Goal: Task Accomplishment & Management: Manage account settings

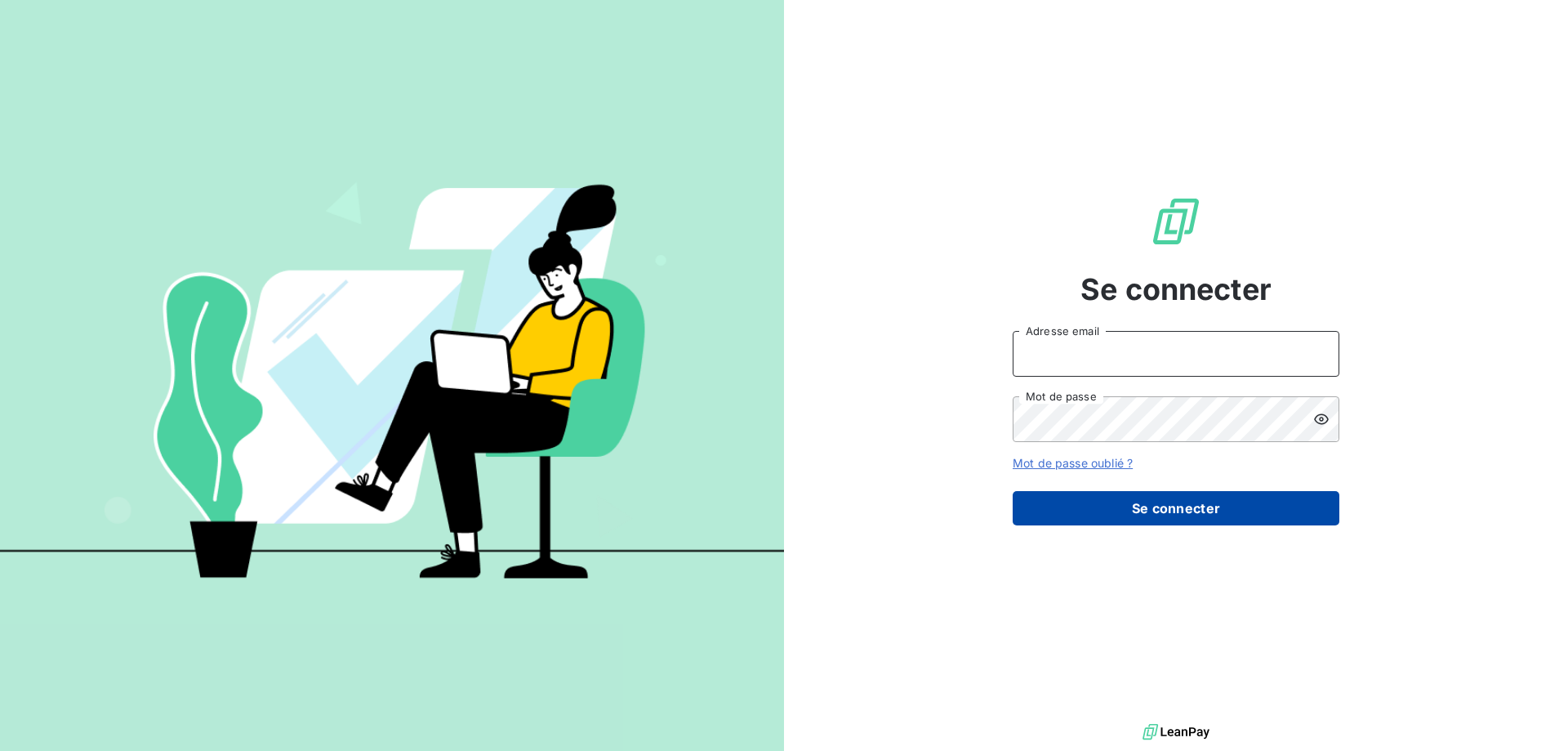
type input "[EMAIL_ADDRESS][DOMAIN_NAME]"
click at [1159, 502] on button "Se connecter" at bounding box center [1177, 509] width 327 height 35
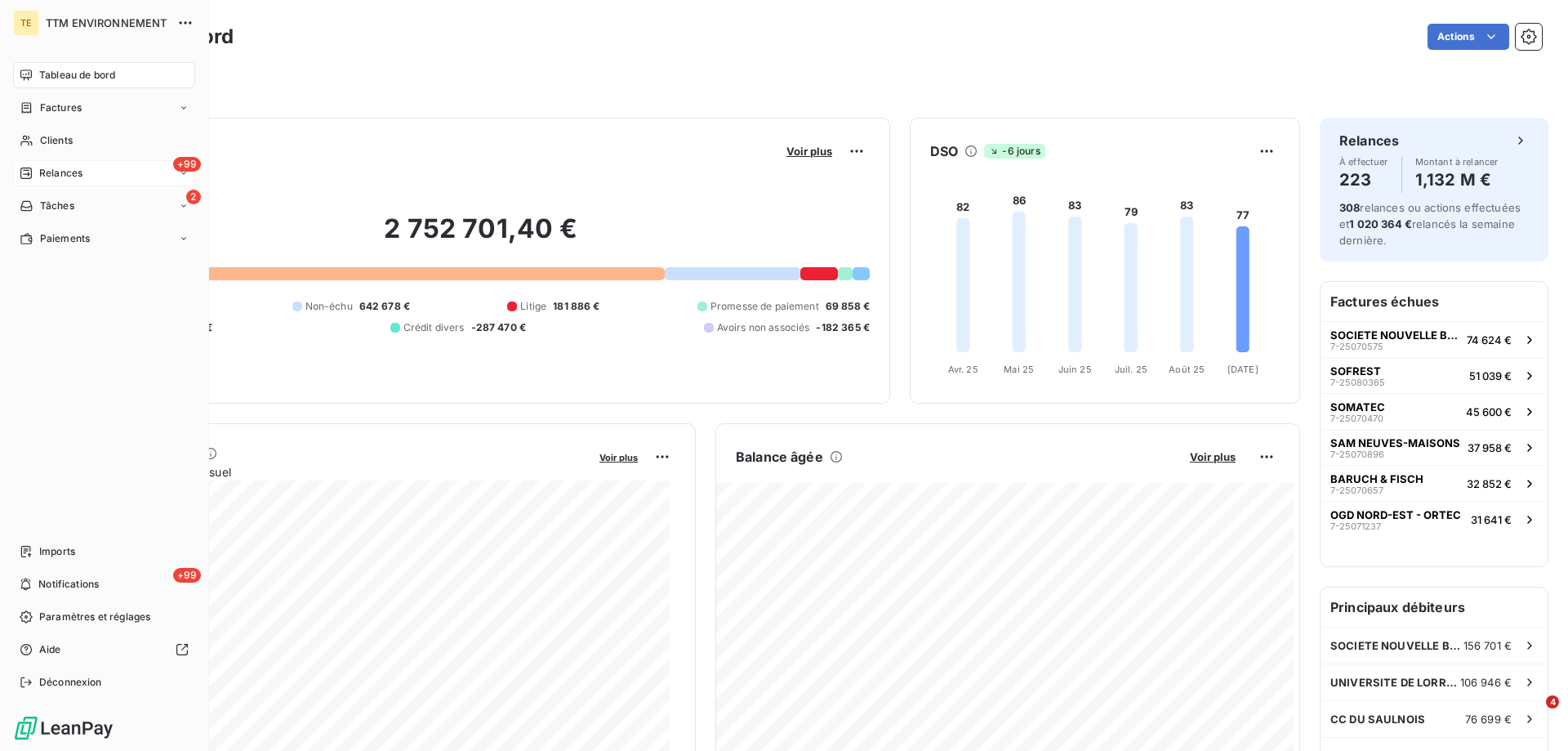
click at [64, 167] on span "Relances" at bounding box center [60, 173] width 43 height 15
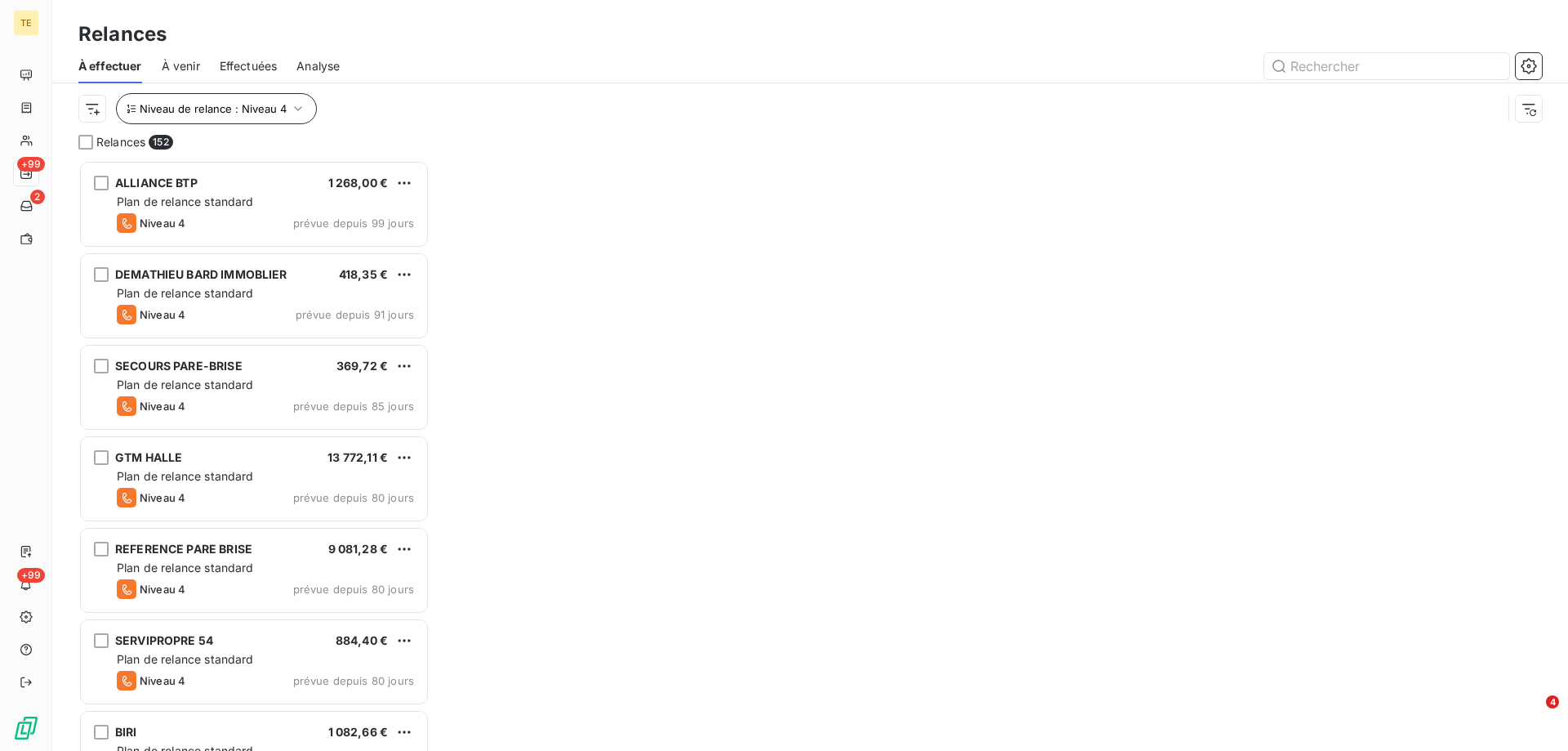
scroll to position [578, 339]
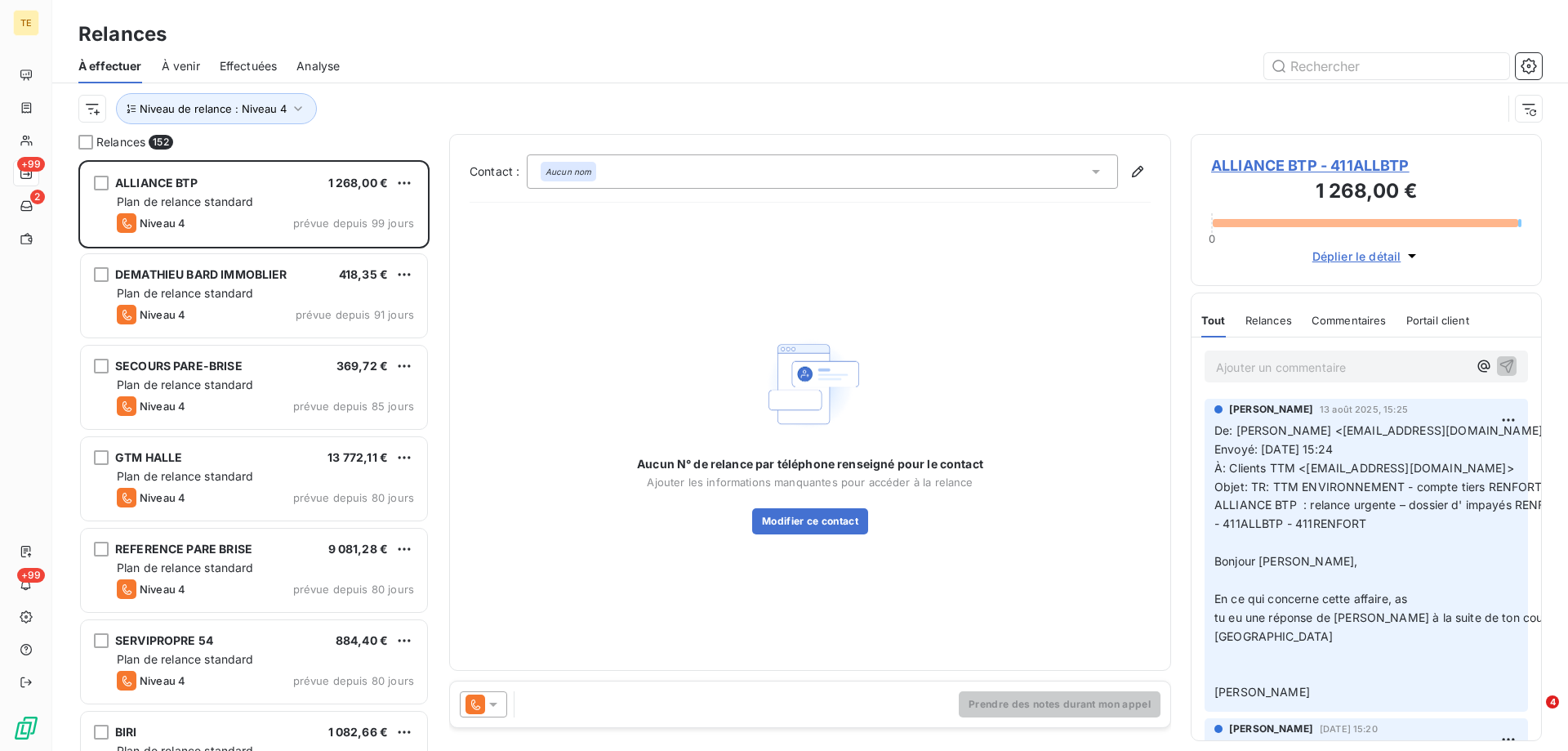
click at [236, 63] on span "Effectuées" at bounding box center [249, 66] width 58 height 17
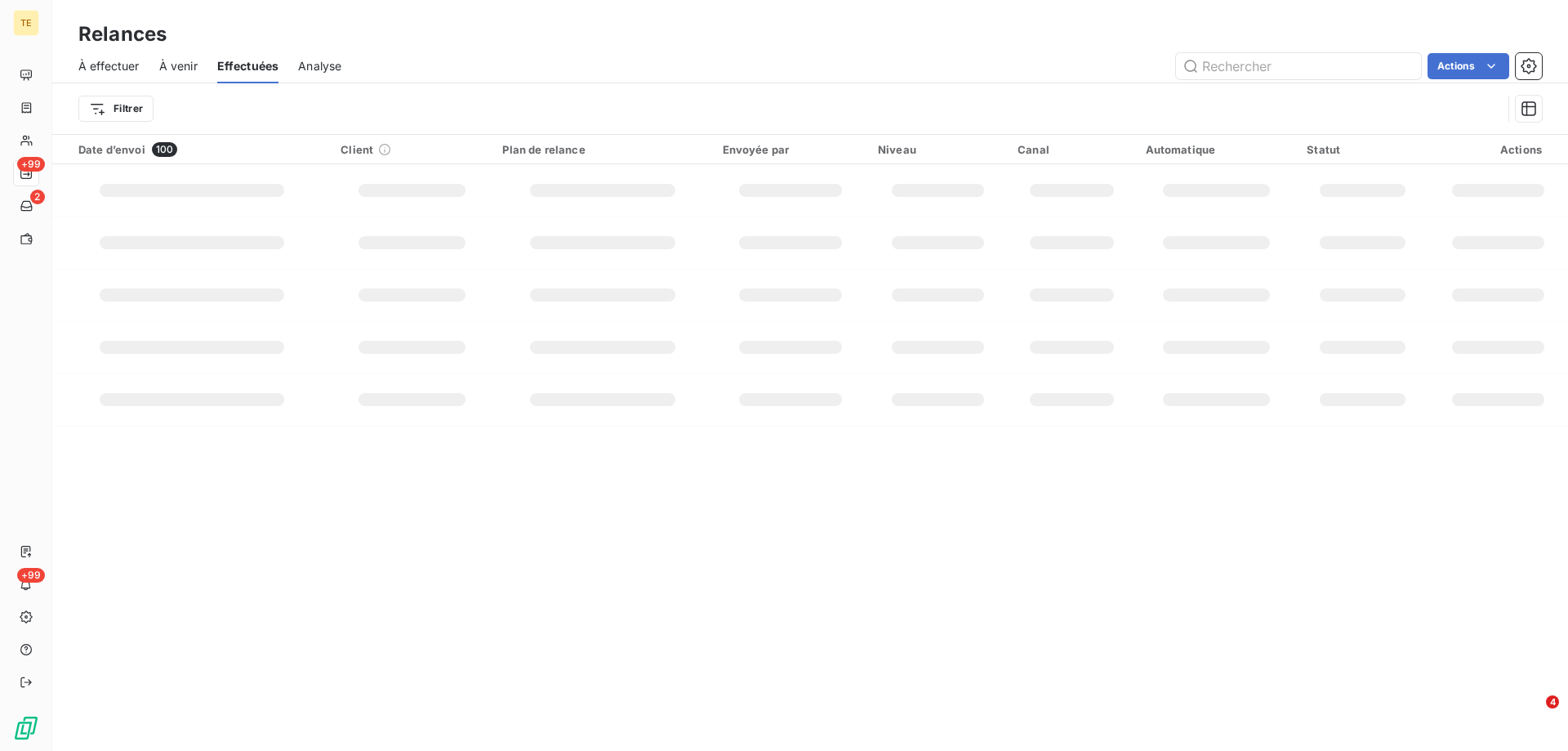
click at [175, 64] on span "À venir" at bounding box center [178, 66] width 38 height 17
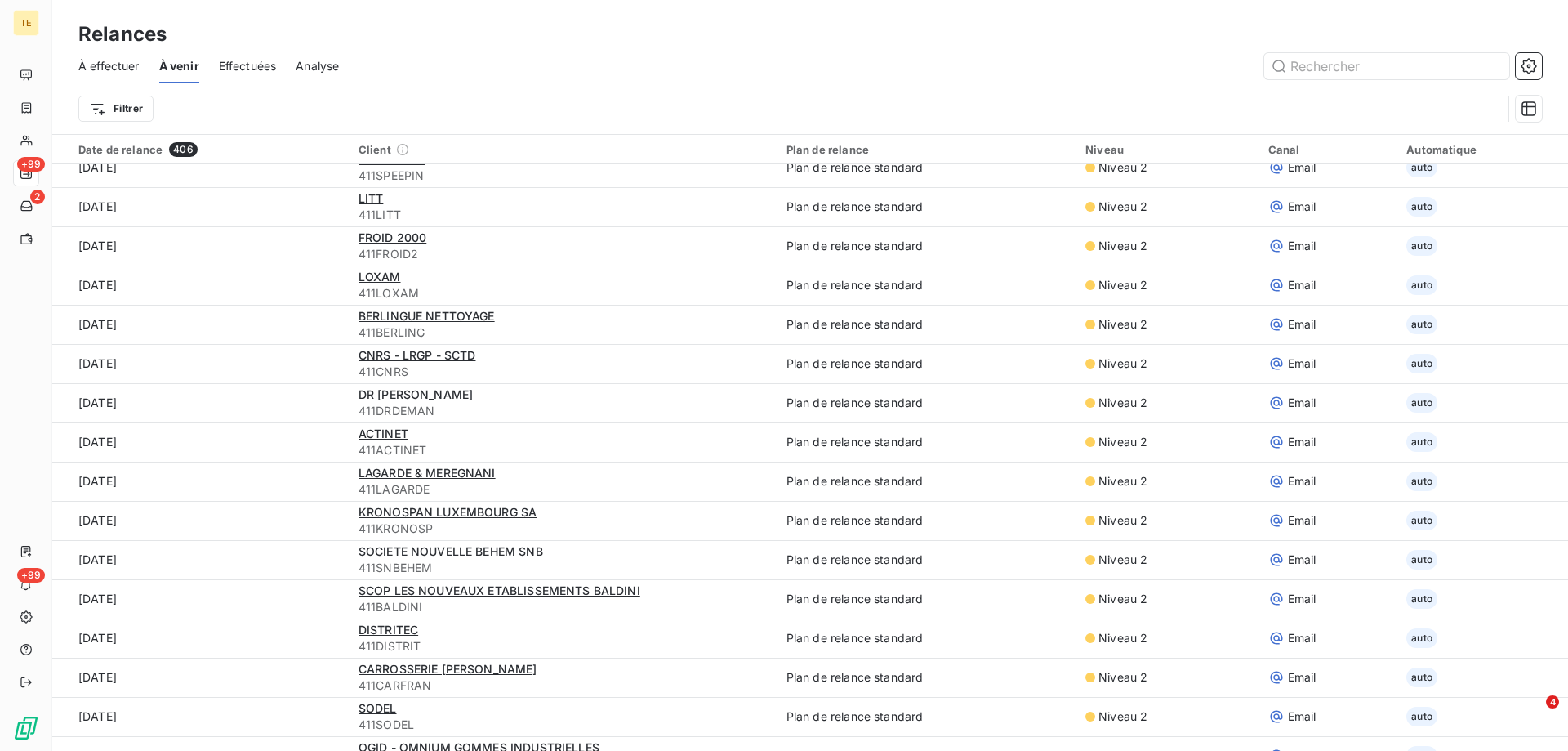
scroll to position [491, 0]
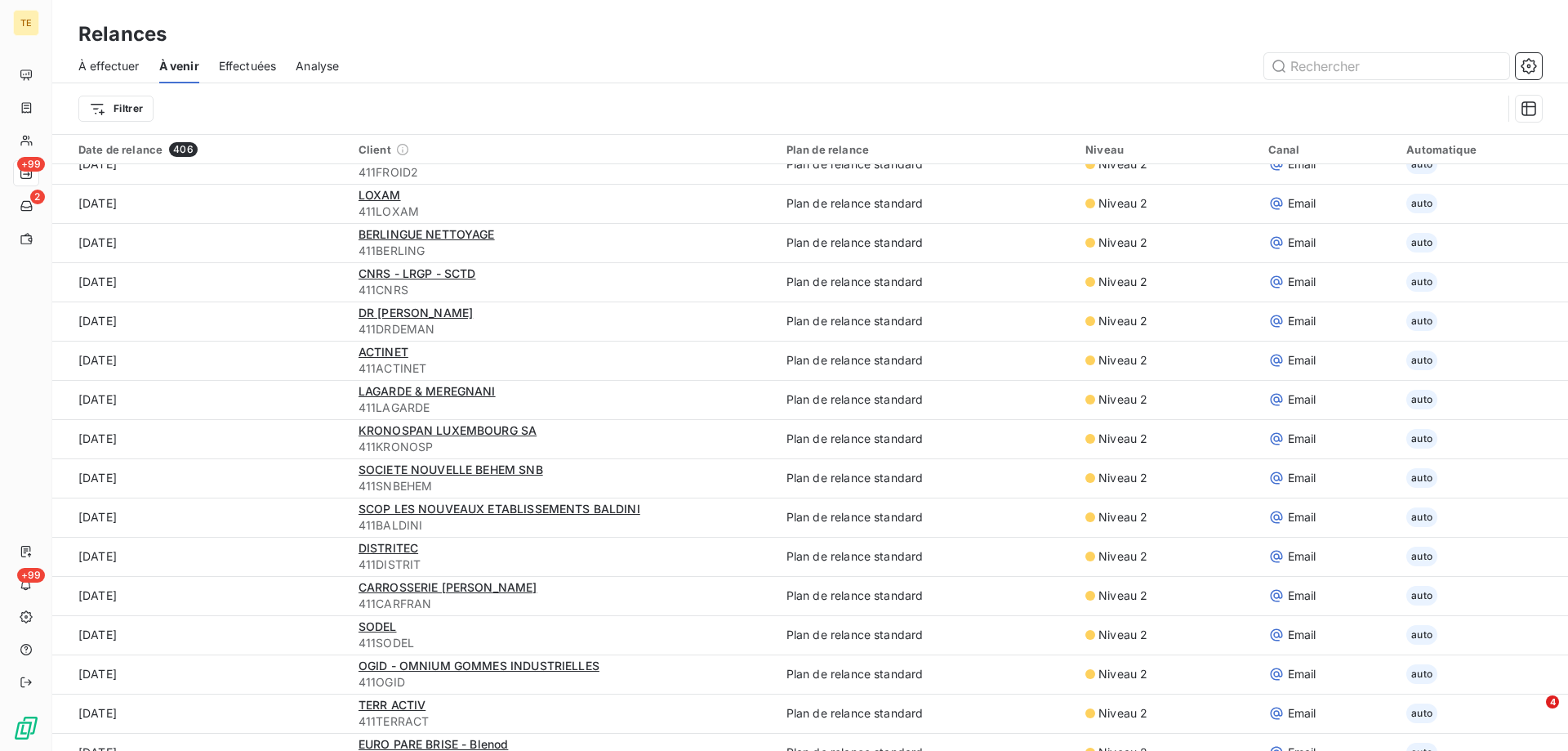
click at [115, 61] on span "À effectuer" at bounding box center [109, 66] width 61 height 17
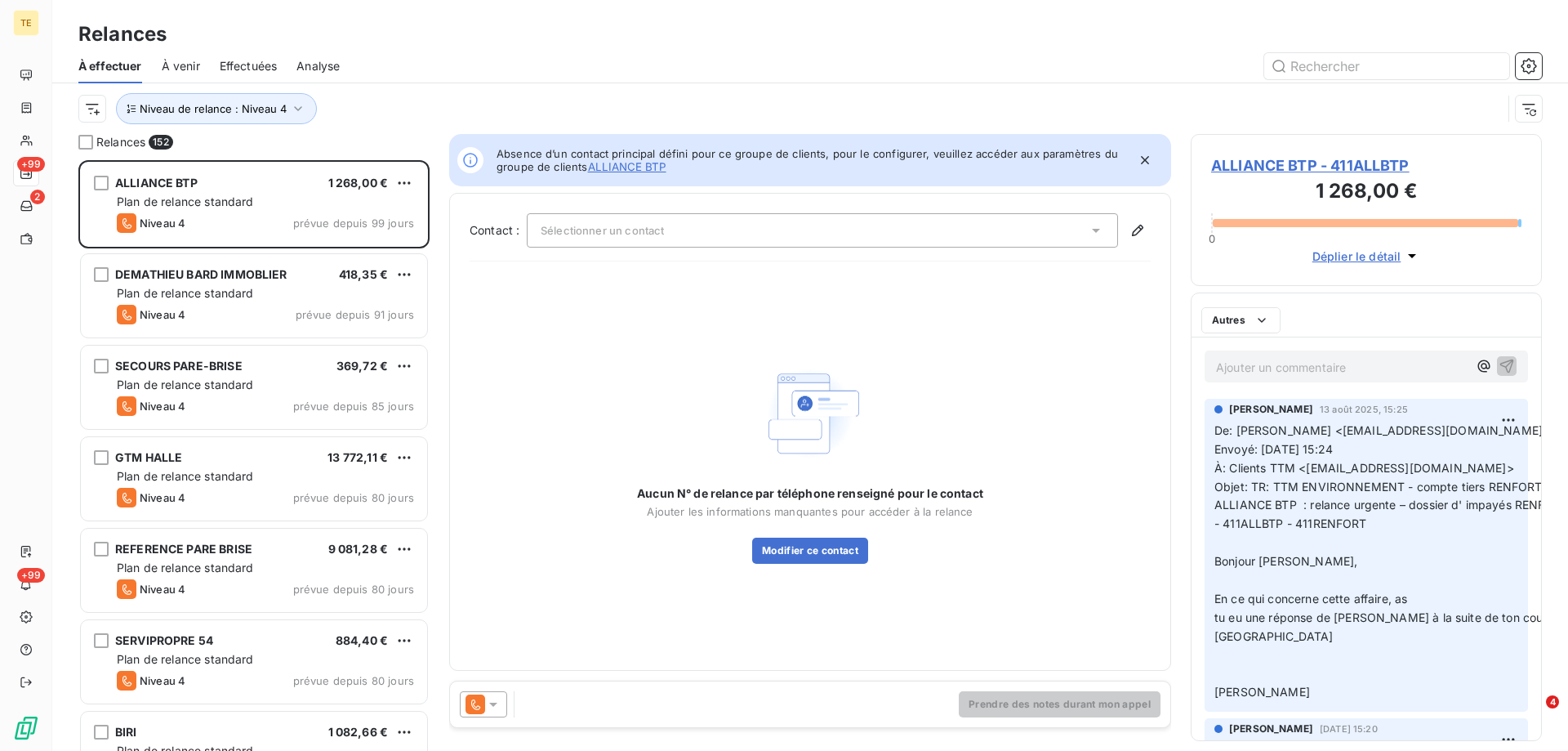
scroll to position [578, 339]
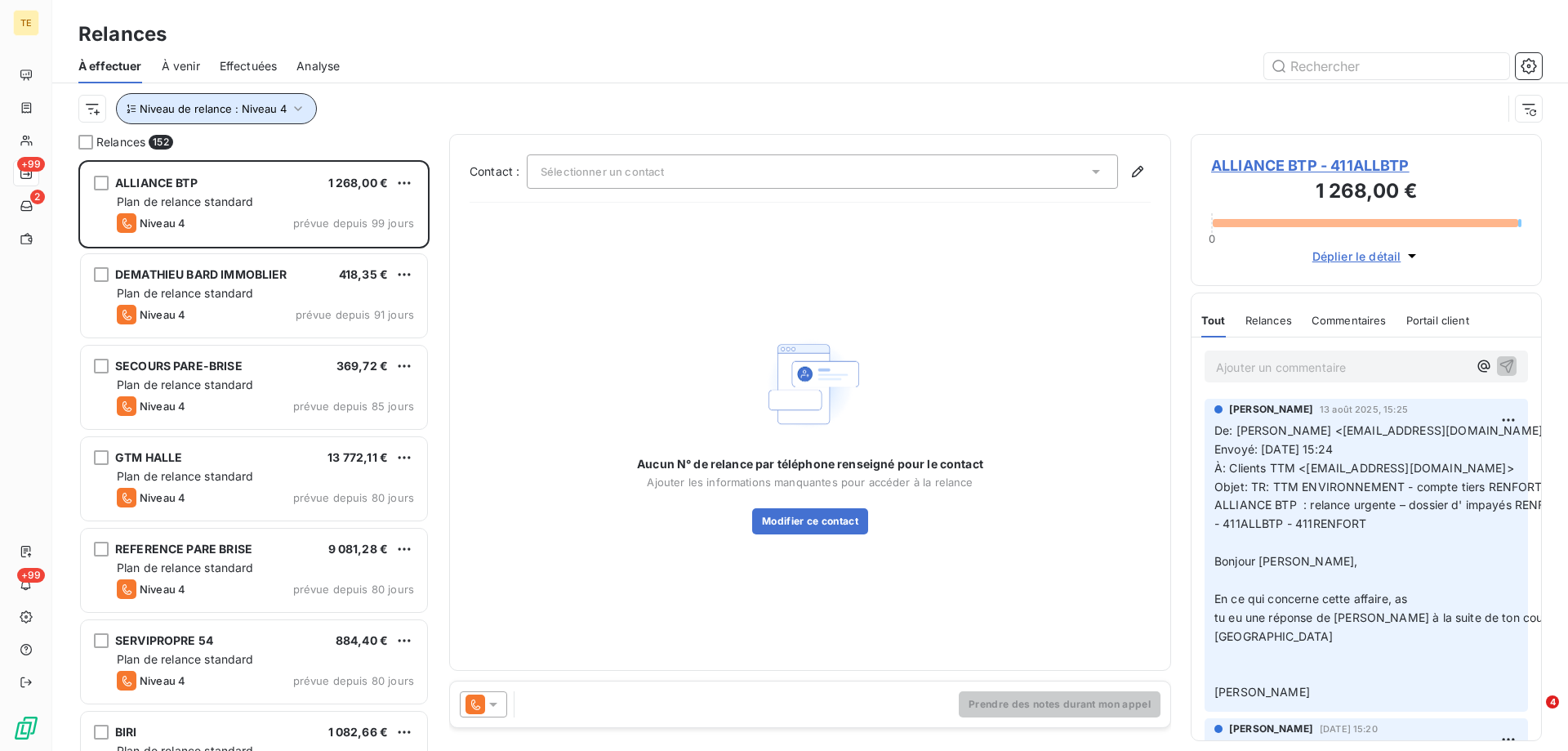
click at [200, 105] on span "Niveau de relance : Niveau 4" at bounding box center [213, 109] width 147 height 13
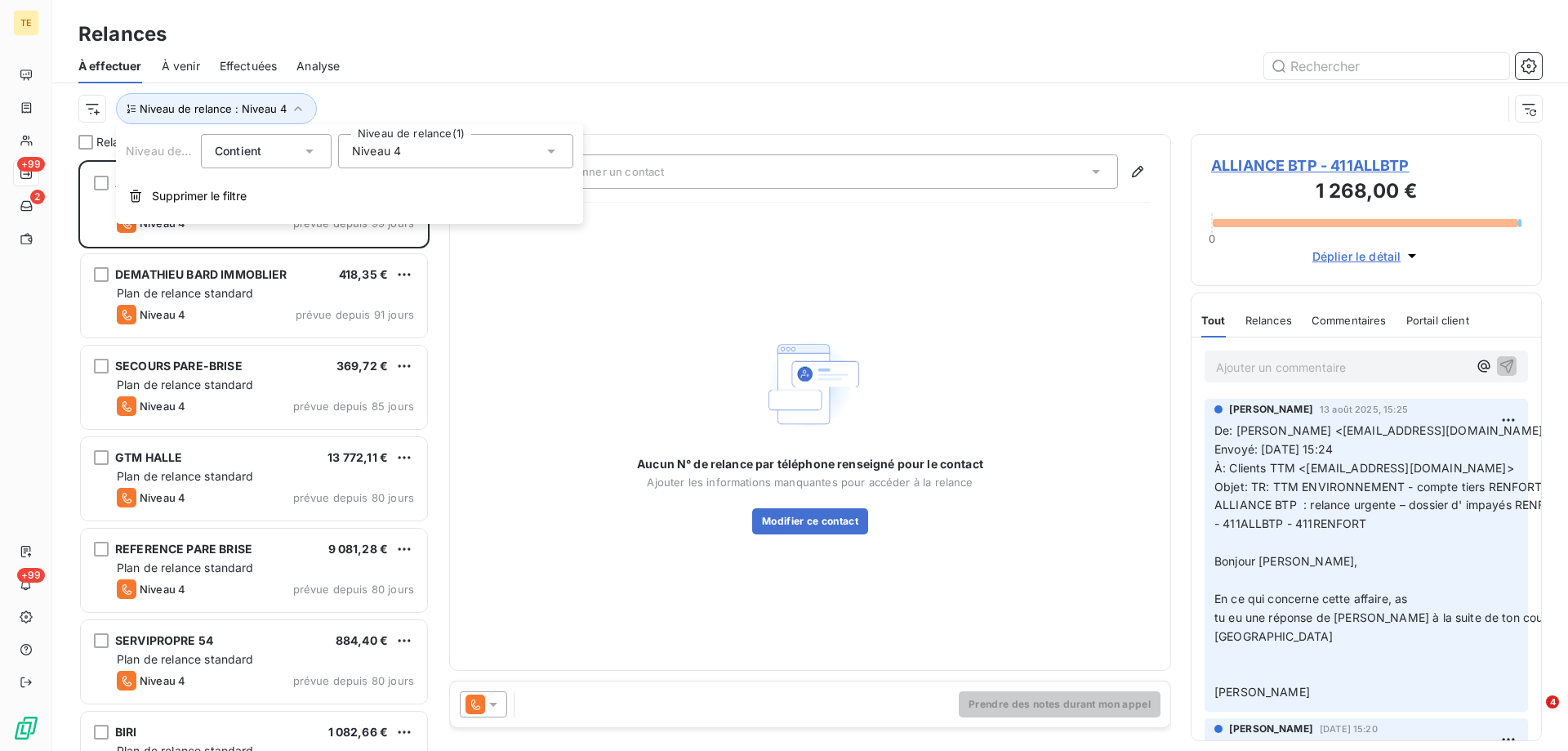
click at [386, 151] on span "Niveau 4" at bounding box center [376, 151] width 49 height 17
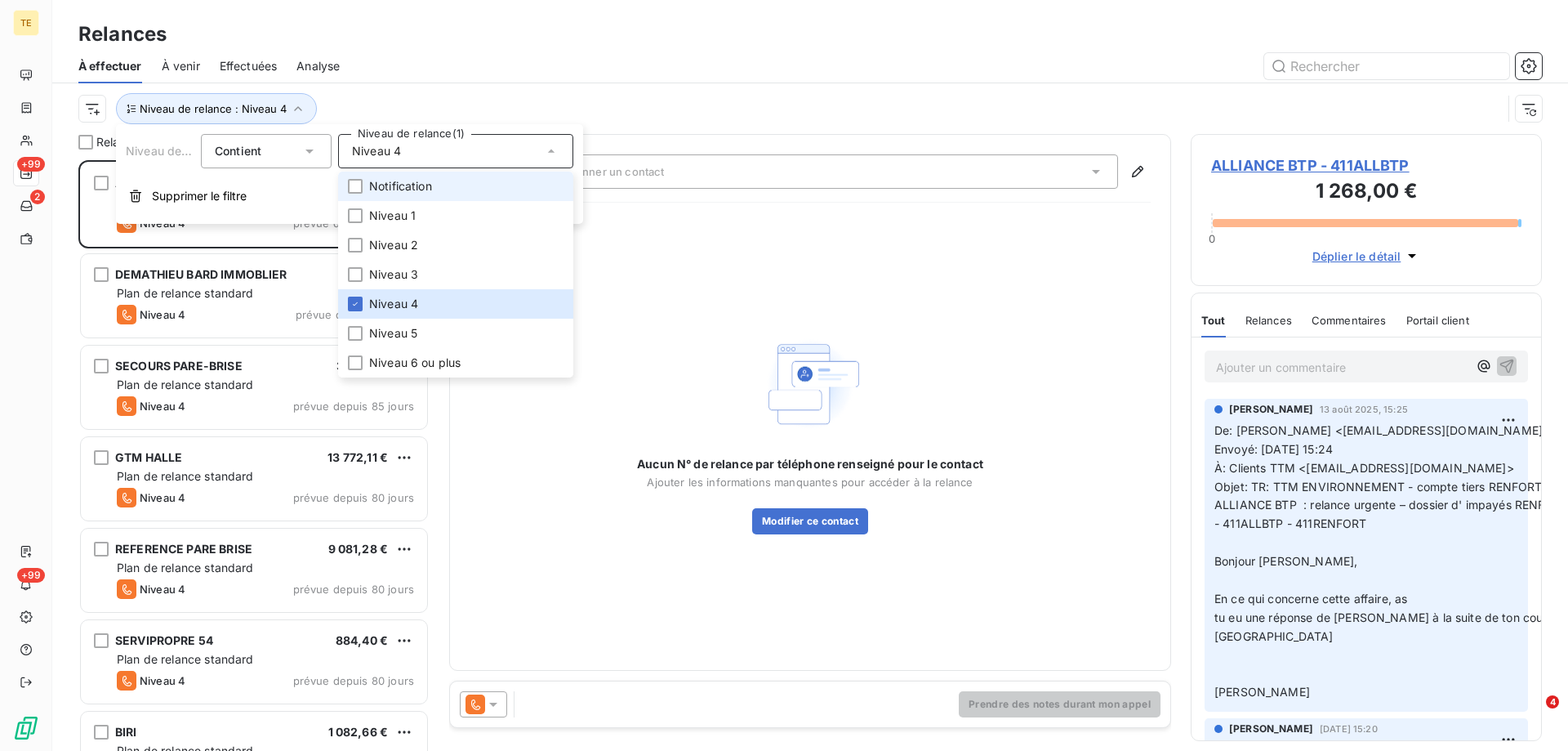
click at [382, 191] on span "Notification" at bounding box center [400, 187] width 63 height 17
click at [355, 310] on div at bounding box center [355, 304] width 15 height 15
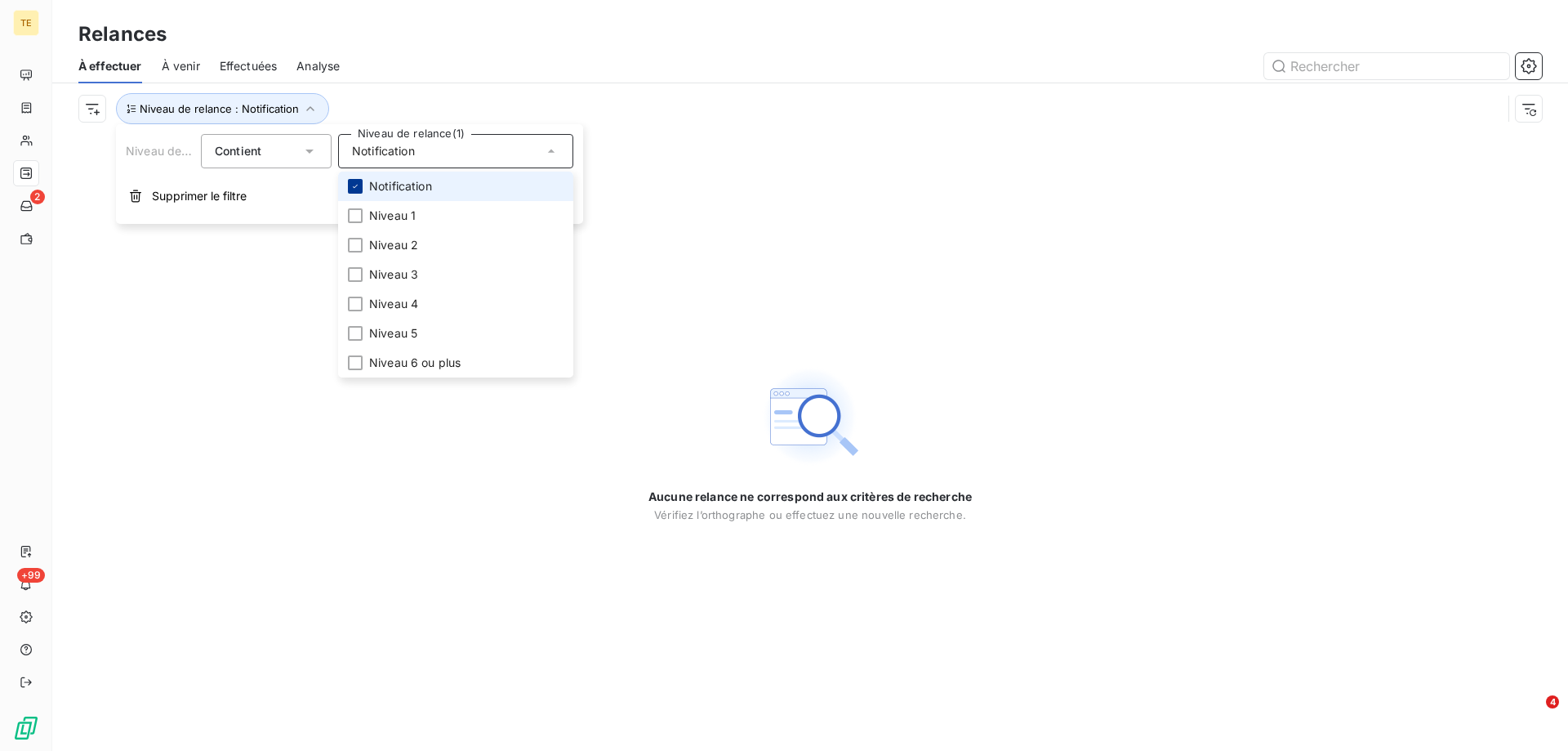
click at [349, 181] on div at bounding box center [355, 187] width 15 height 15
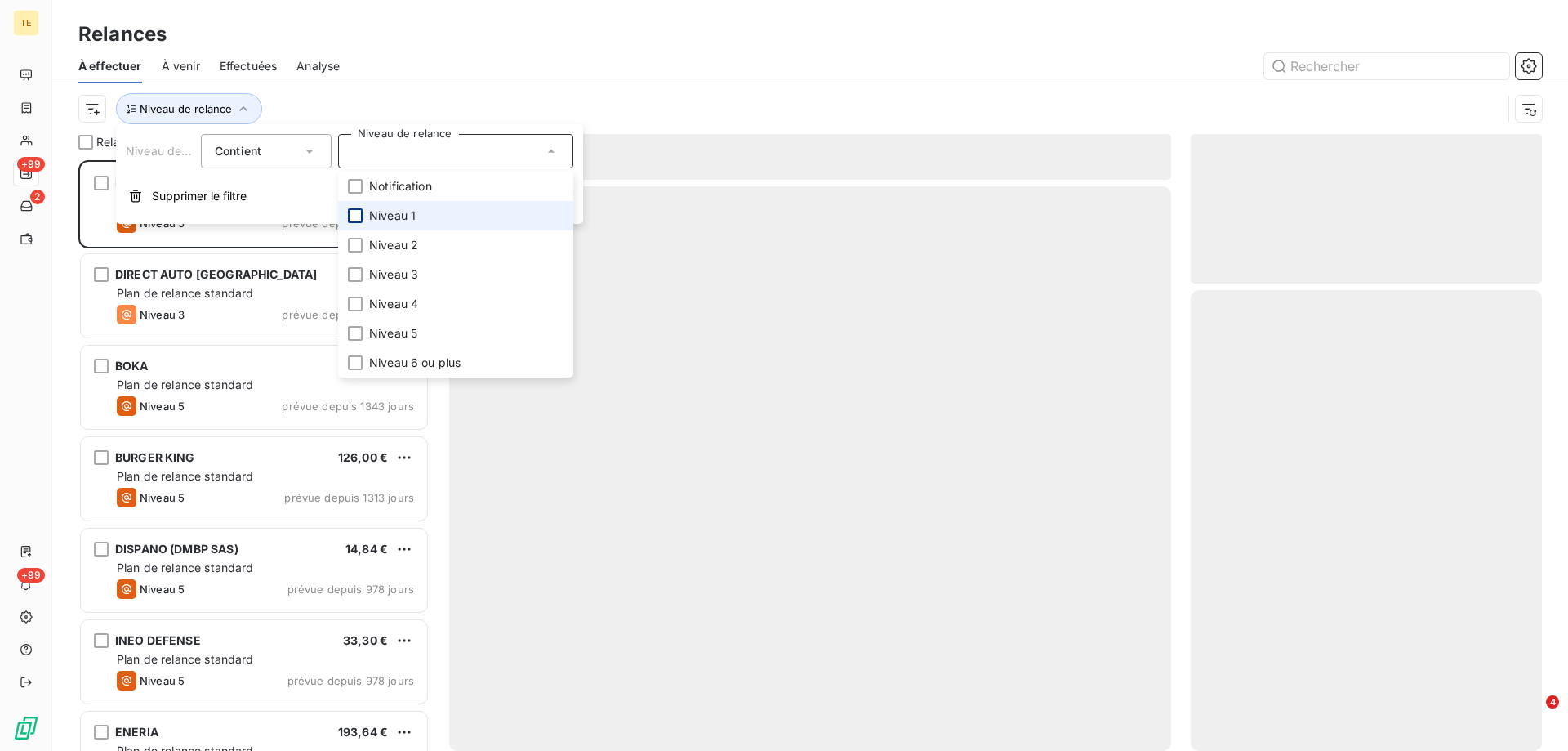
scroll to position [578, 339]
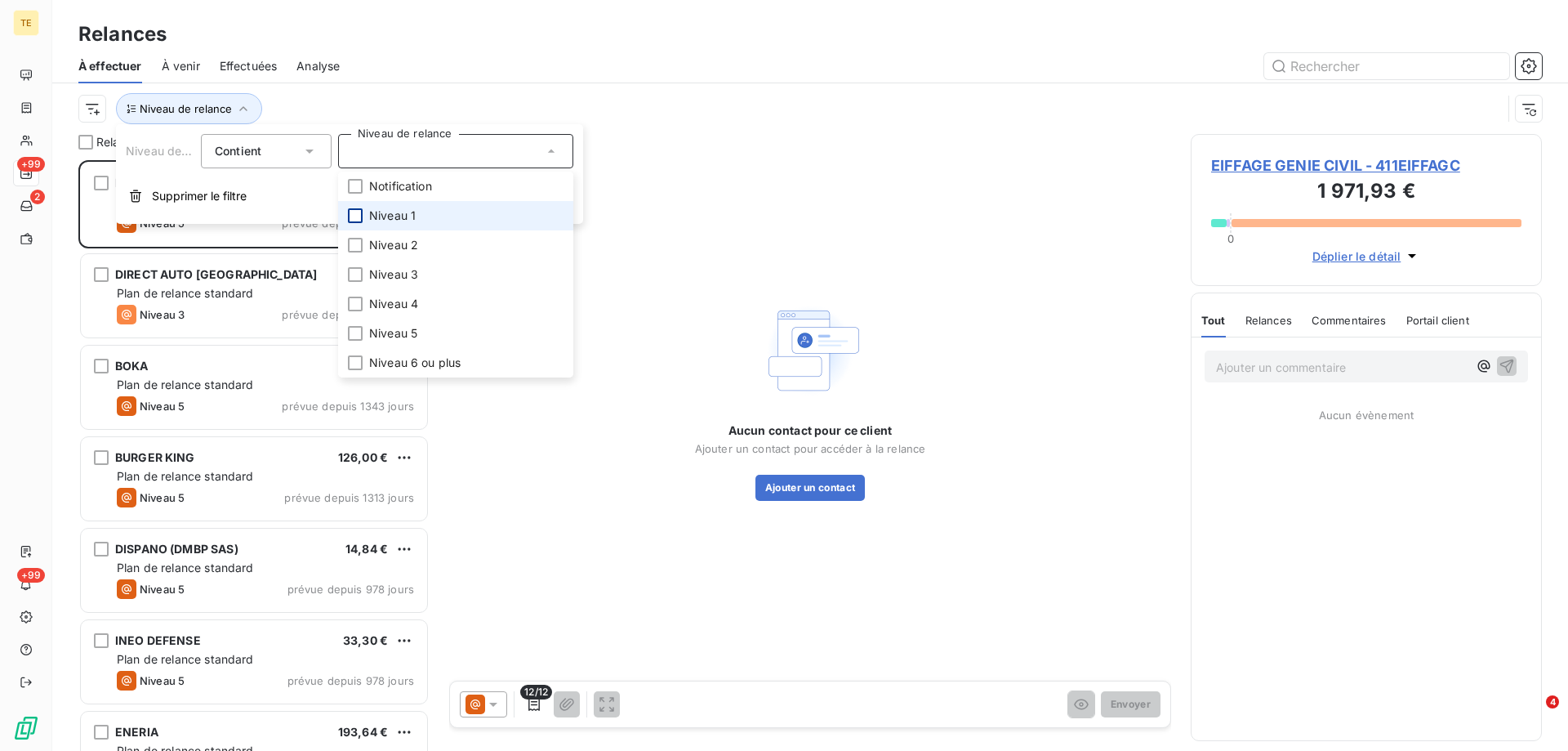
click at [355, 217] on div at bounding box center [355, 216] width 15 height 15
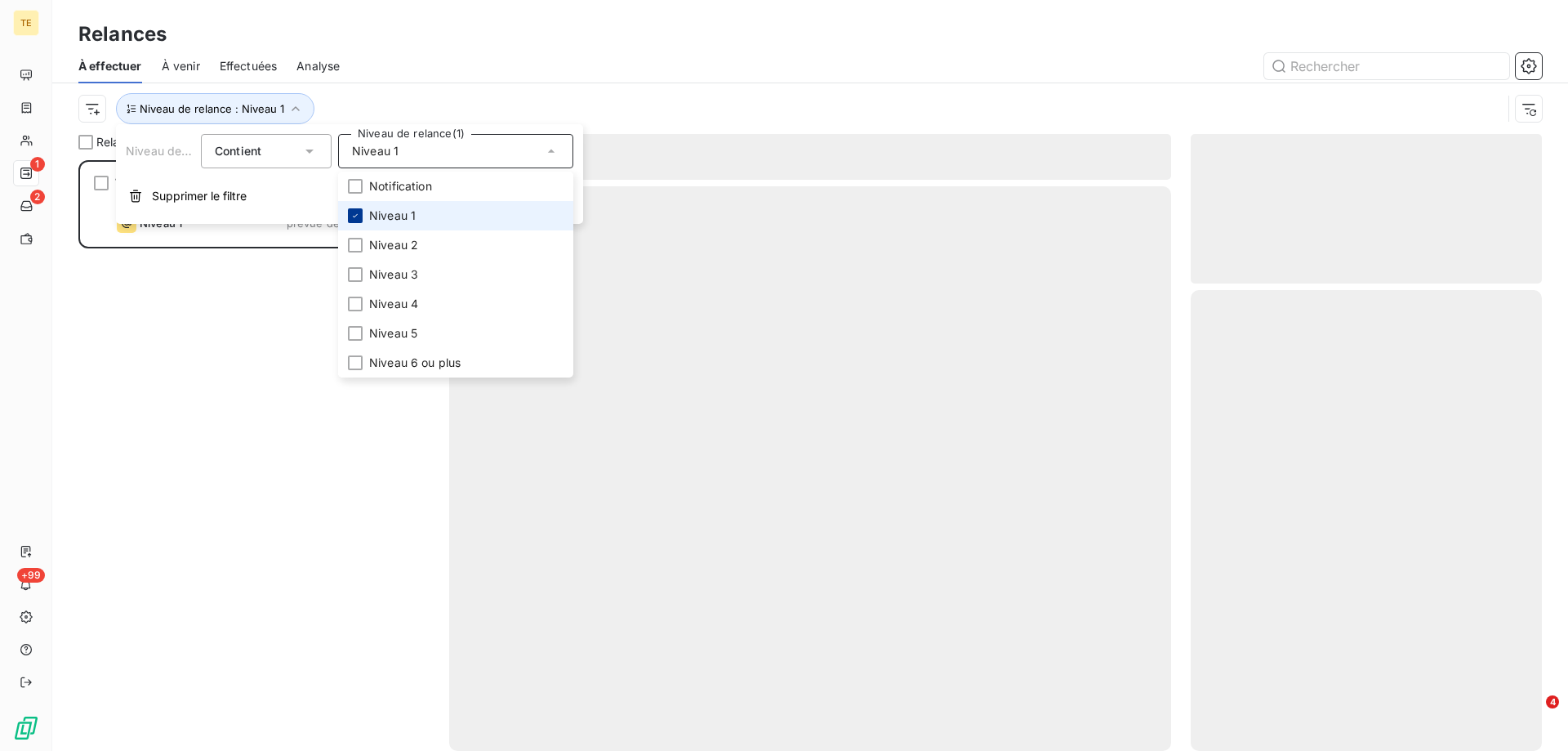
scroll to position [578, 339]
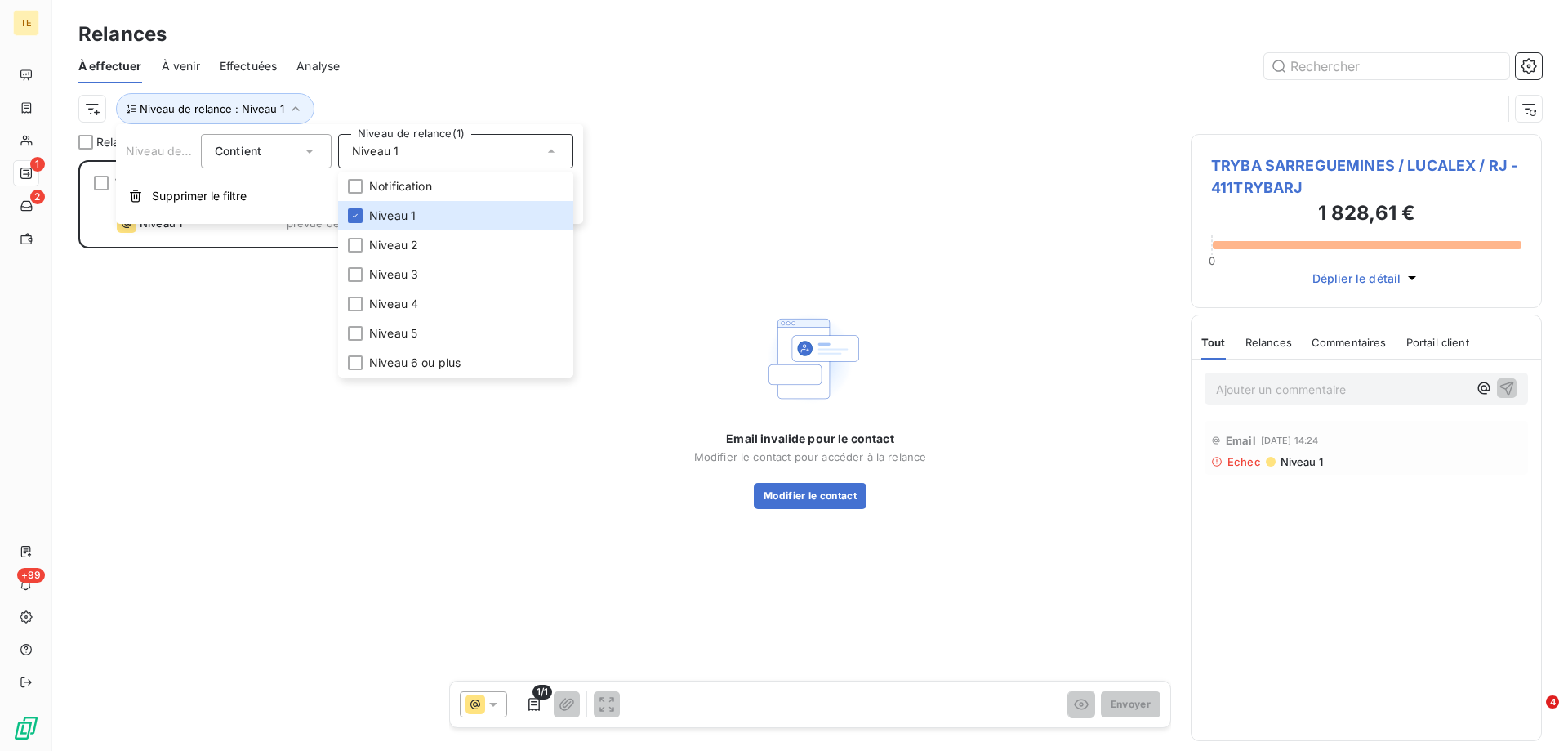
click at [249, 354] on div "TRYBA SARREGUEMINES / LUCALEX / RJ 1 828,61 € Plan de relance standard Niveau 1…" at bounding box center [253, 455] width 351 height 591
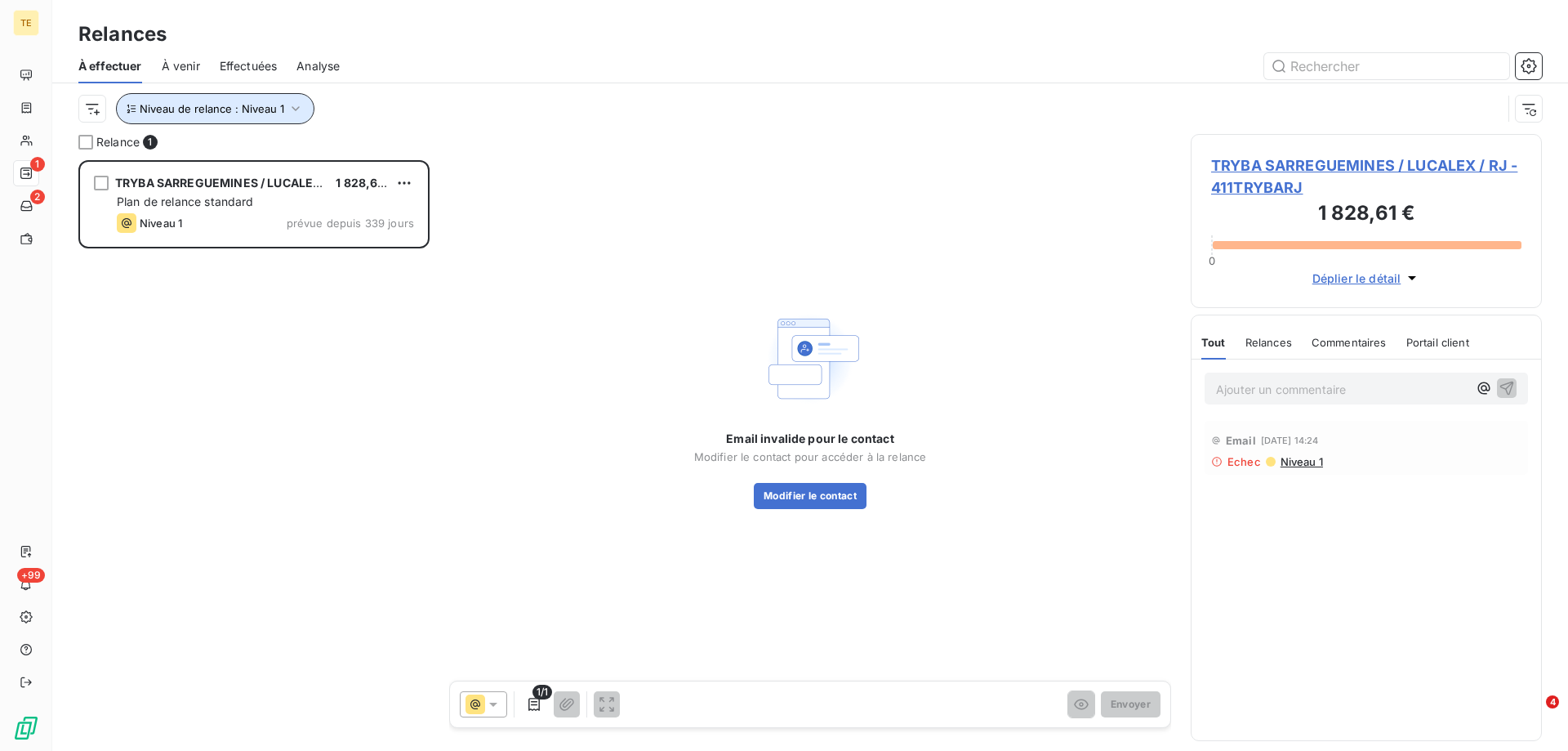
click at [296, 108] on icon "button" at bounding box center [296, 109] width 8 height 5
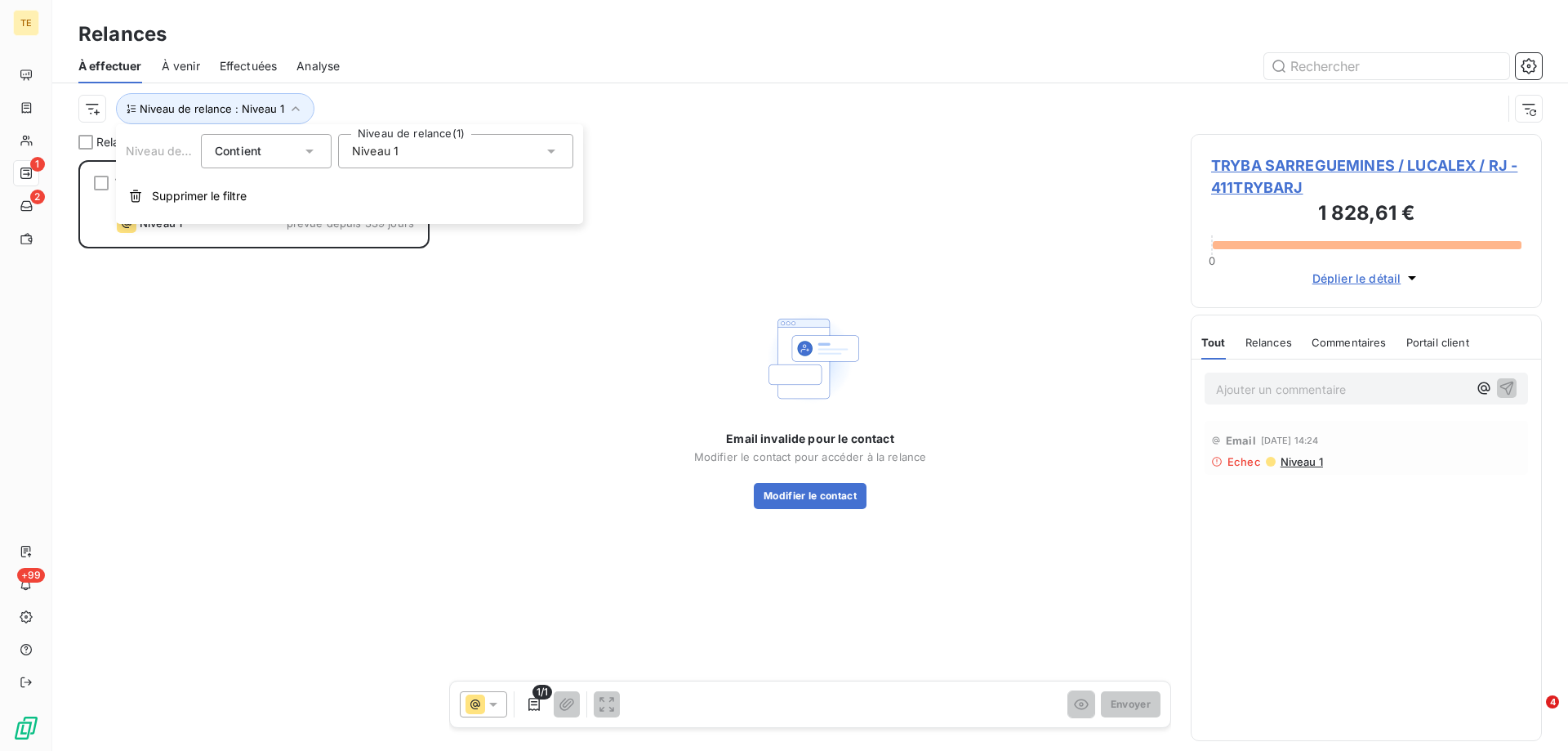
click at [383, 159] on div "Niveau 1" at bounding box center [456, 151] width 235 height 35
click at [357, 216] on icon at bounding box center [355, 216] width 10 height 10
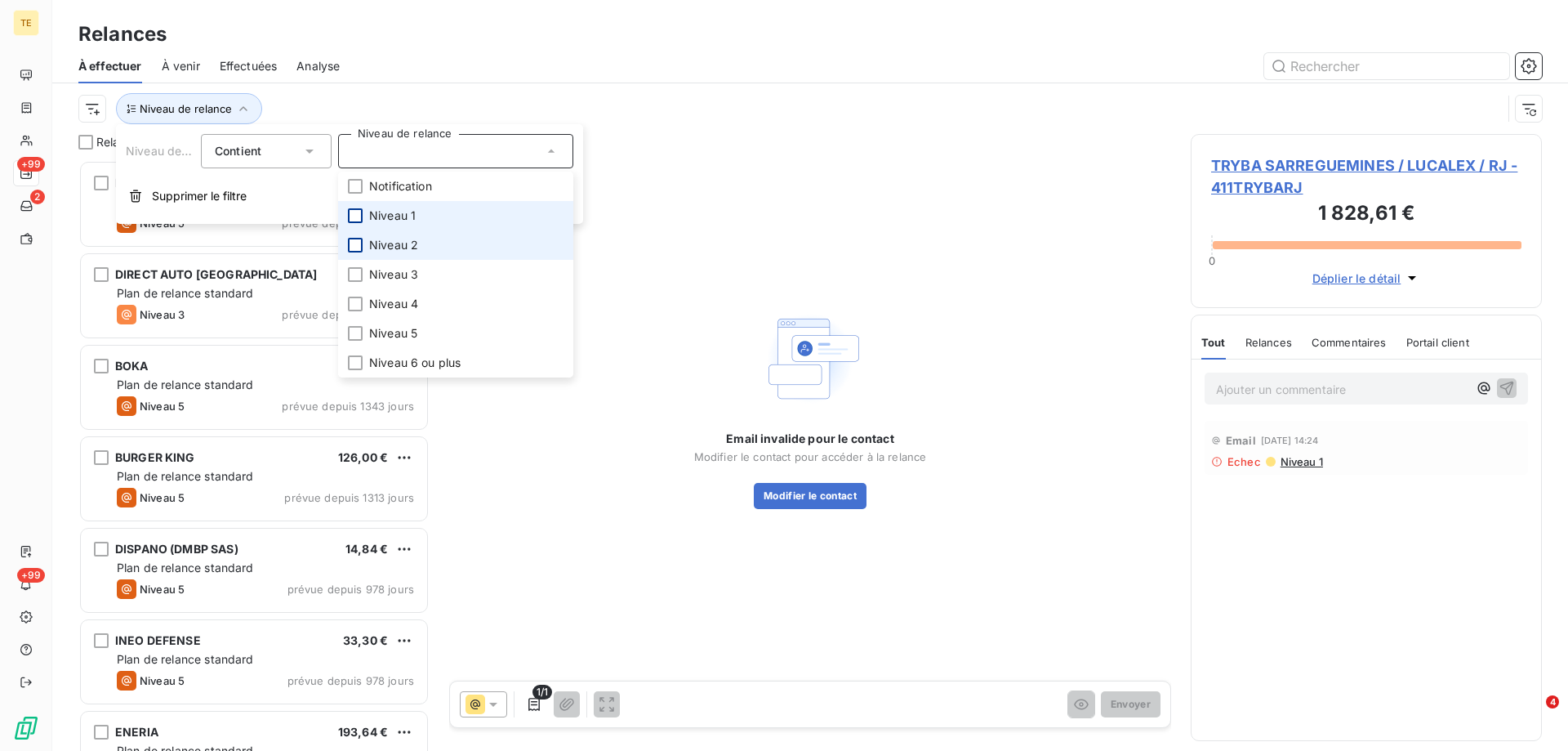
click at [356, 245] on div at bounding box center [355, 245] width 15 height 15
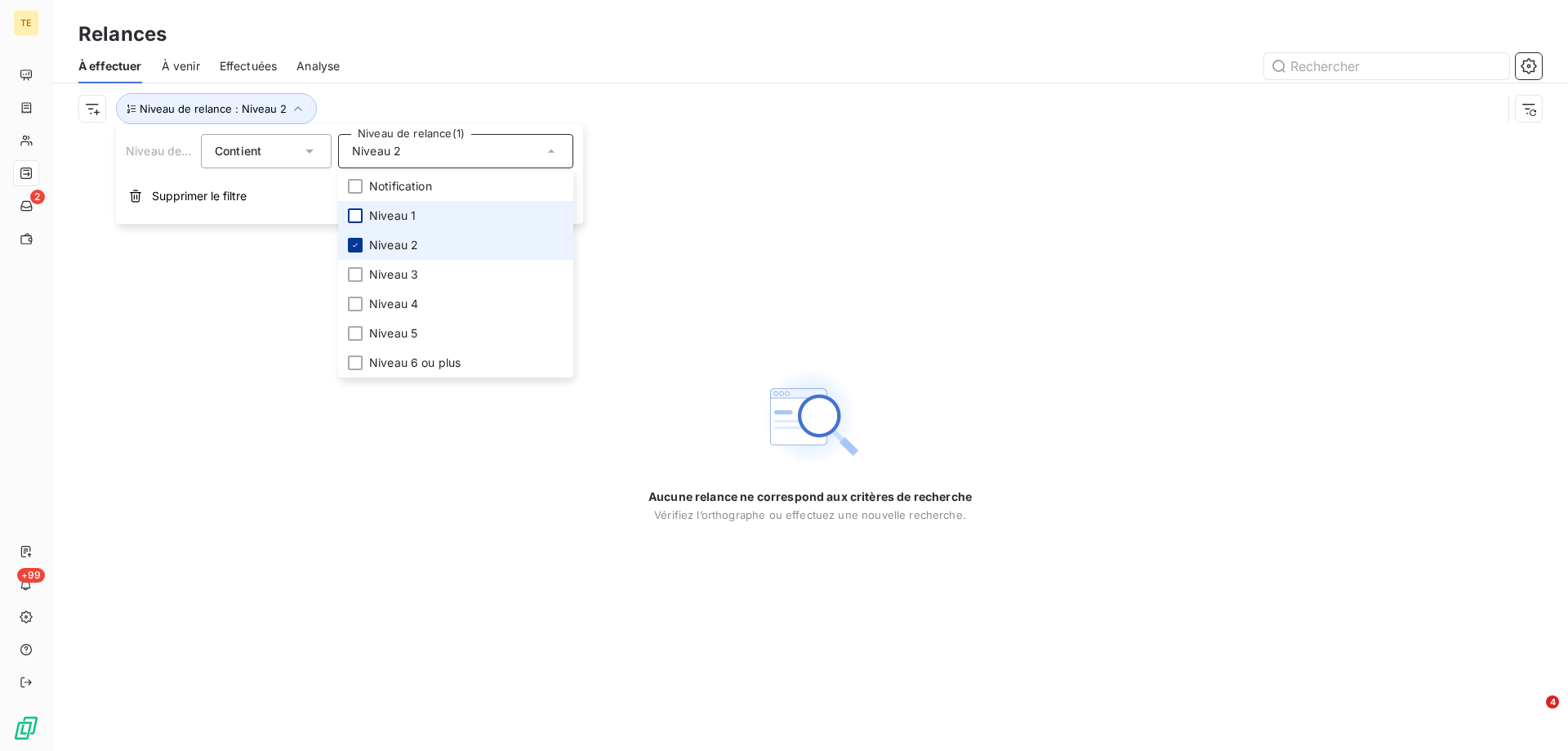
click at [355, 249] on icon at bounding box center [355, 245] width 10 height 10
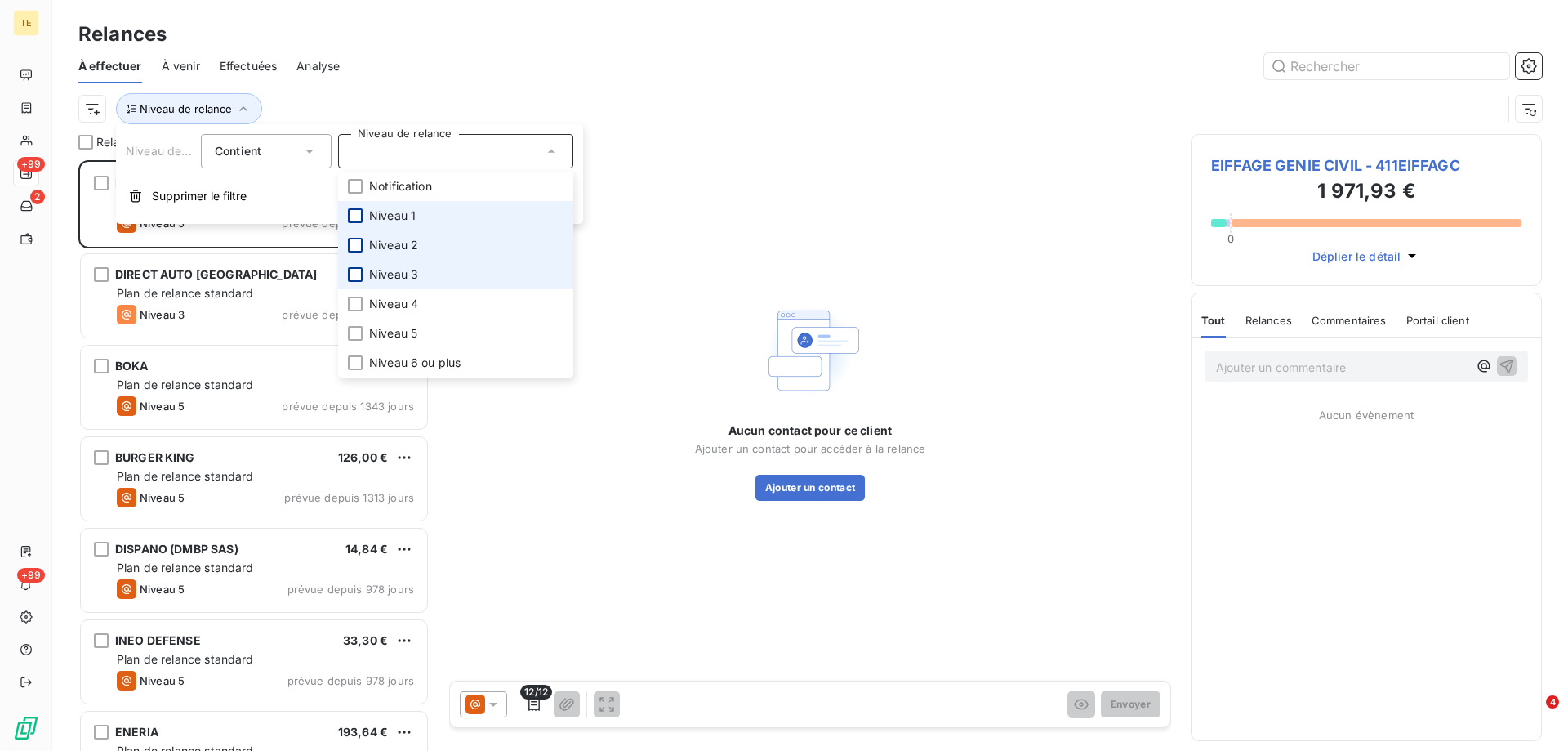
scroll to position [578, 339]
click at [355, 279] on div at bounding box center [355, 275] width 15 height 15
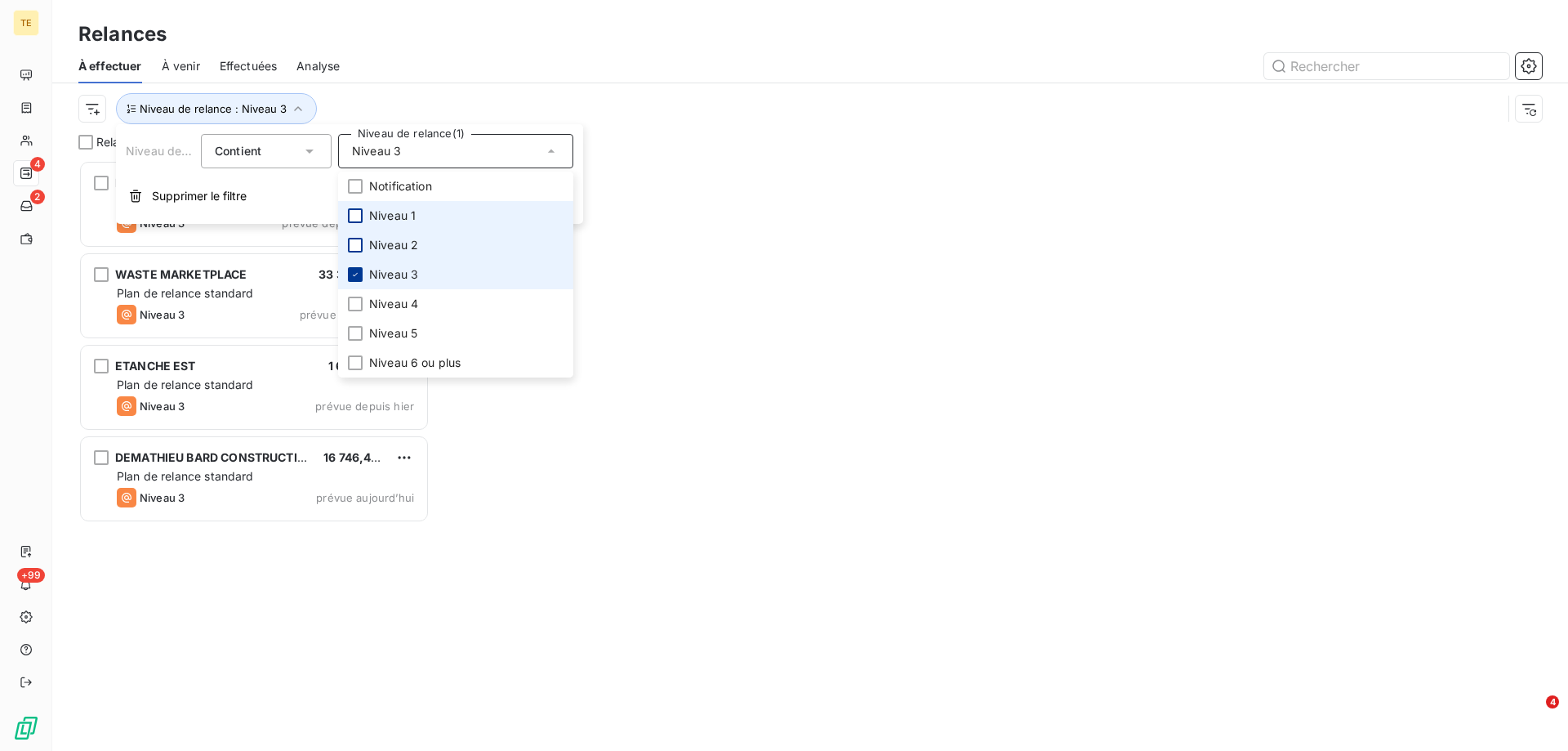
scroll to position [578, 339]
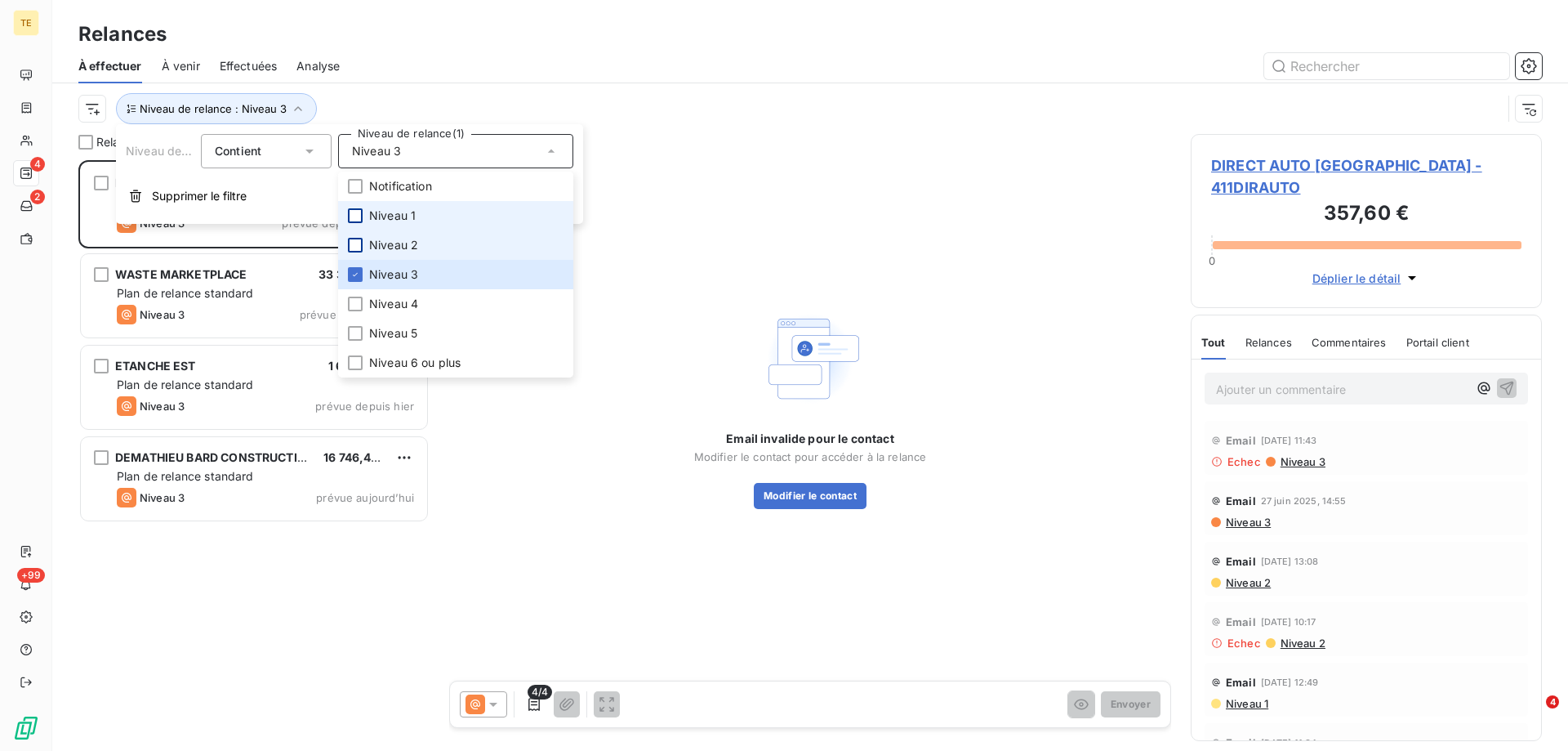
click at [196, 639] on div "DIRECT AUTO [GEOGRAPHIC_DATA] 357,60 € Plan de relance standard Niveau 3 prévue…" at bounding box center [253, 455] width 351 height 591
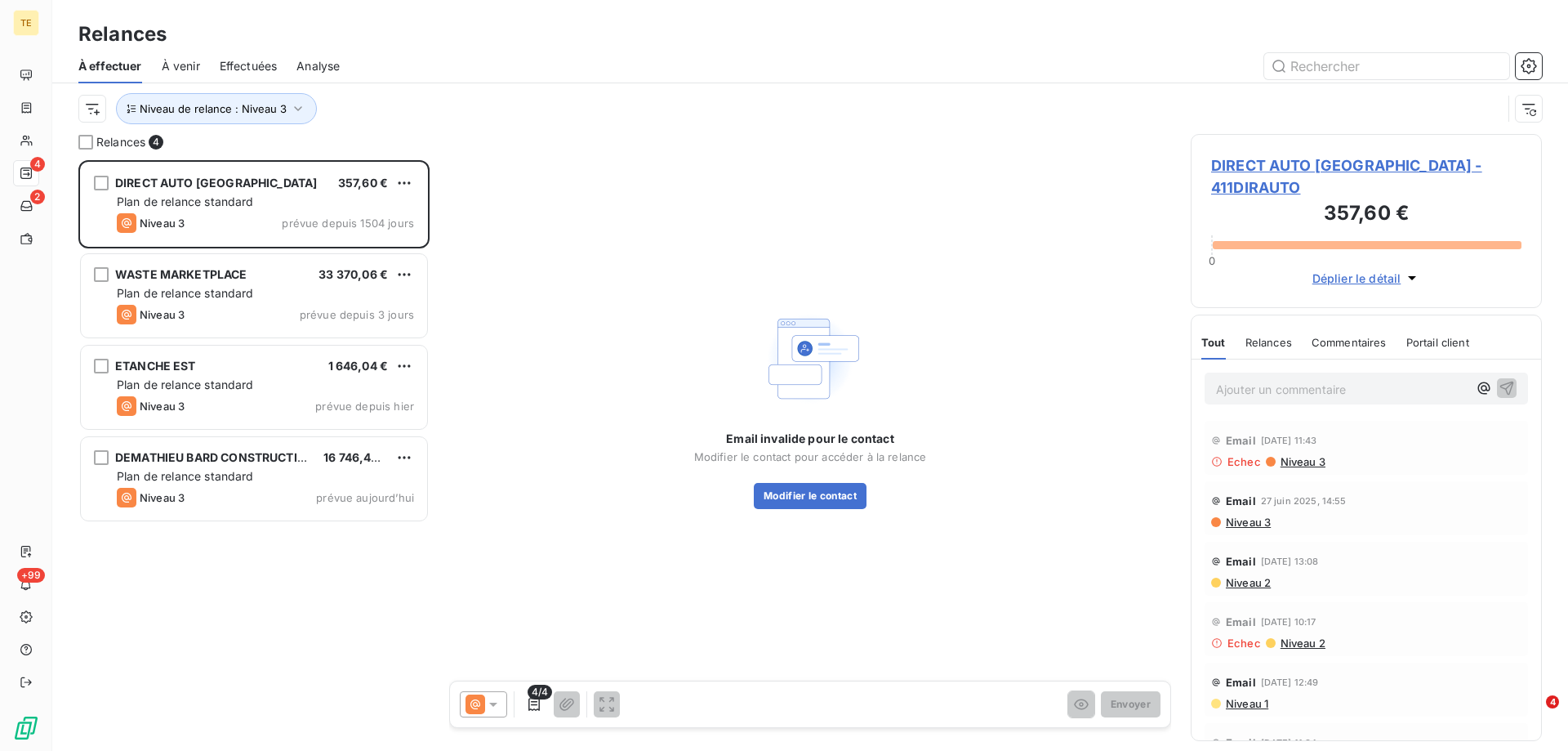
click at [1250, 516] on span "Niveau 3" at bounding box center [1248, 522] width 46 height 13
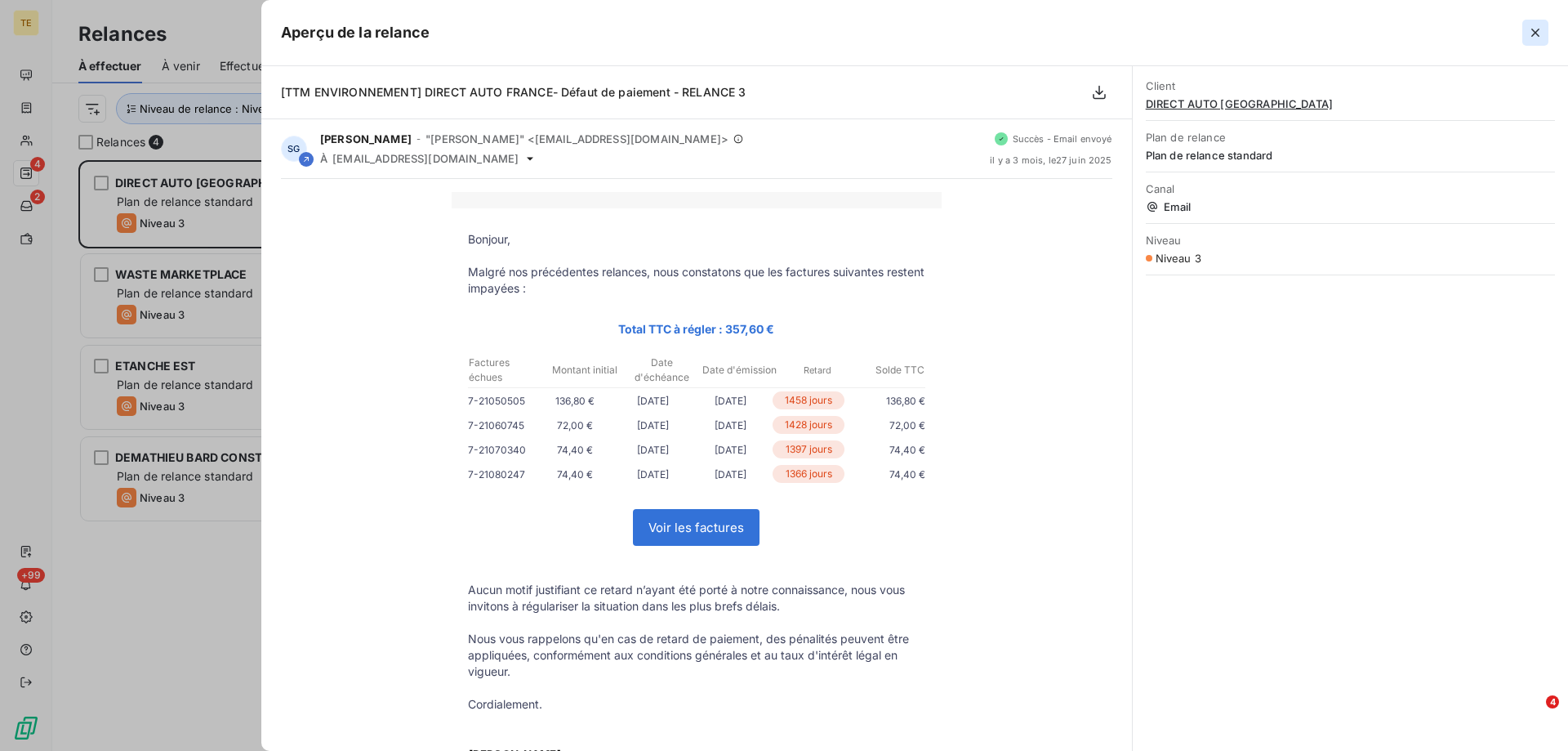
click at [1541, 36] on icon "button" at bounding box center [1536, 33] width 17 height 17
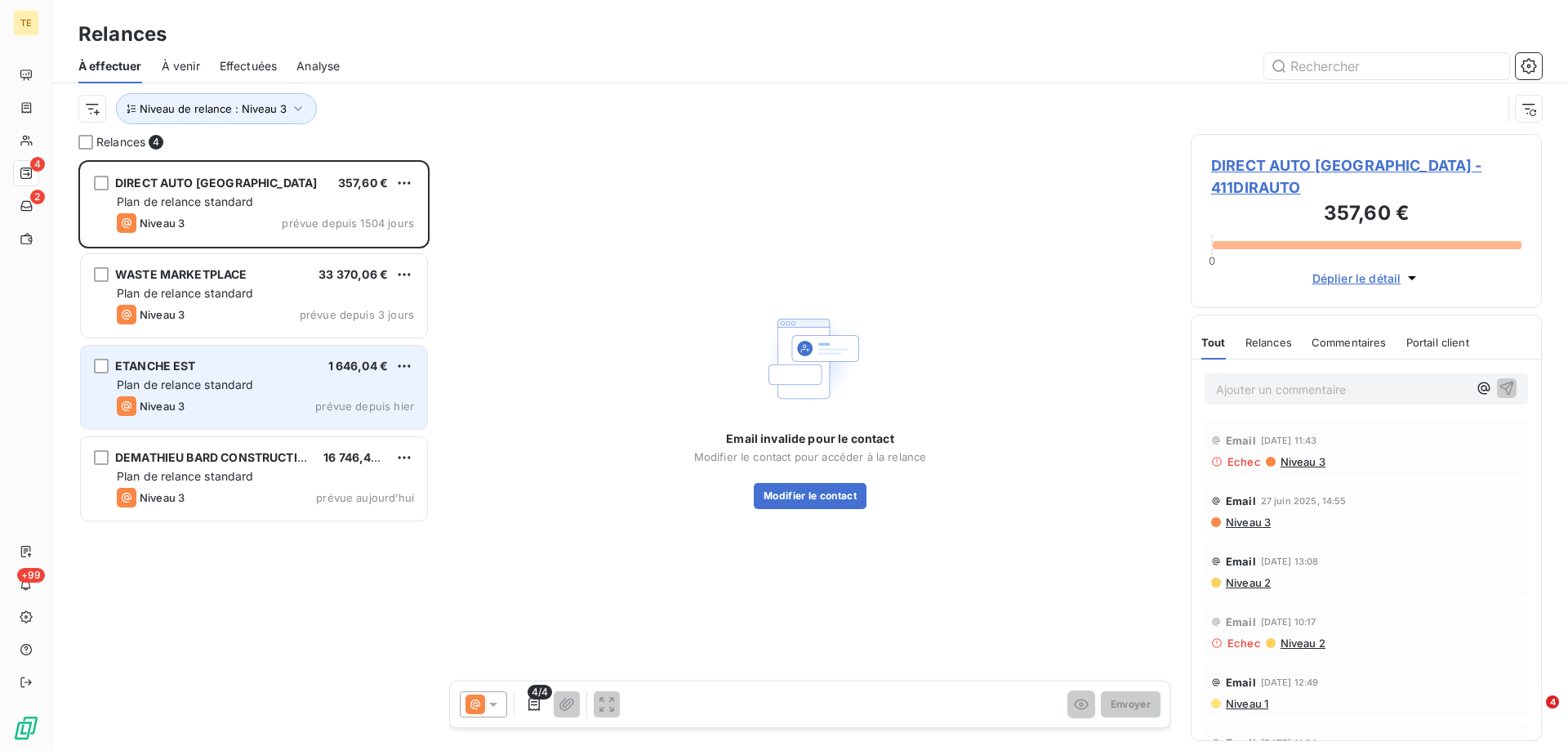
click at [285, 404] on div "Niveau 3 prévue depuis hier" at bounding box center [265, 406] width 297 height 20
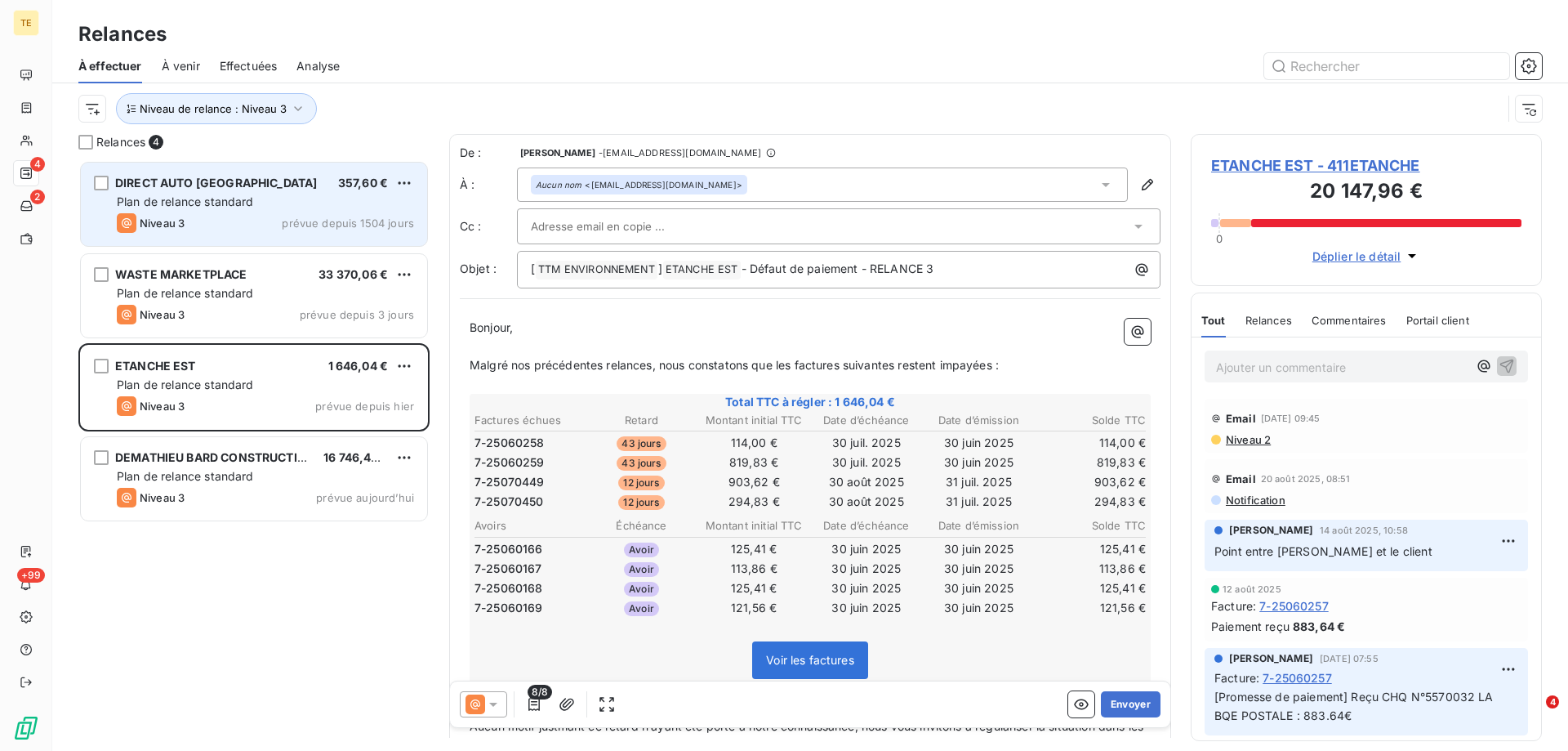
click at [217, 207] on span "Plan de relance standard" at bounding box center [185, 201] width 137 height 14
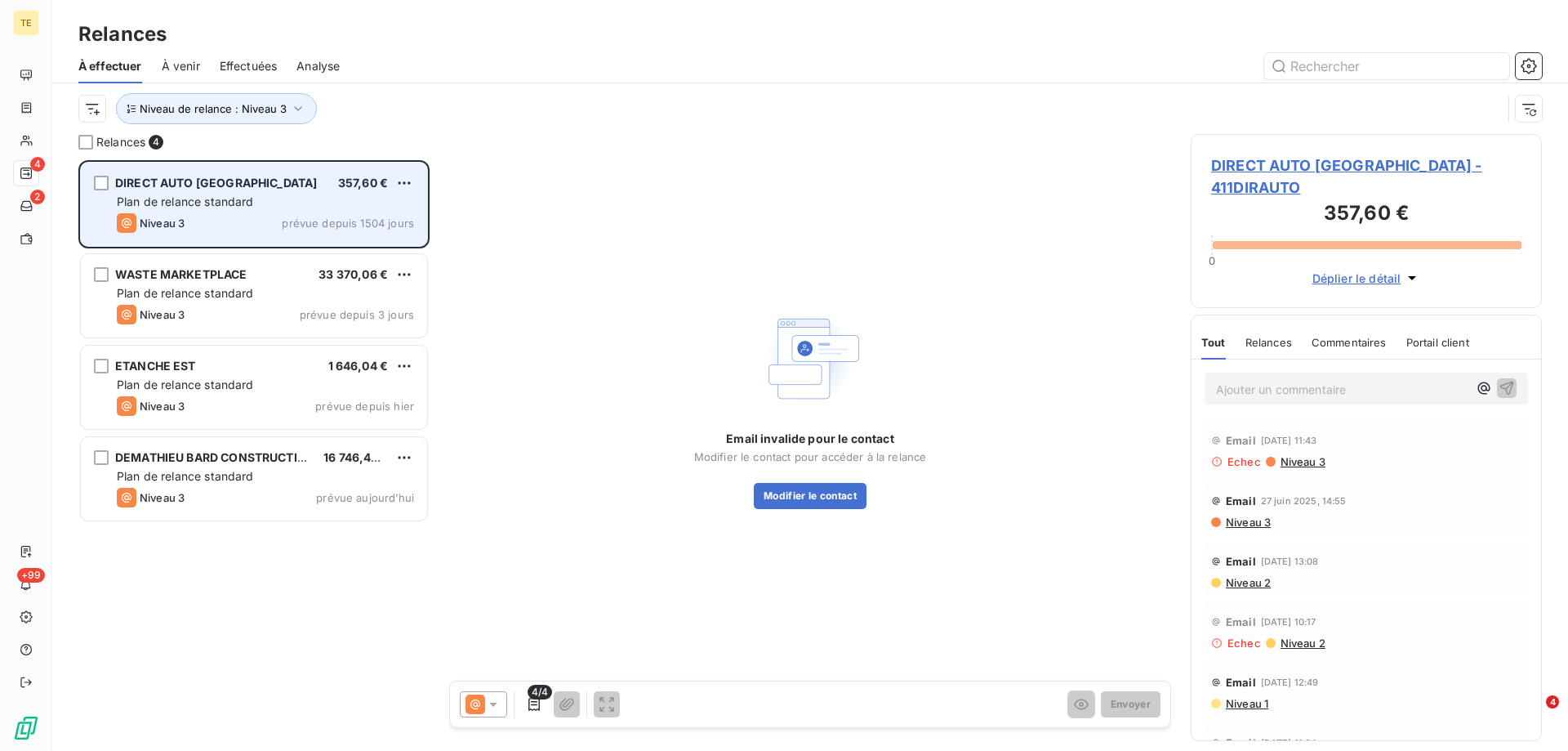
click at [344, 212] on div "DIRECT AUTO [GEOGRAPHIC_DATA] 357,60 € Plan de relance standard Niveau 3 prévue…" at bounding box center [253, 204] width 346 height 83
click at [233, 202] on span "Plan de relance standard" at bounding box center [185, 201] width 137 height 14
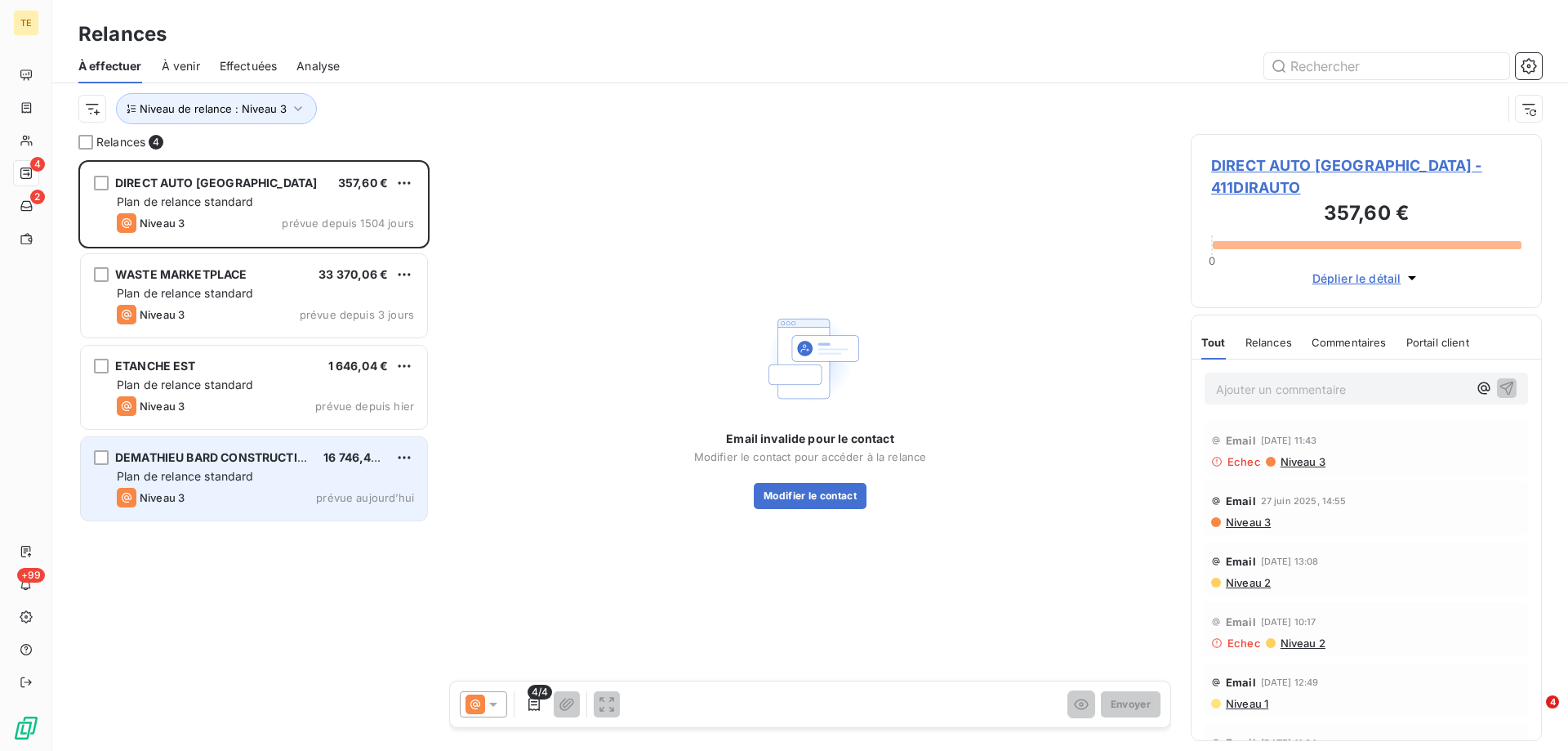
click at [310, 462] on span "DEMATHIEU BARD CONSTRUCTION" at bounding box center [215, 457] width 200 height 14
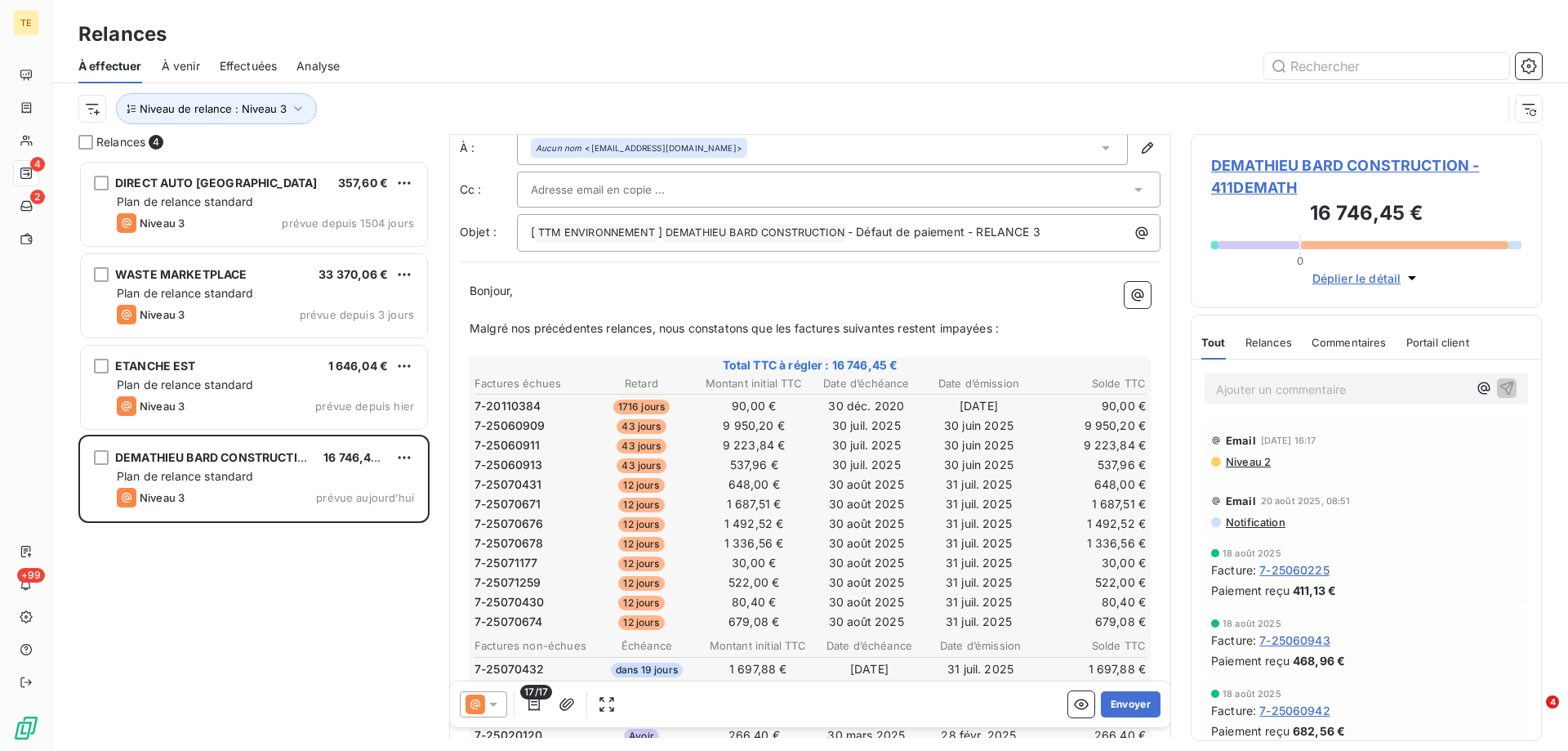
scroll to position [83, 0]
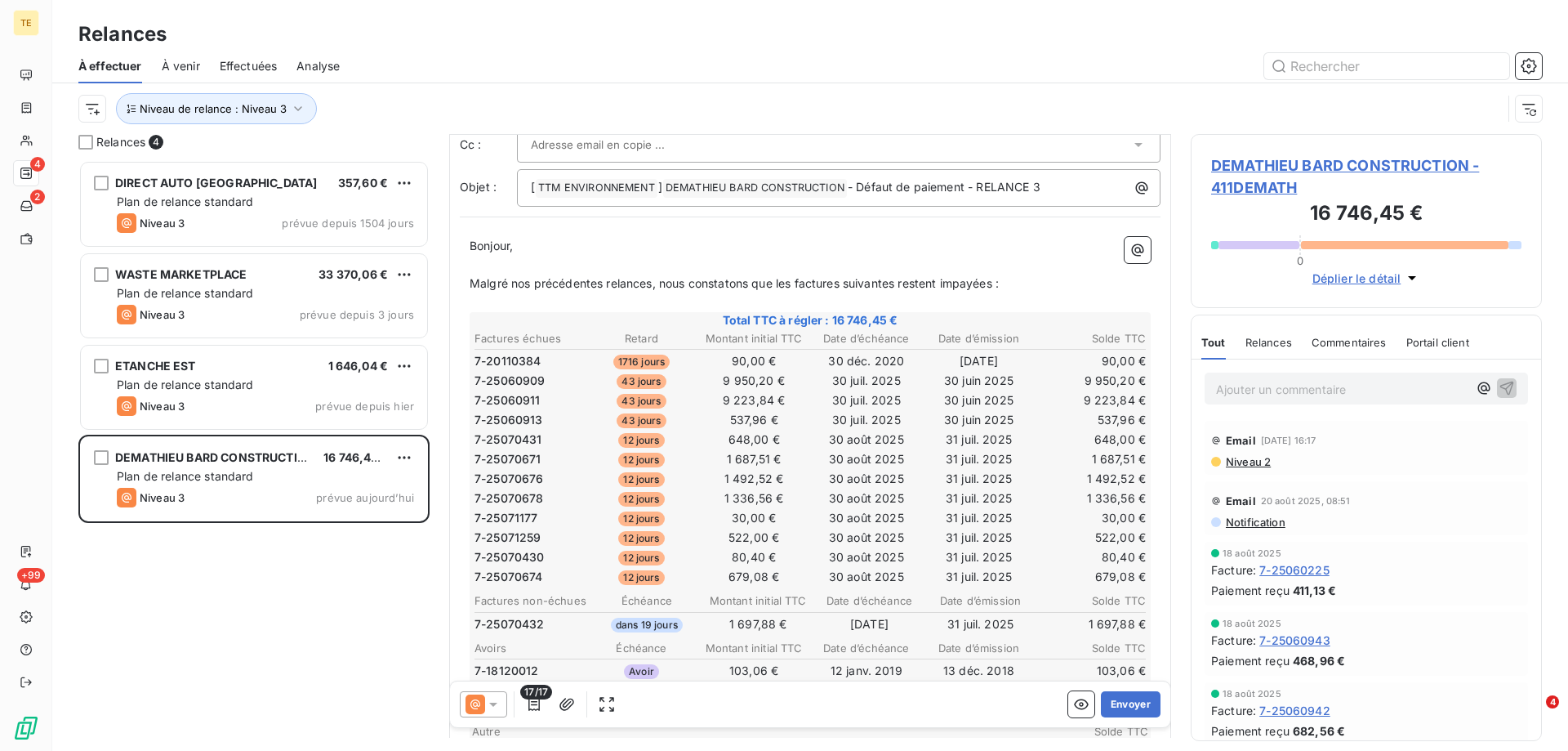
drag, startPoint x: 1106, startPoint y: 705, endPoint x: 1028, endPoint y: 543, distance: 179.8
click at [1026, 544] on div "De : [PERSON_NAME] - [EMAIL_ADDRESS][DOMAIN_NAME] À : Aucun nom <[EMAIL_ADDRESS…" at bounding box center [810, 354] width 722 height 603
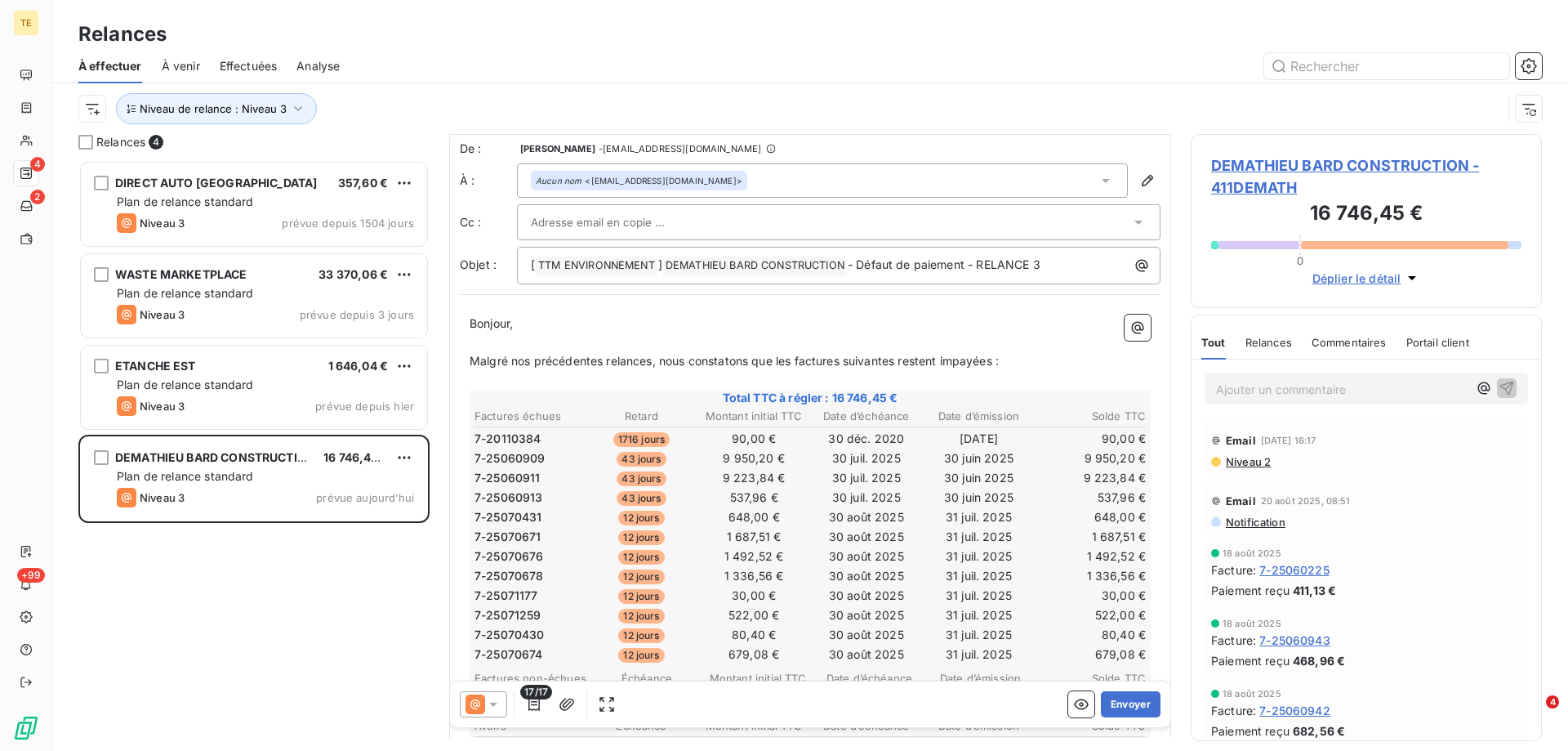
scroll to position [0, 0]
click at [1105, 700] on button "Envoyer" at bounding box center [1131, 705] width 59 height 26
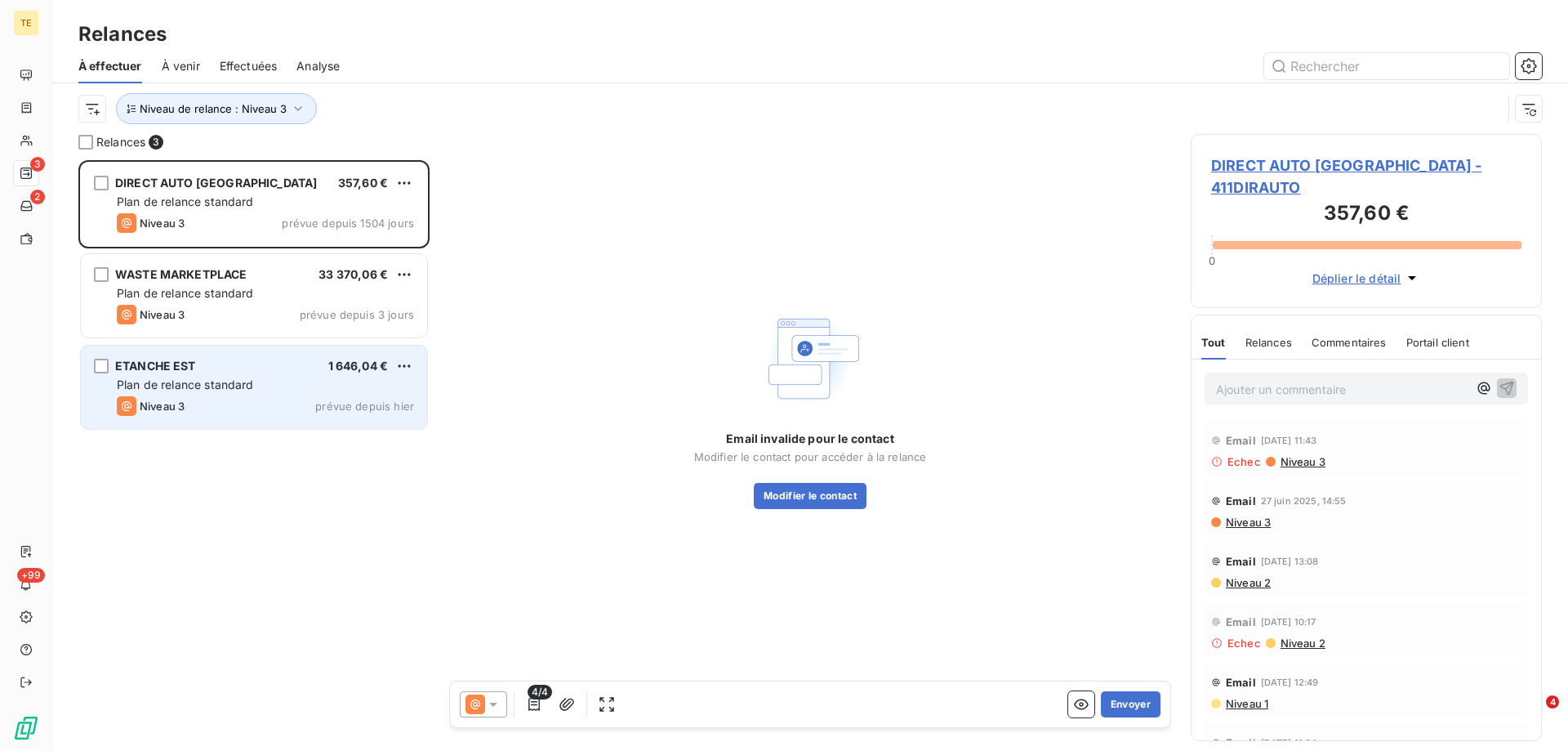
click at [253, 387] on span "Plan de relance standard" at bounding box center [185, 384] width 137 height 14
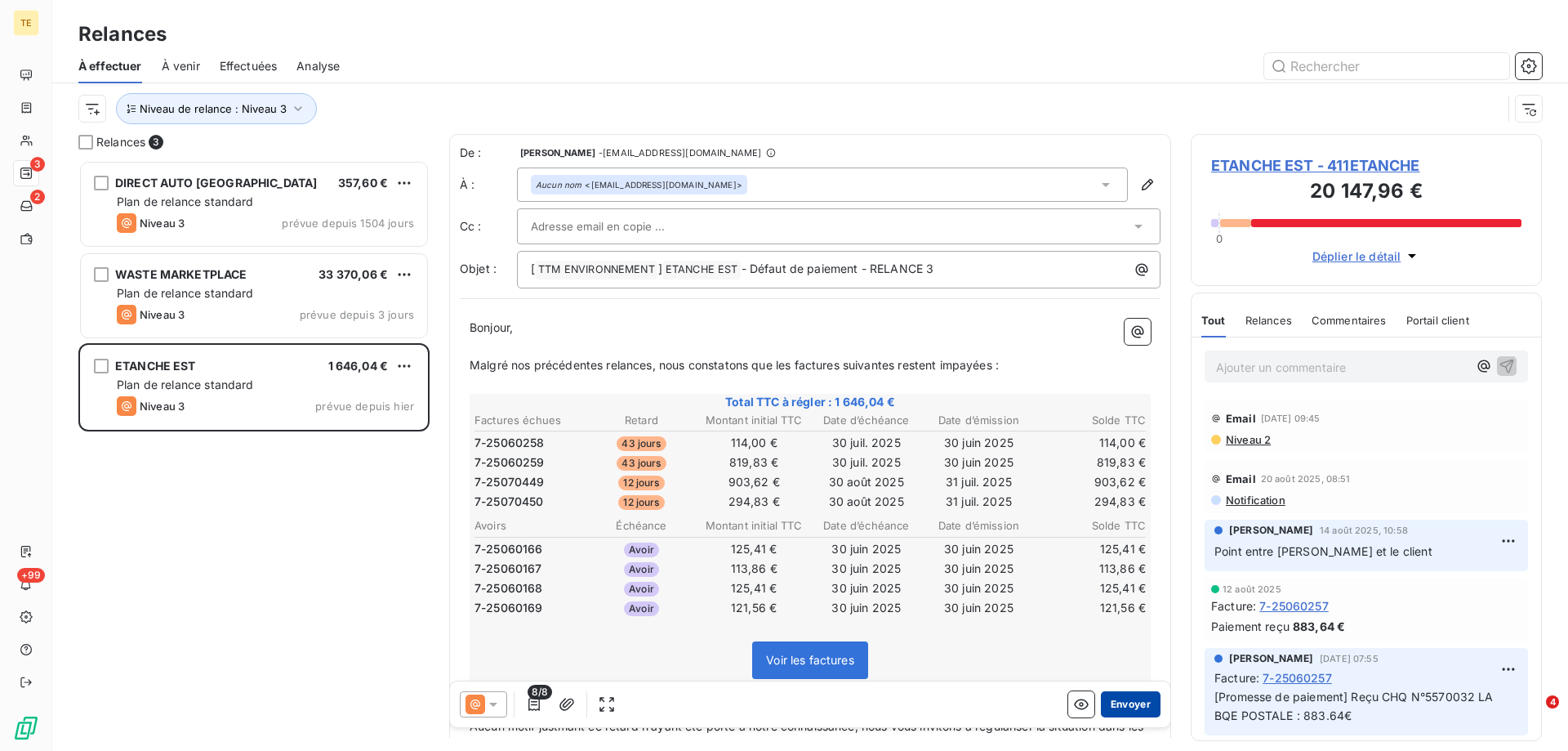
click at [1125, 704] on button "Envoyer" at bounding box center [1131, 705] width 59 height 26
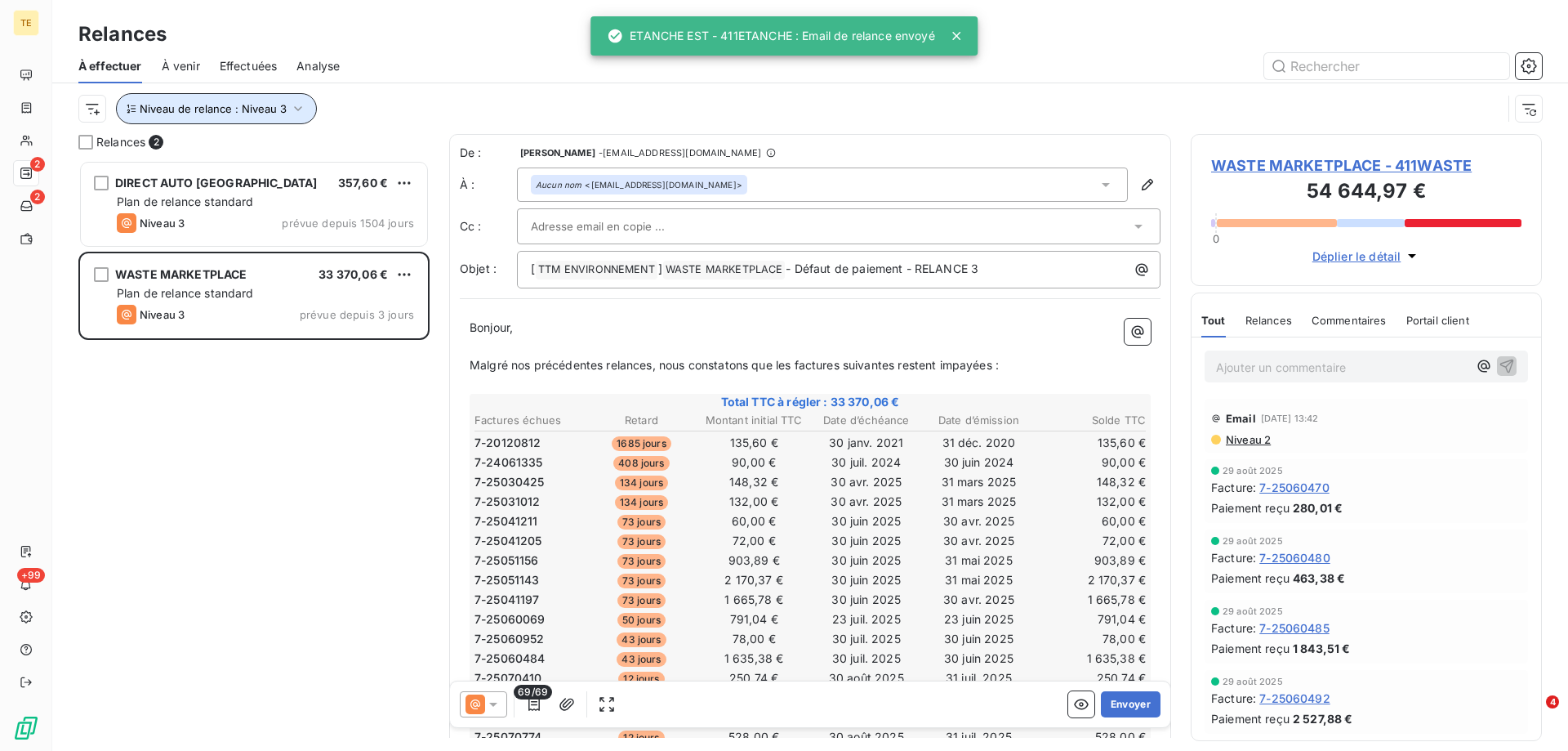
click at [295, 111] on icon "button" at bounding box center [298, 109] width 8 height 5
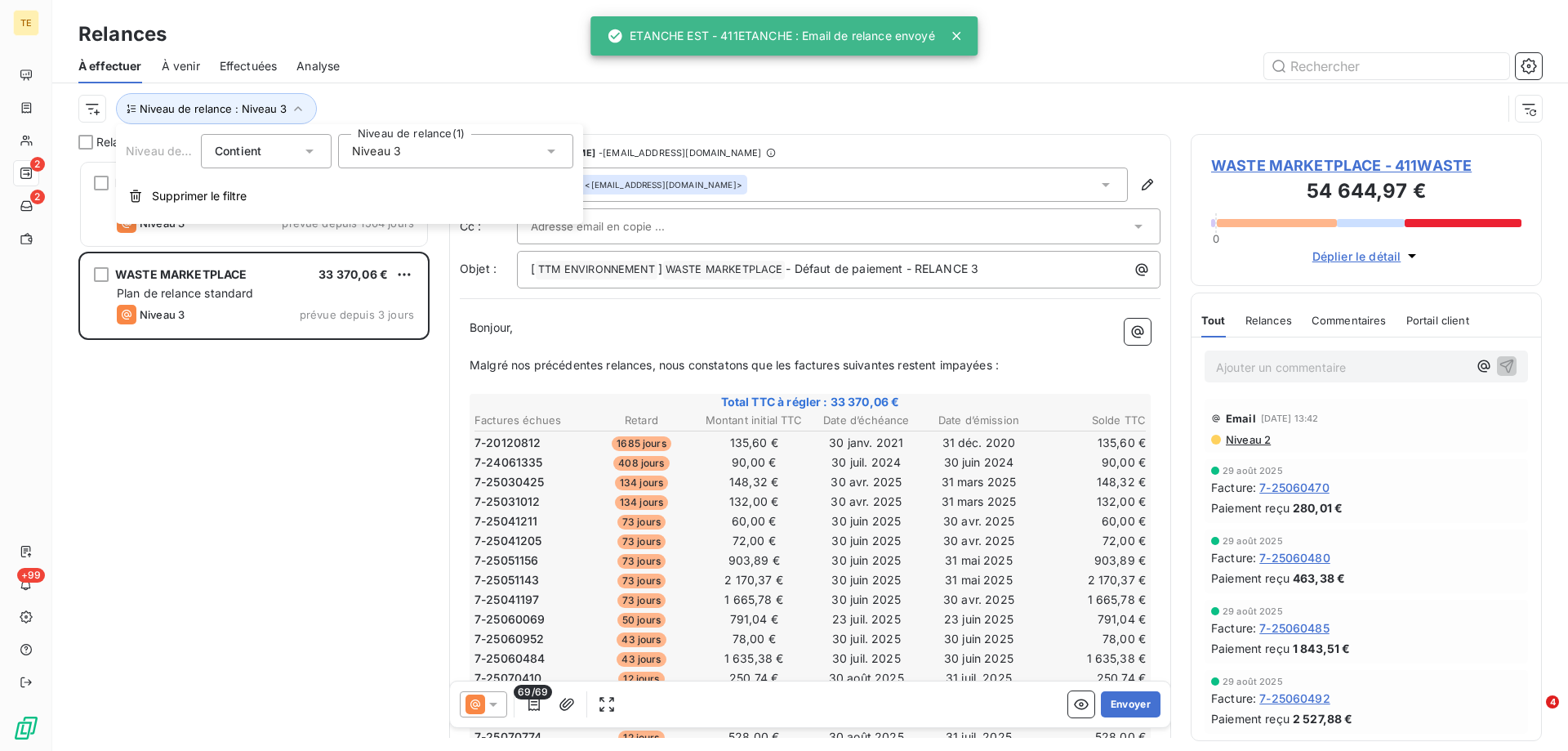
click at [371, 150] on span "Niveau 3" at bounding box center [376, 151] width 49 height 17
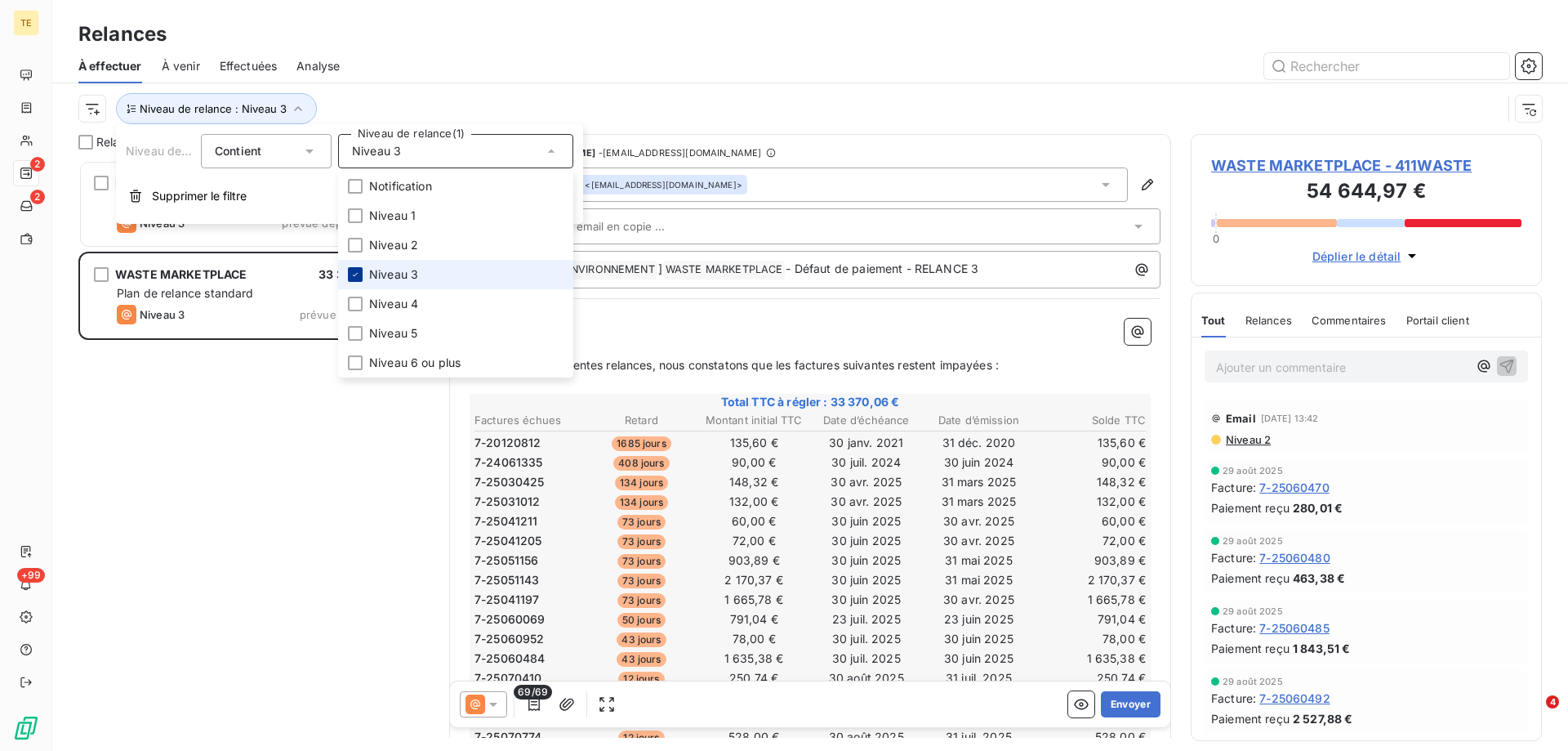
click at [358, 275] on icon at bounding box center [355, 274] width 10 height 10
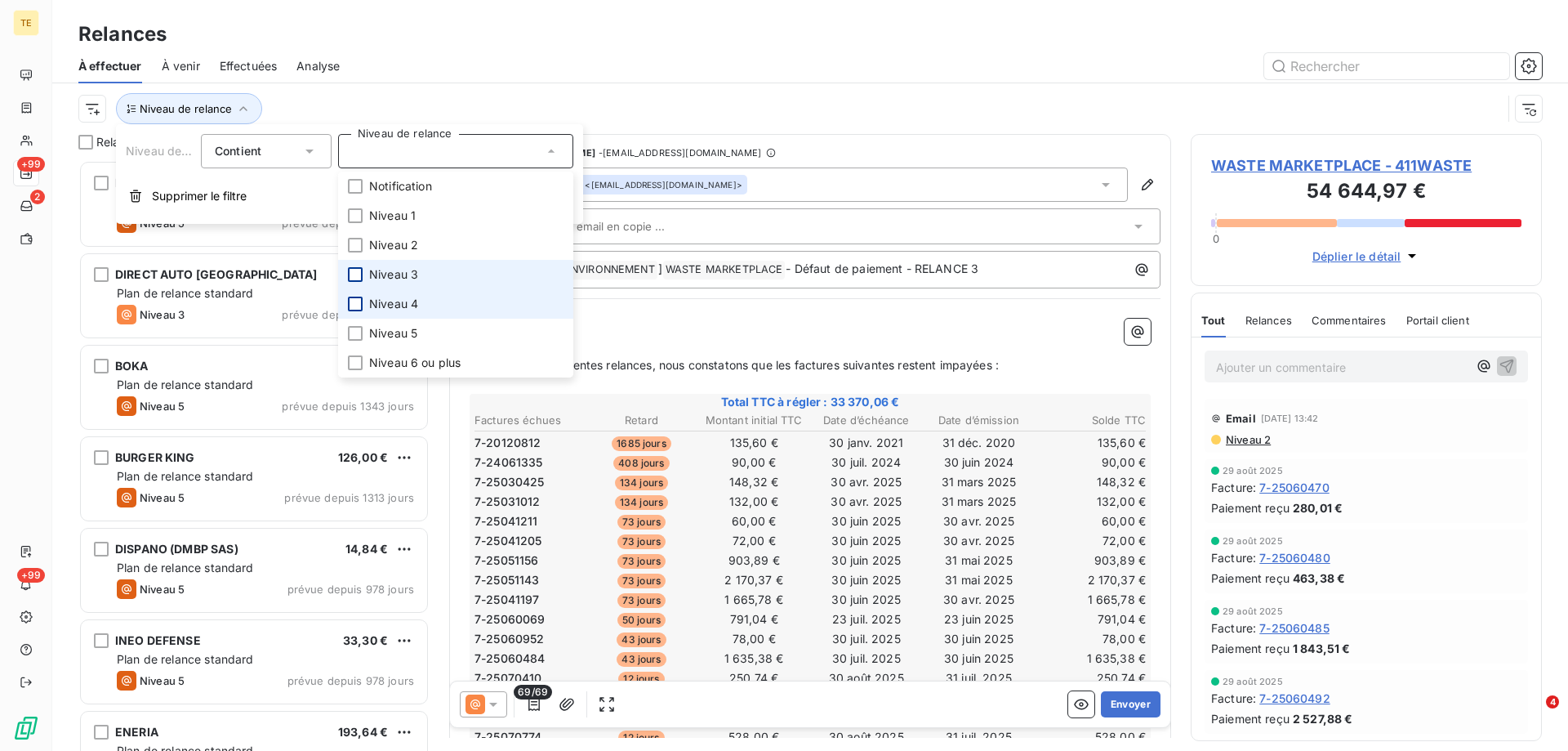
click at [351, 311] on div at bounding box center [355, 304] width 15 height 15
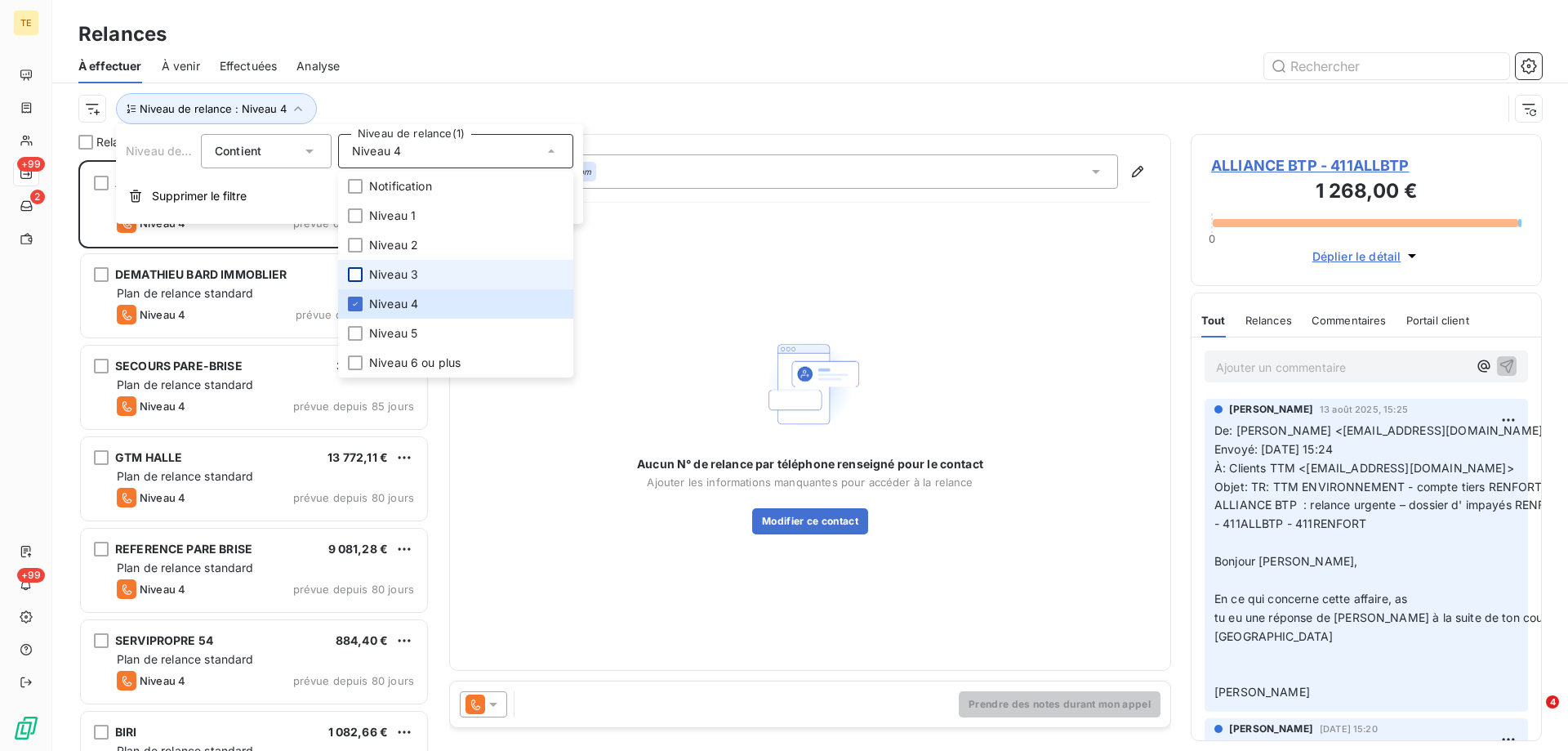
click at [509, 62] on div at bounding box center [950, 66] width 1183 height 26
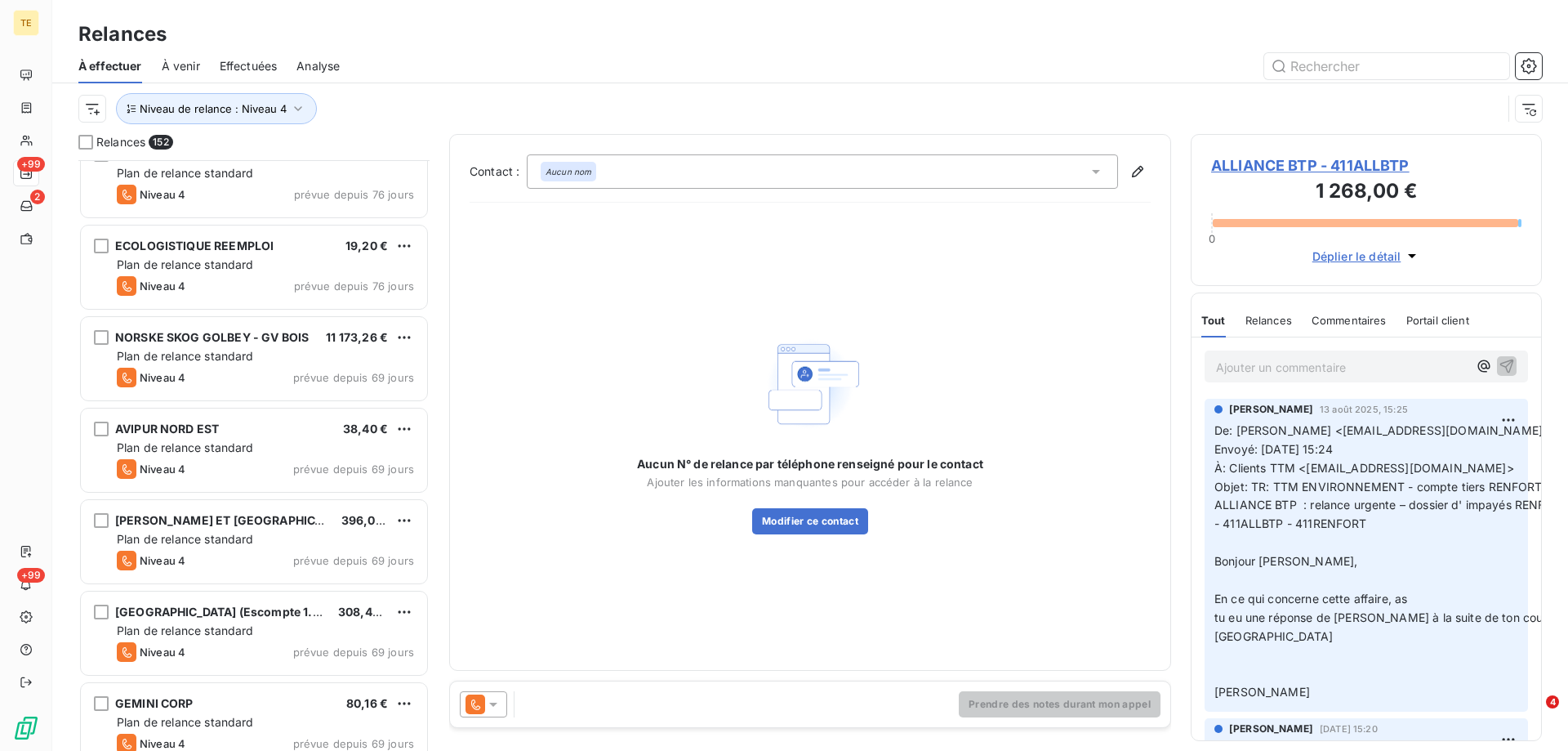
scroll to position [1227, 0]
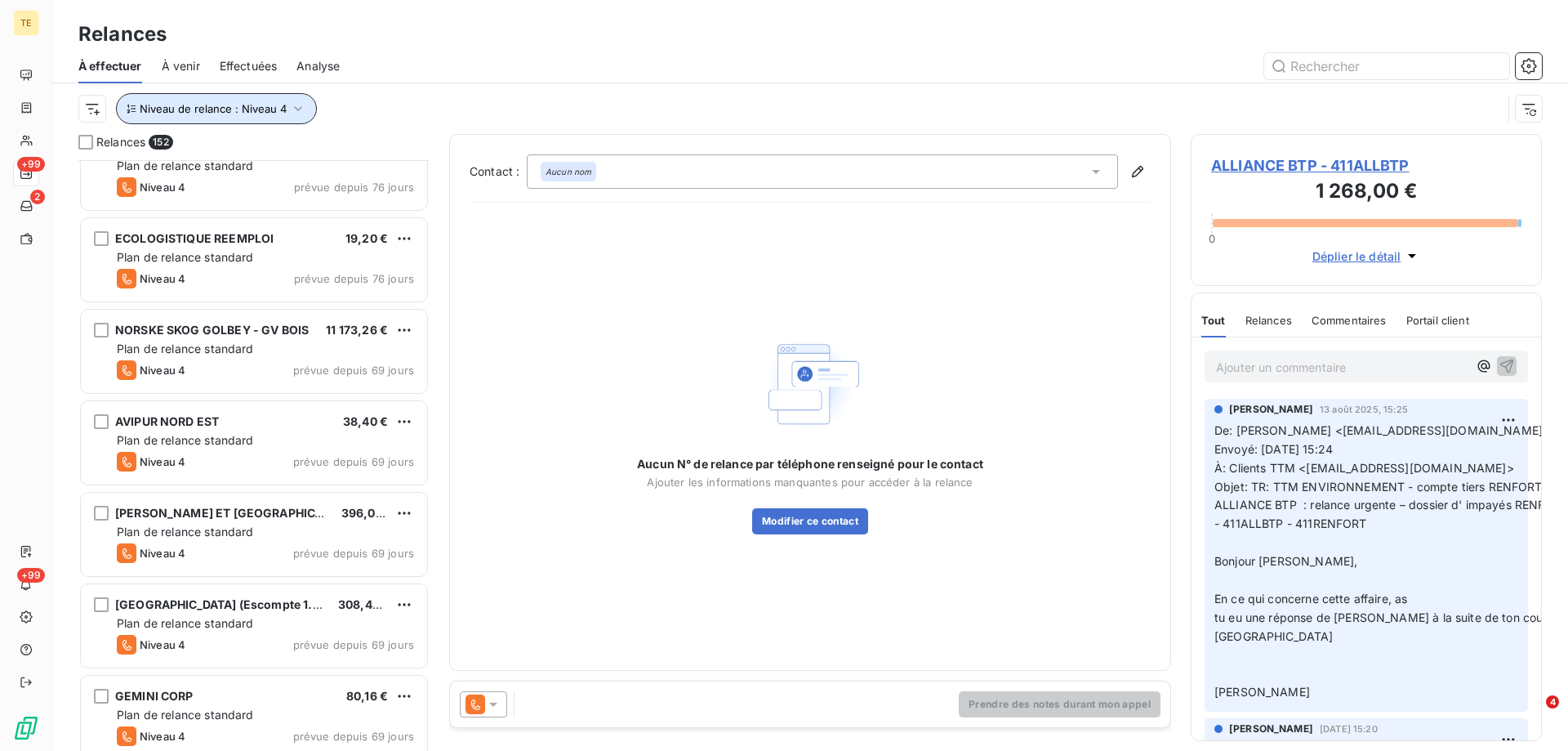
click at [301, 114] on icon "button" at bounding box center [298, 109] width 17 height 17
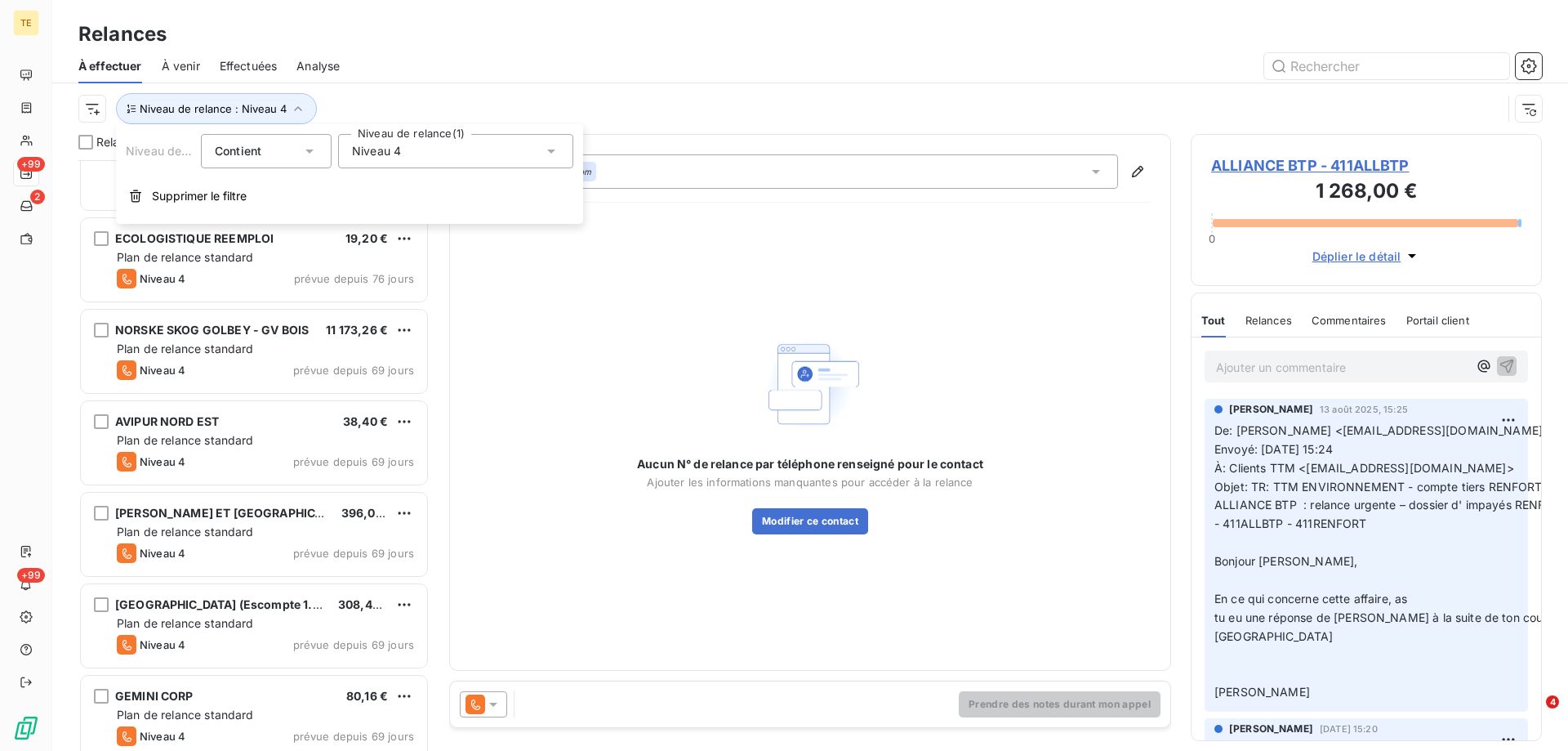
click at [360, 159] on span "Niveau 4" at bounding box center [376, 151] width 49 height 17
click at [370, 302] on span "Niveau 4" at bounding box center [393, 304] width 49 height 17
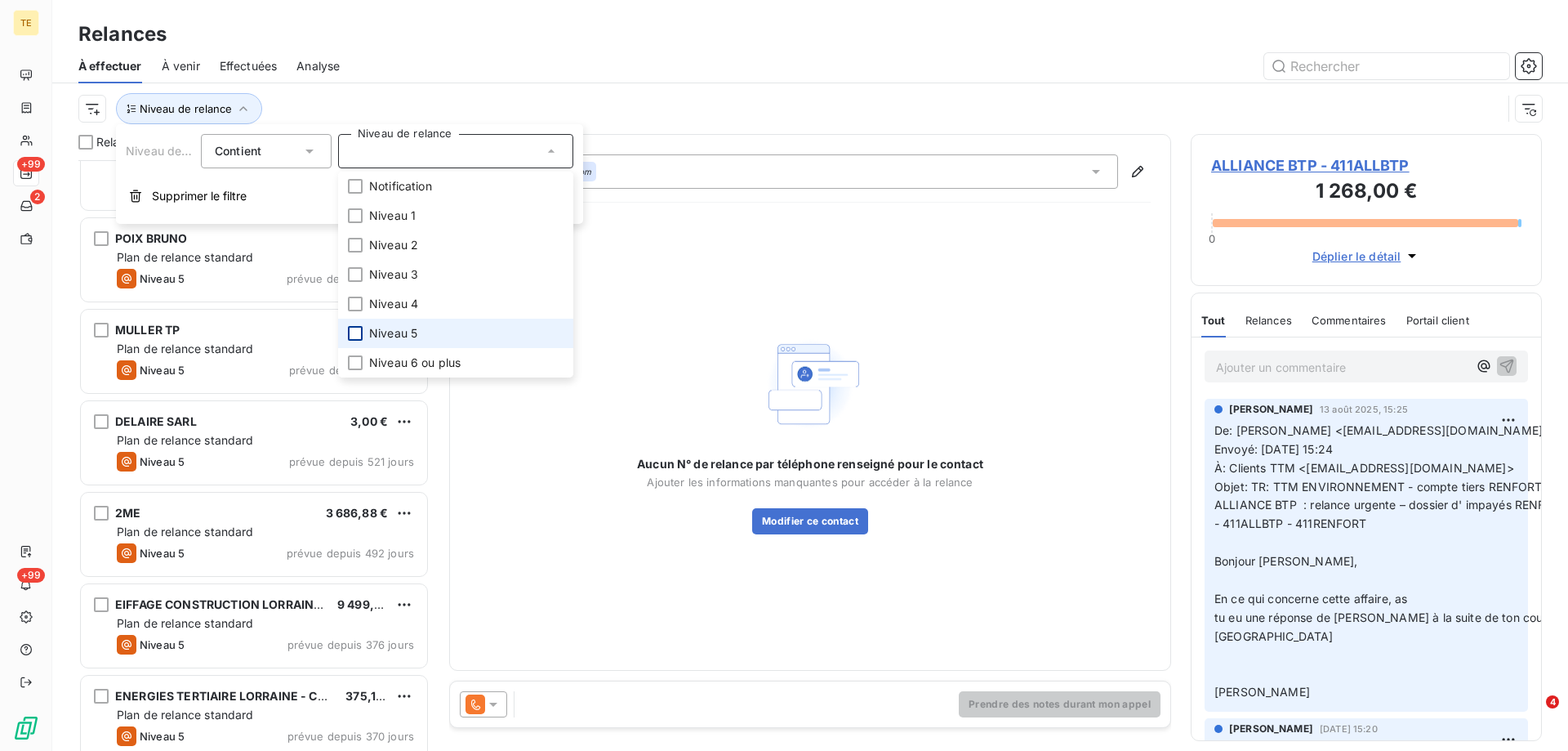
click at [362, 336] on div at bounding box center [355, 334] width 15 height 15
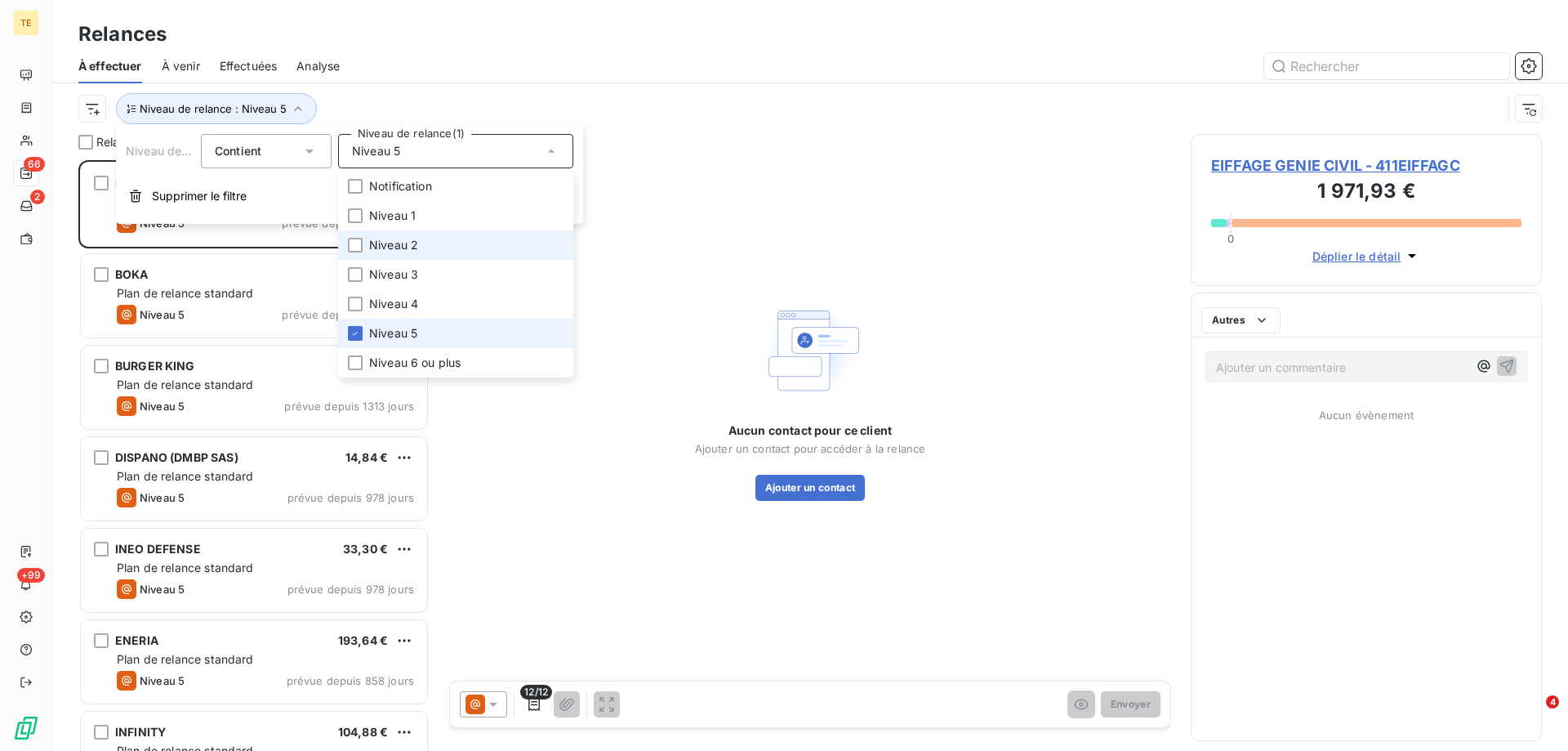
scroll to position [578, 339]
click at [822, 155] on div "Aucun contact pour ce client Ajouter un contact pour accéder à la relance Ajout…" at bounding box center [810, 399] width 722 height 530
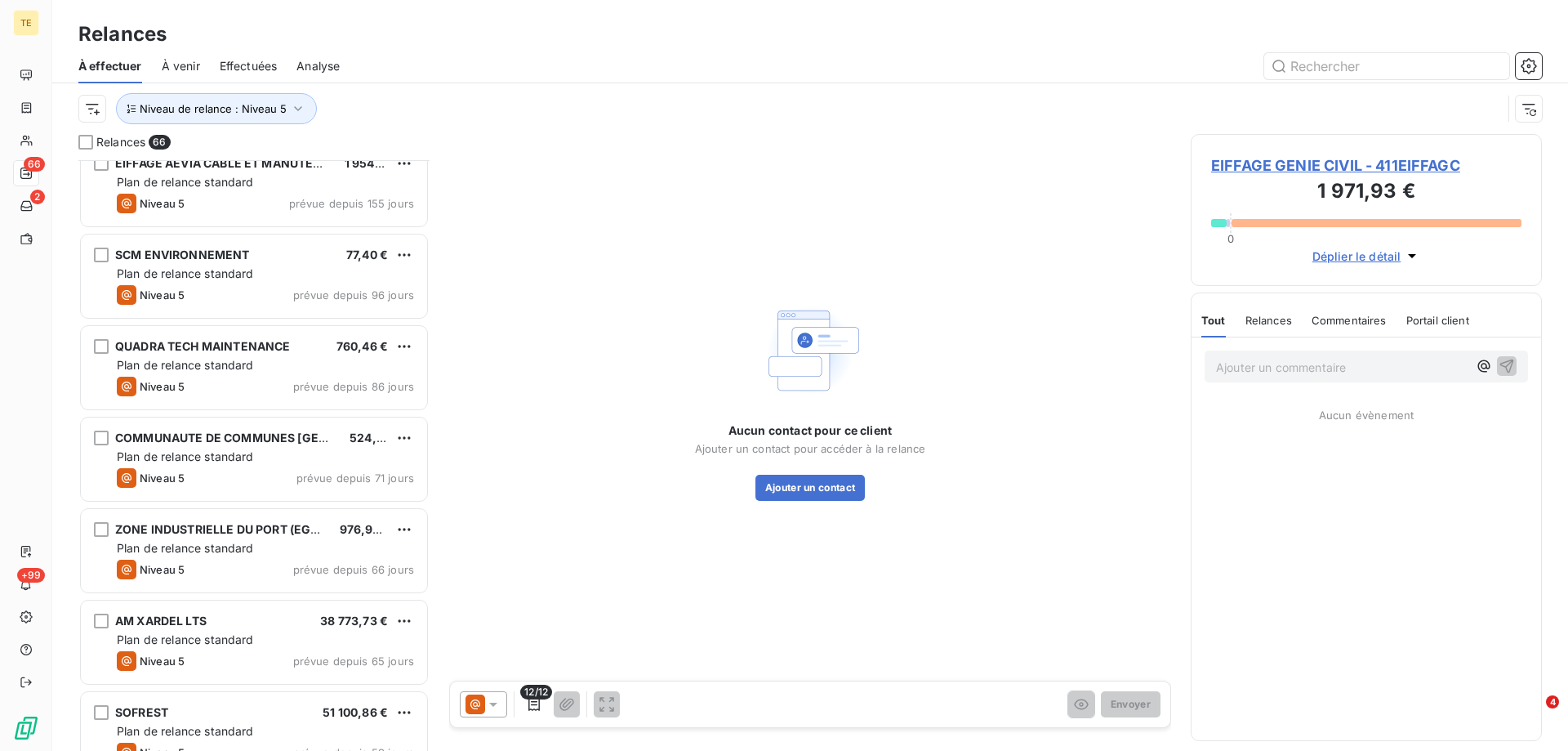
scroll to position [2208, 0]
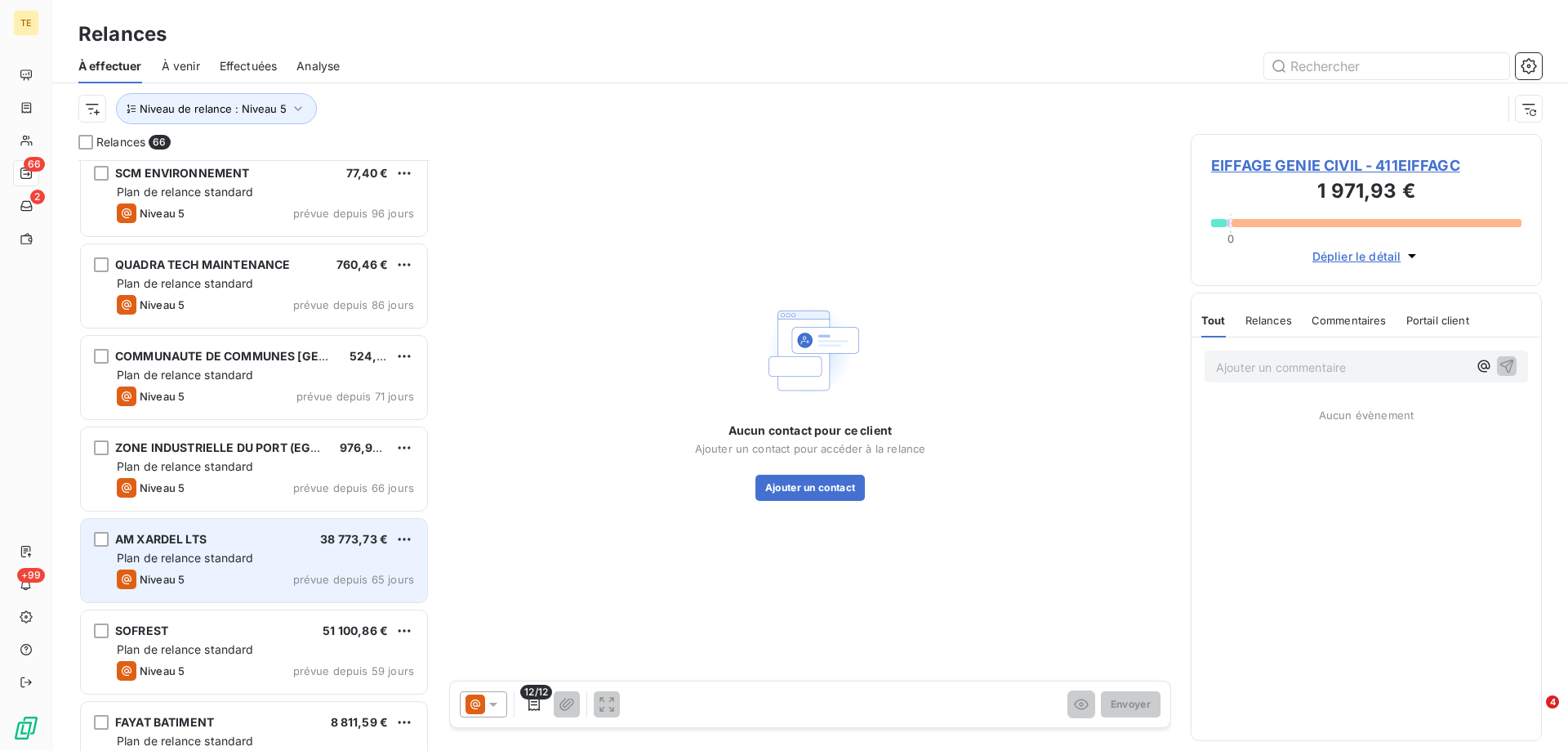
click at [219, 578] on div "Niveau 5 prévue depuis 65 jours" at bounding box center [265, 580] width 297 height 20
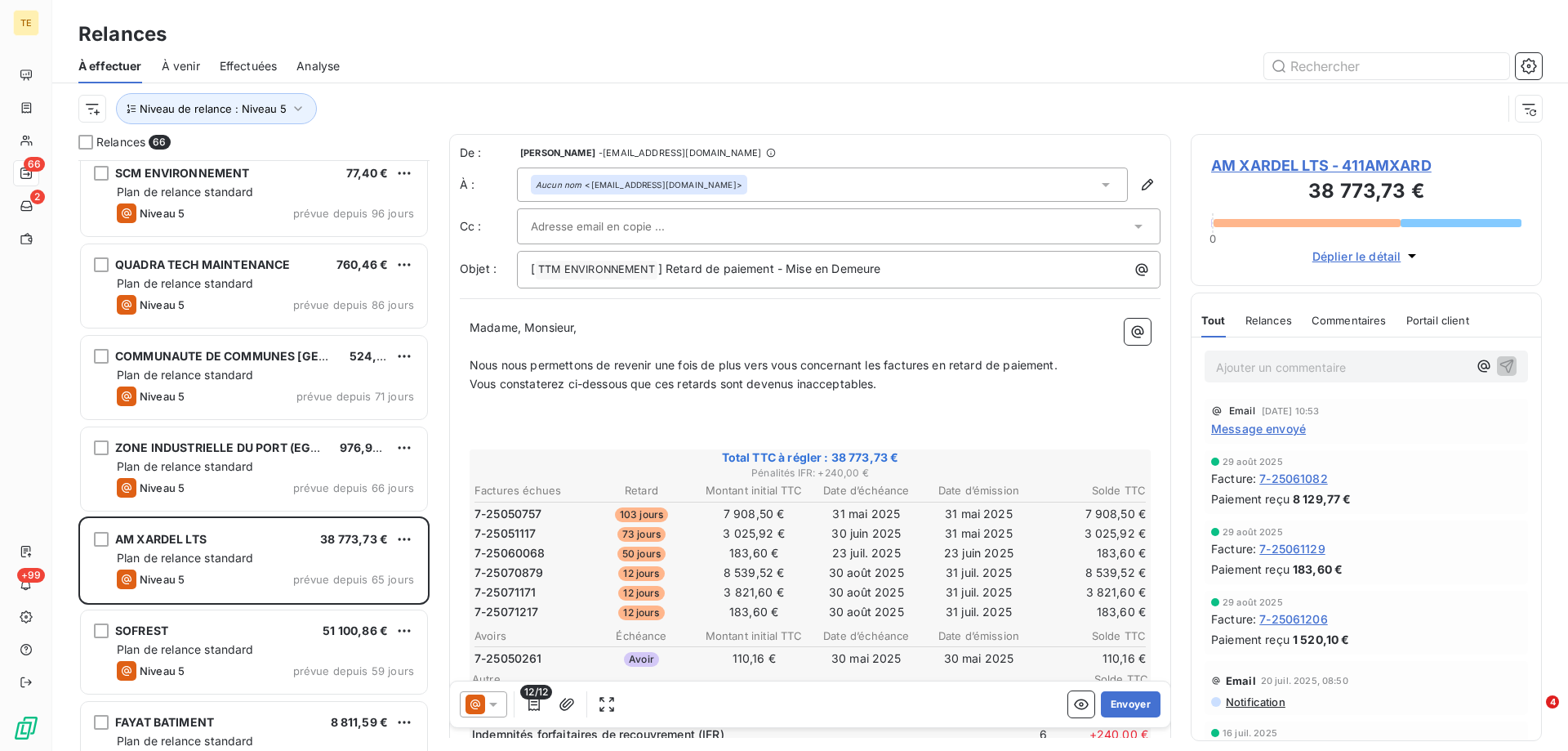
click at [1269, 430] on span "Message envoyé" at bounding box center [1258, 428] width 95 height 17
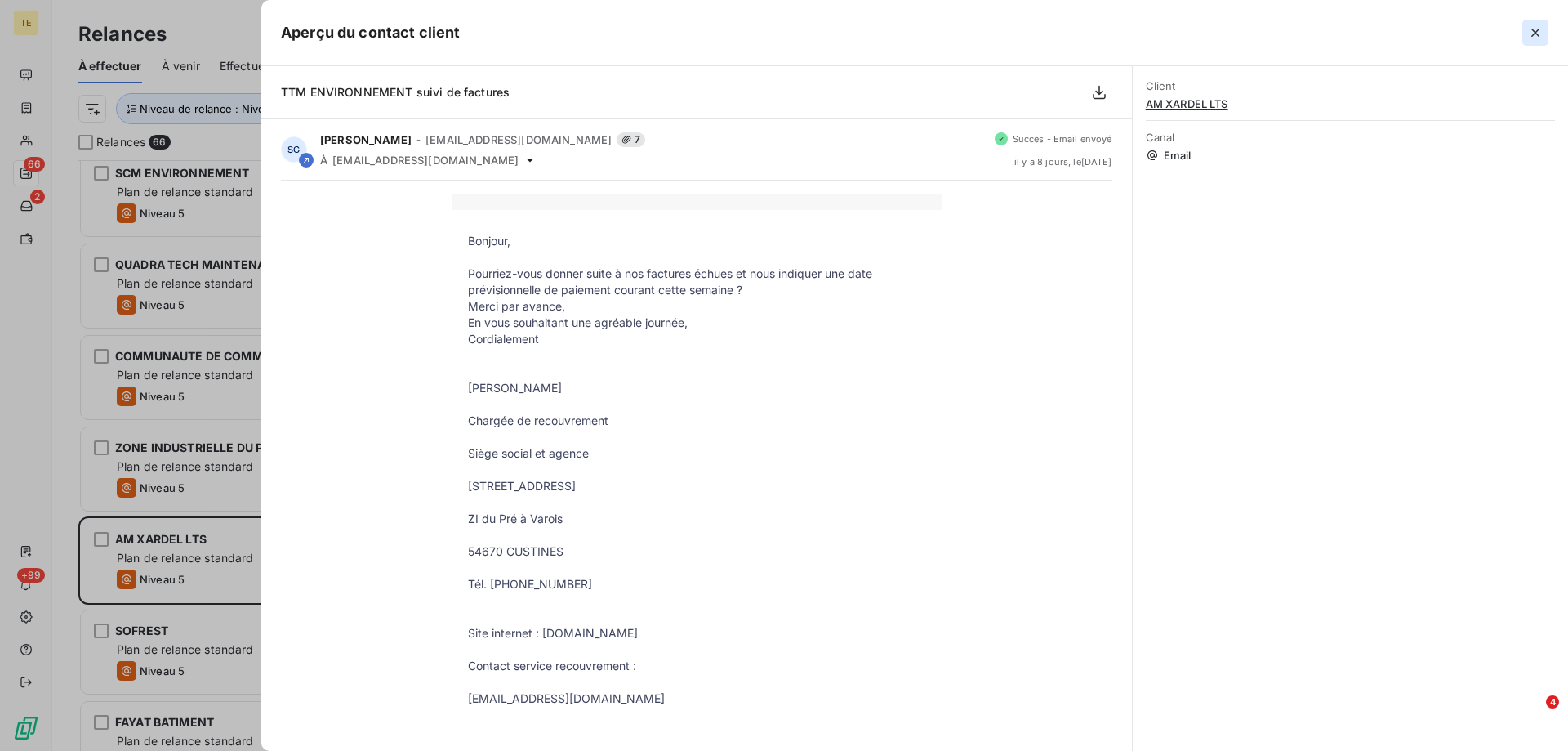
click at [1532, 29] on icon "button" at bounding box center [1536, 33] width 17 height 17
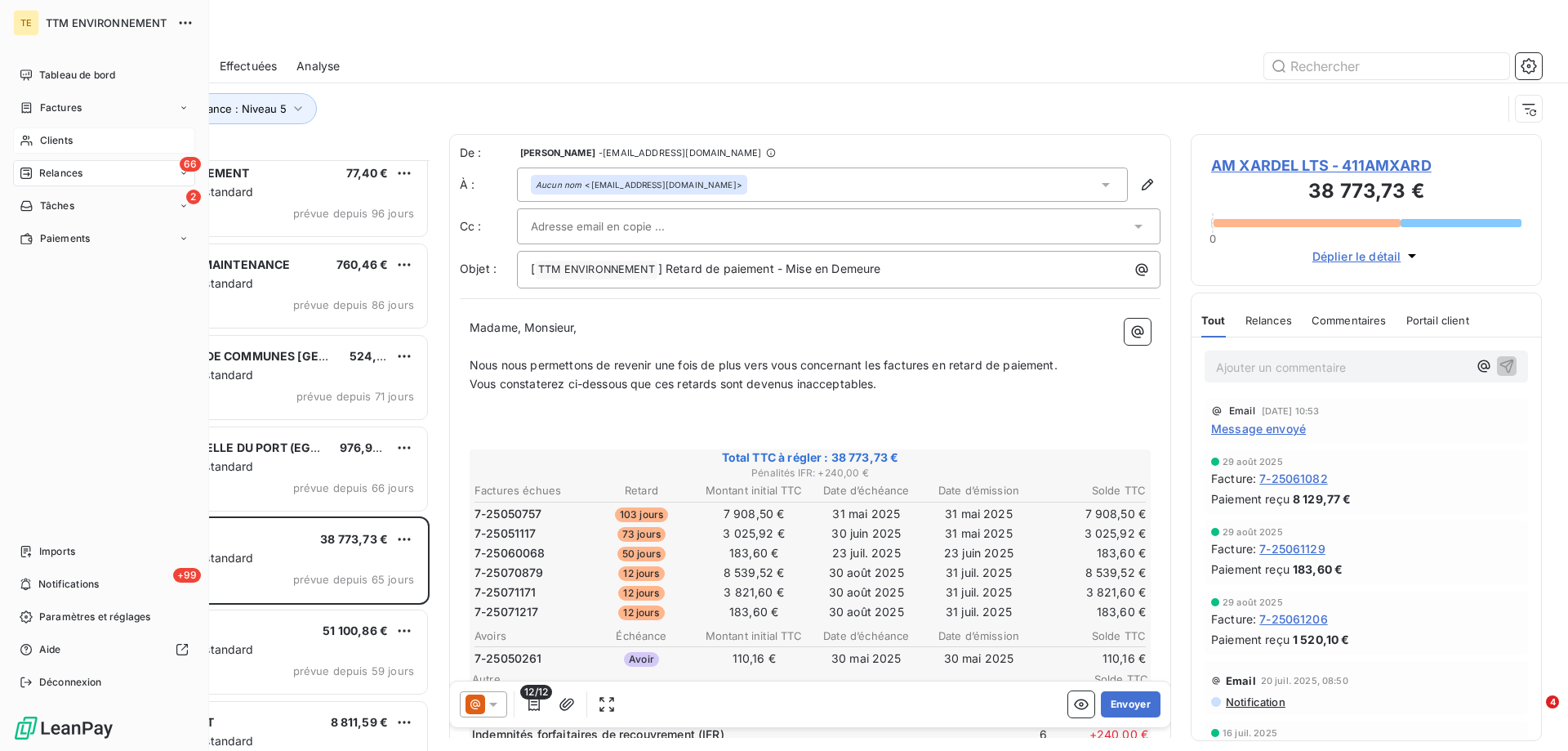
click at [56, 136] on span "Clients" at bounding box center [56, 140] width 33 height 15
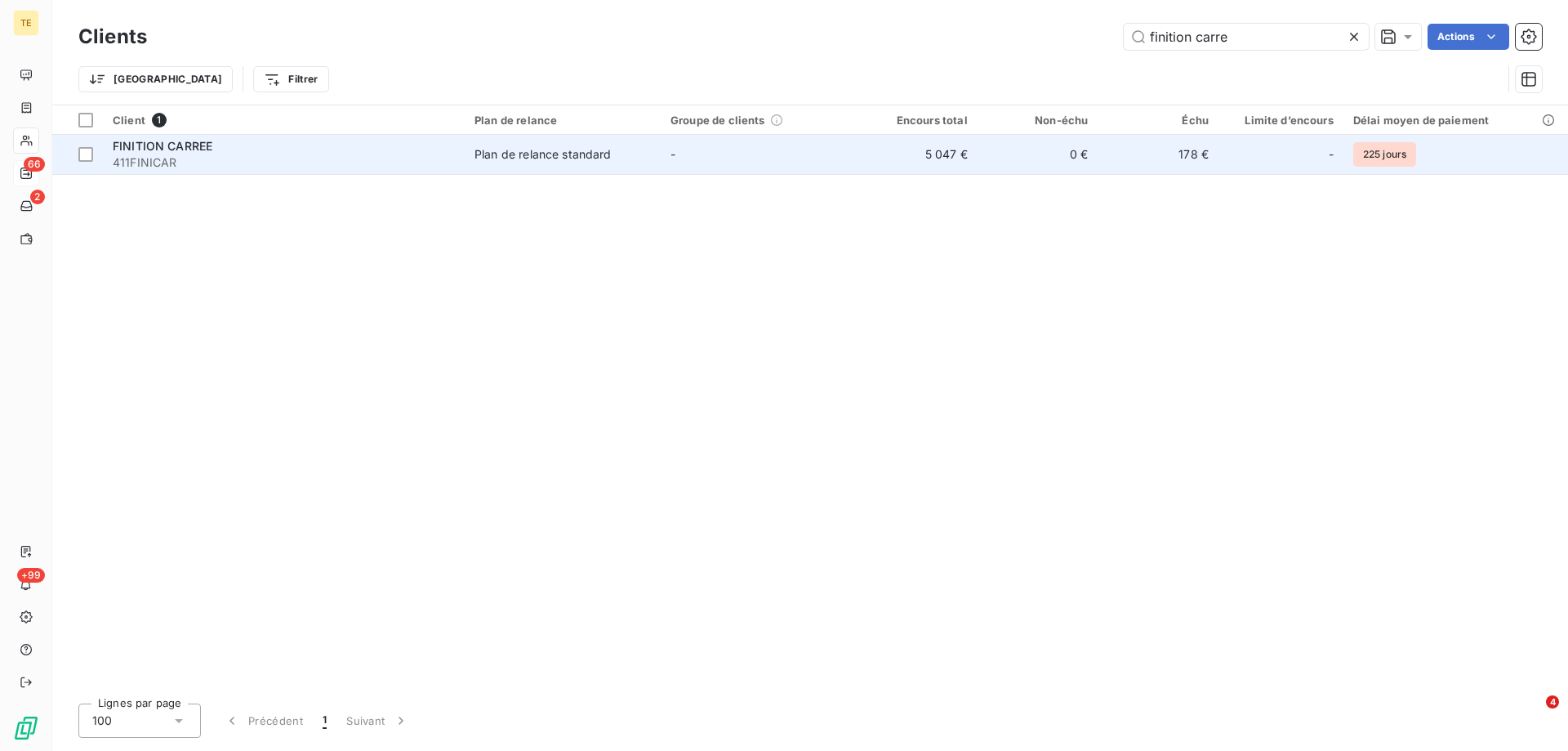
type input "finition carre"
click at [151, 159] on span "411FINICAR" at bounding box center [284, 163] width 343 height 17
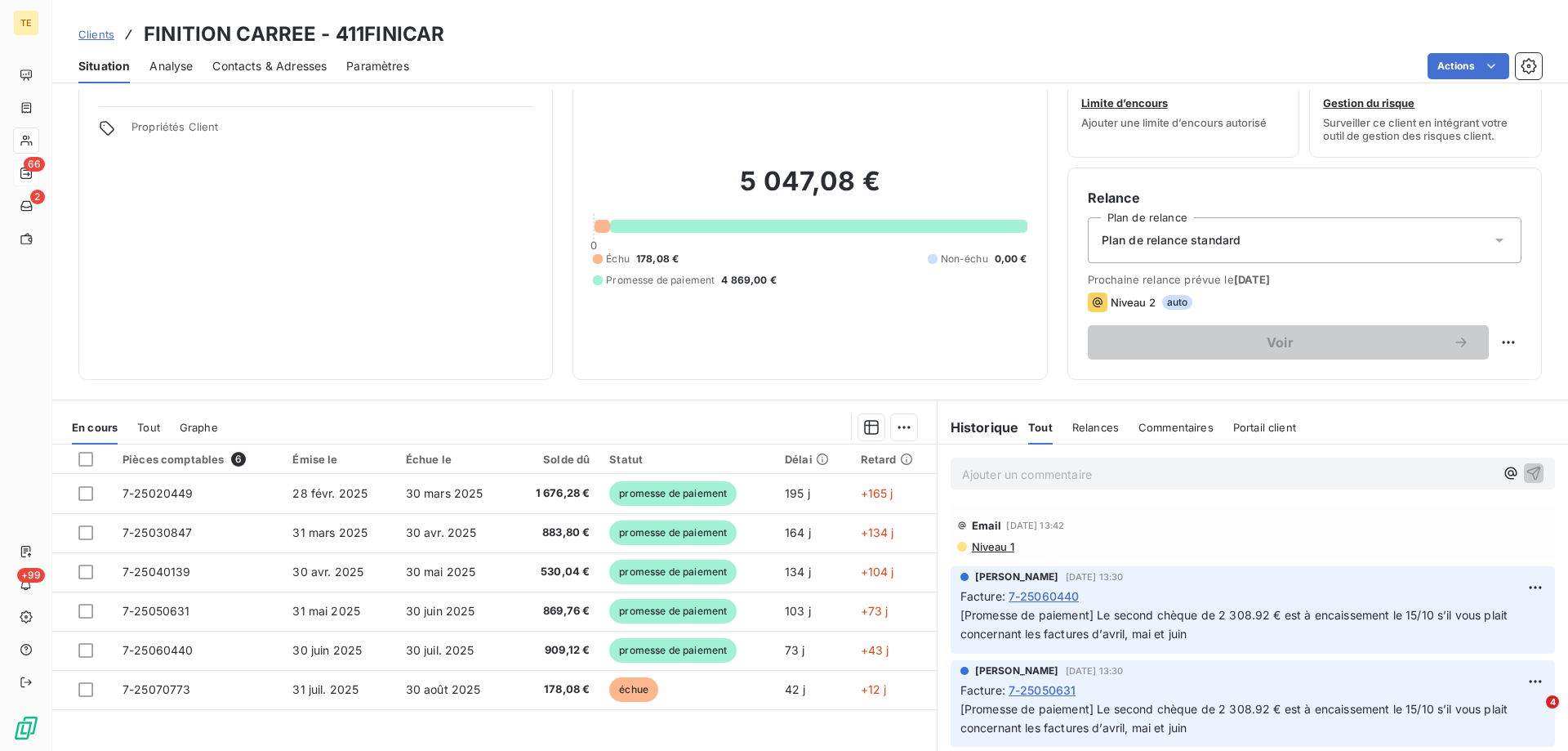
scroll to position [104, 0]
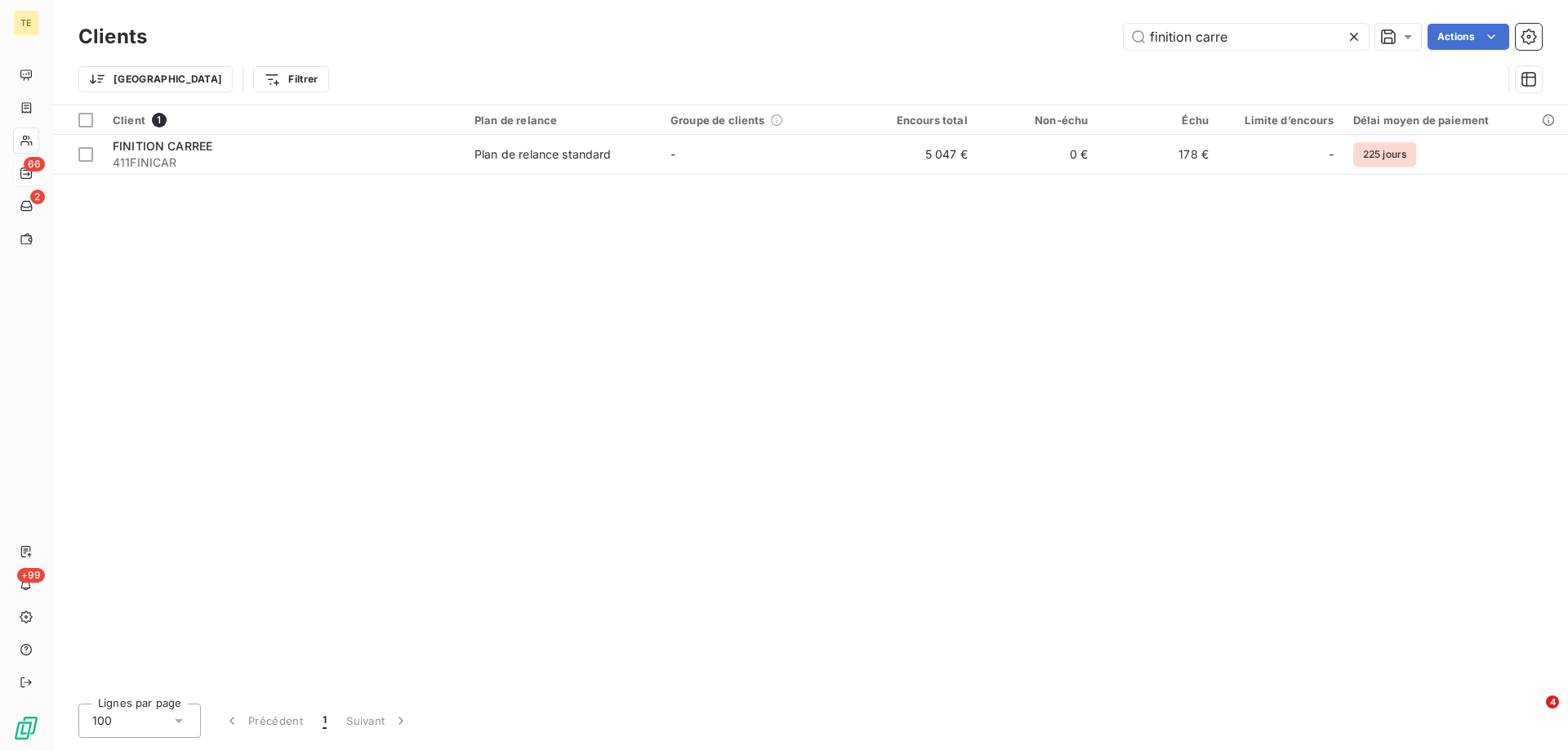
drag, startPoint x: 1281, startPoint y: 46, endPoint x: 997, endPoint y: 0, distance: 287.7
click at [996, 1] on div "Clients finition carre Actions Trier Filtrer" at bounding box center [810, 52] width 1516 height 105
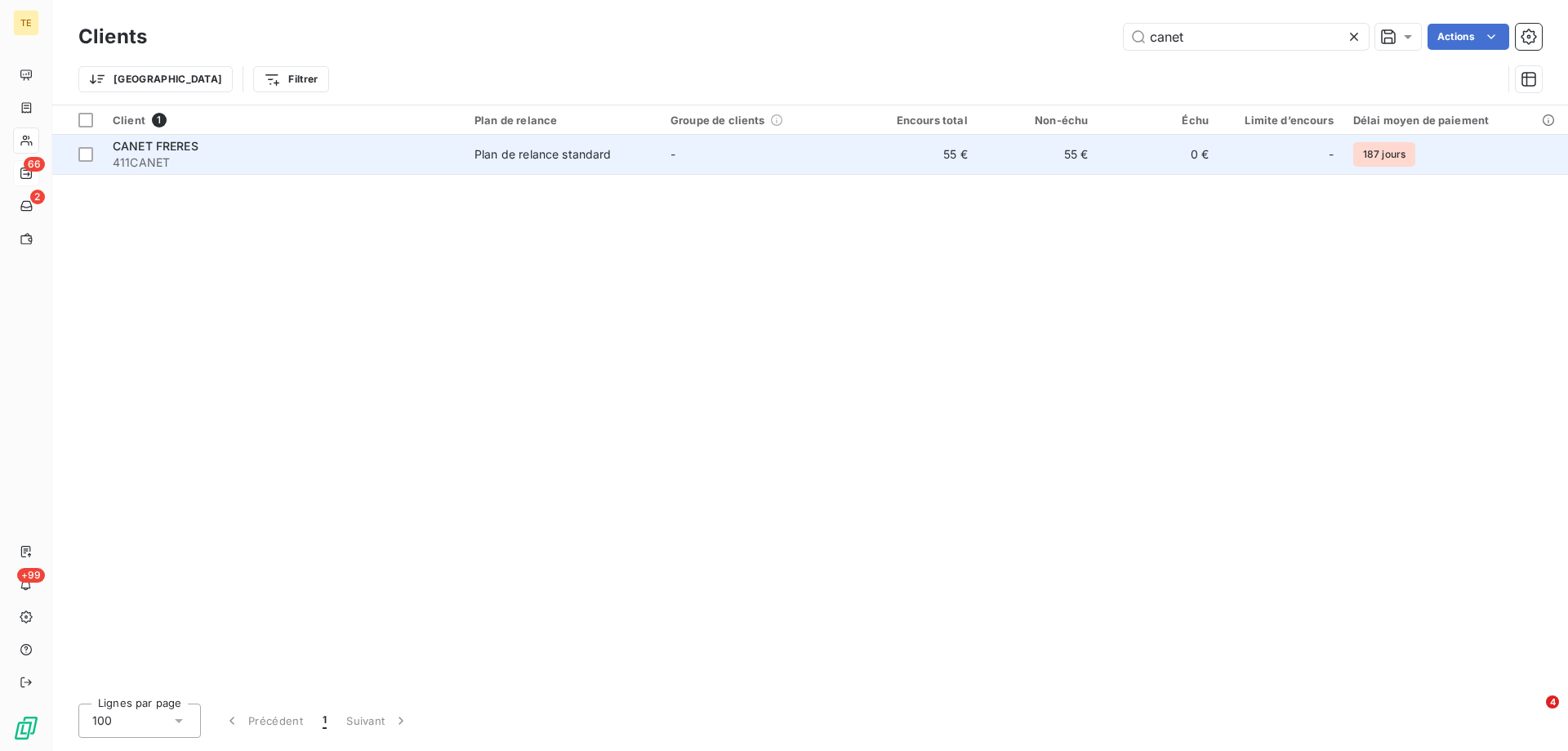
type input "canet"
click at [161, 148] on span "CANET FRERES" at bounding box center [156, 145] width 86 height 14
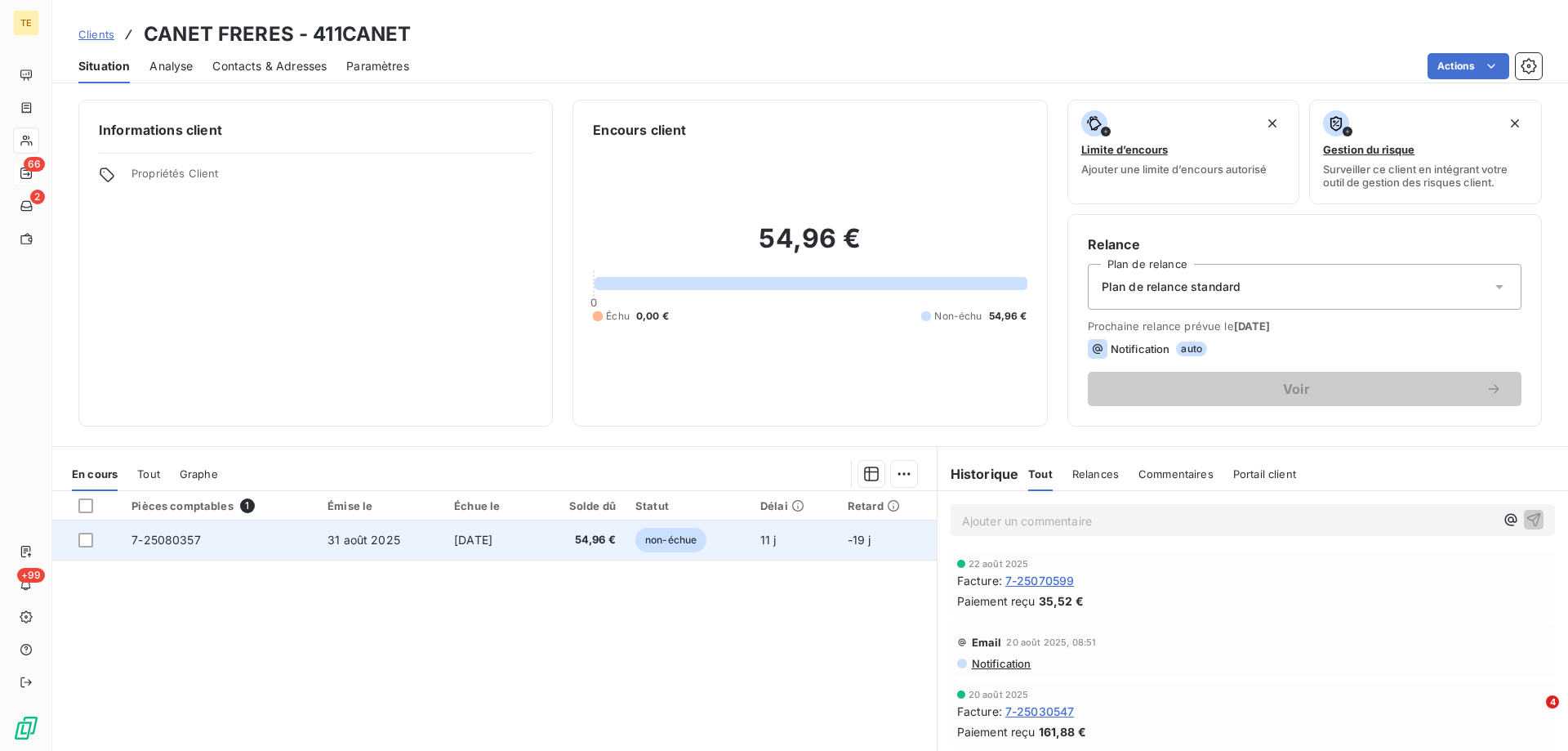
click at [165, 536] on span "7-25080357" at bounding box center [166, 539] width 69 height 14
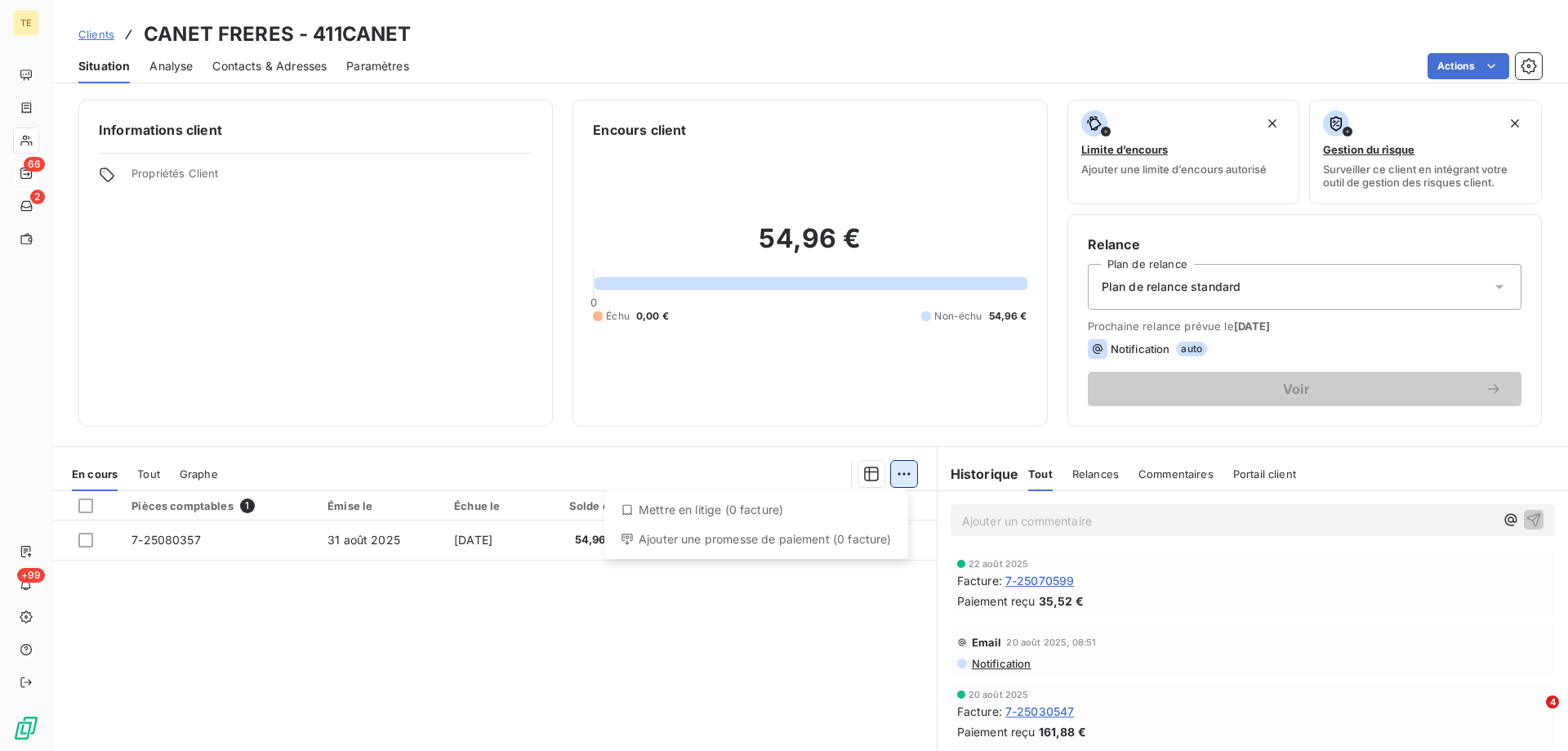
click at [899, 474] on html "TE 66 2 +99 Clients CANET FRERES - 411CANET Situation Analyse Contacts & Adress…" at bounding box center [784, 375] width 1568 height 751
click at [90, 541] on html "TE 66 2 +99 Clients CANET FRERES - 411CANET Situation Analyse Contacts & Adress…" at bounding box center [784, 375] width 1568 height 751
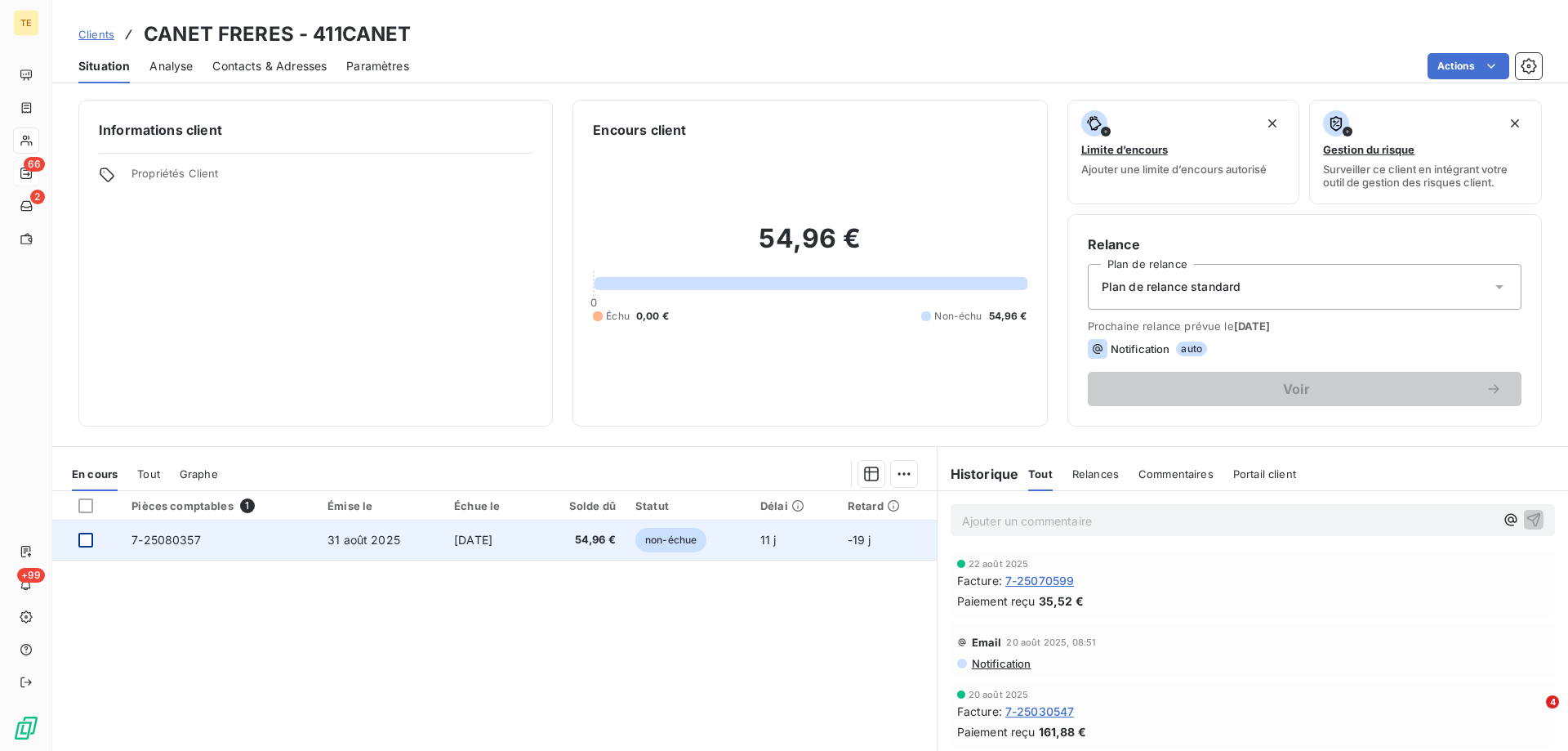
click at [86, 540] on div at bounding box center [86, 540] width 15 height 15
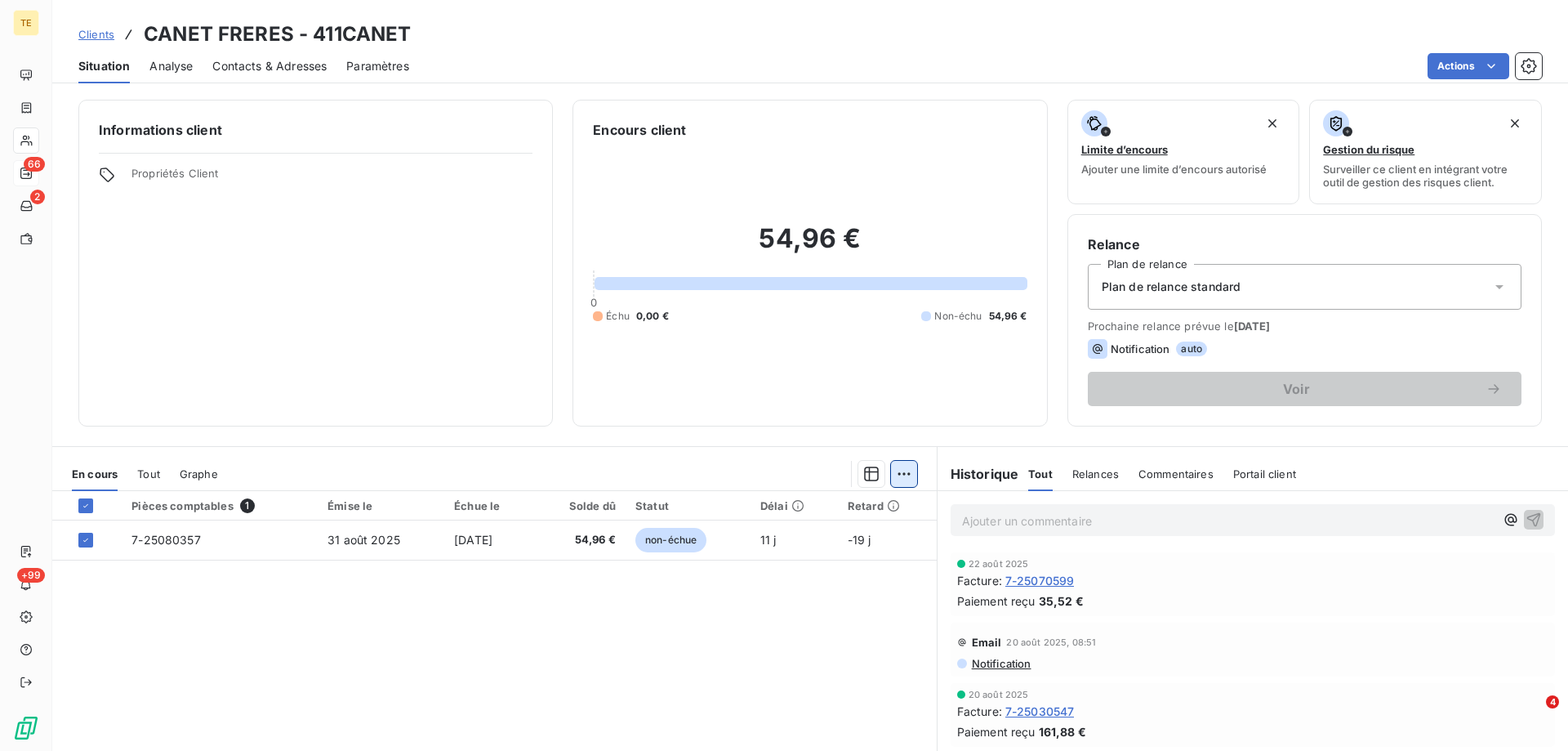
click at [894, 476] on html "TE 66 2 +99 Clients CANET FRERES - 411CANET Situation Analyse Contacts & Adress…" at bounding box center [784, 375] width 1568 height 751
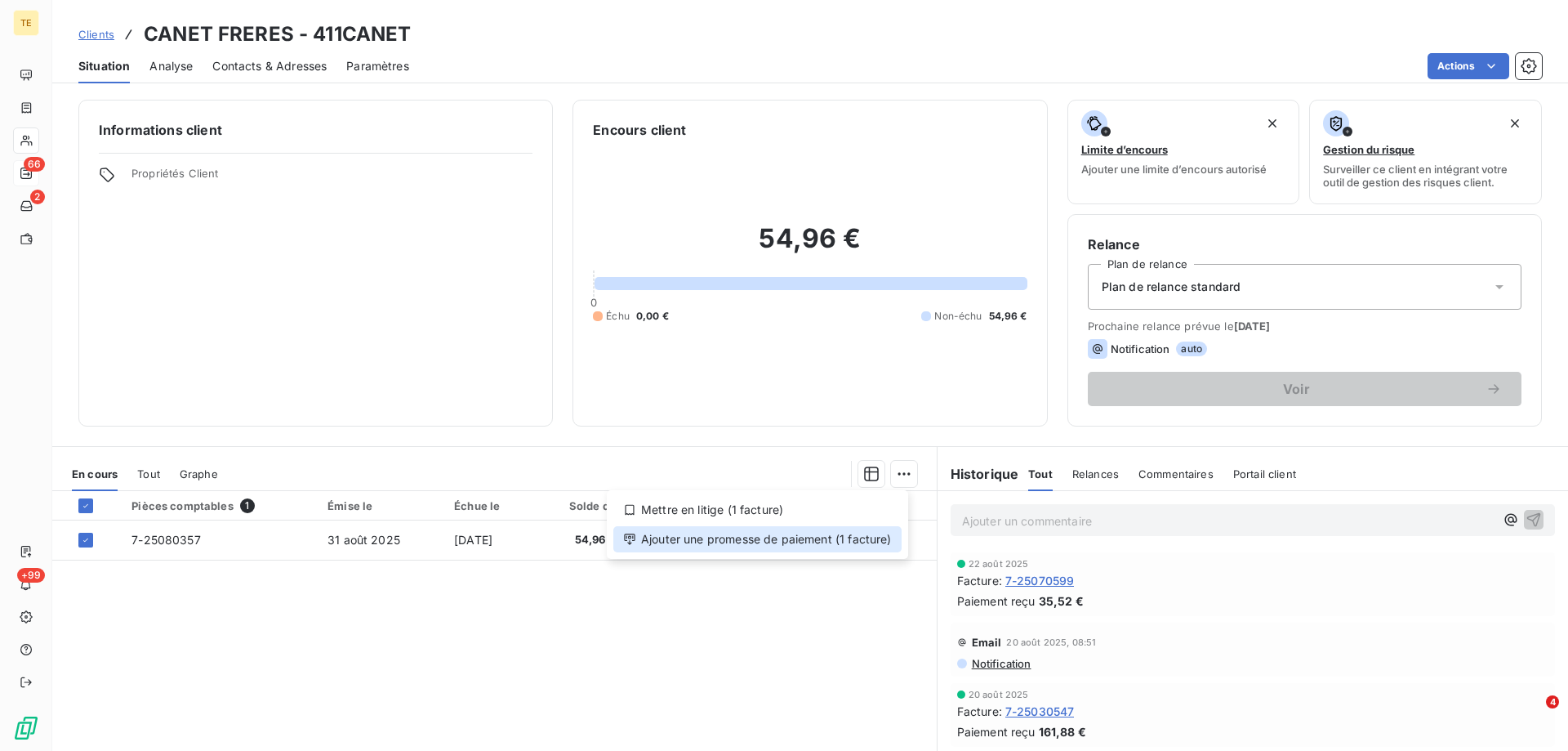
click at [783, 537] on div "Ajouter une promesse de paiement (1 facture)" at bounding box center [757, 539] width 288 height 26
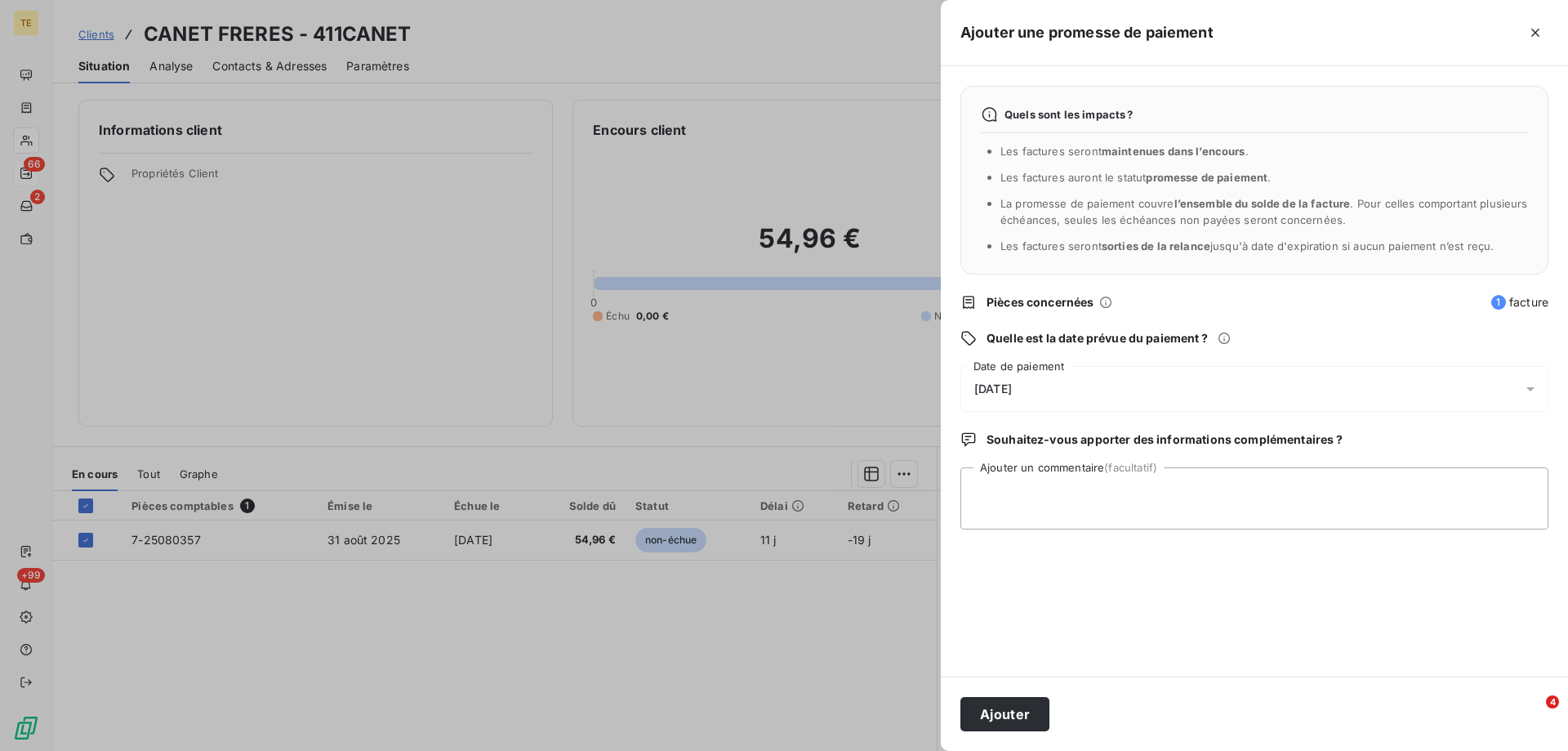
click at [980, 388] on span "[DATE]" at bounding box center [993, 389] width 38 height 13
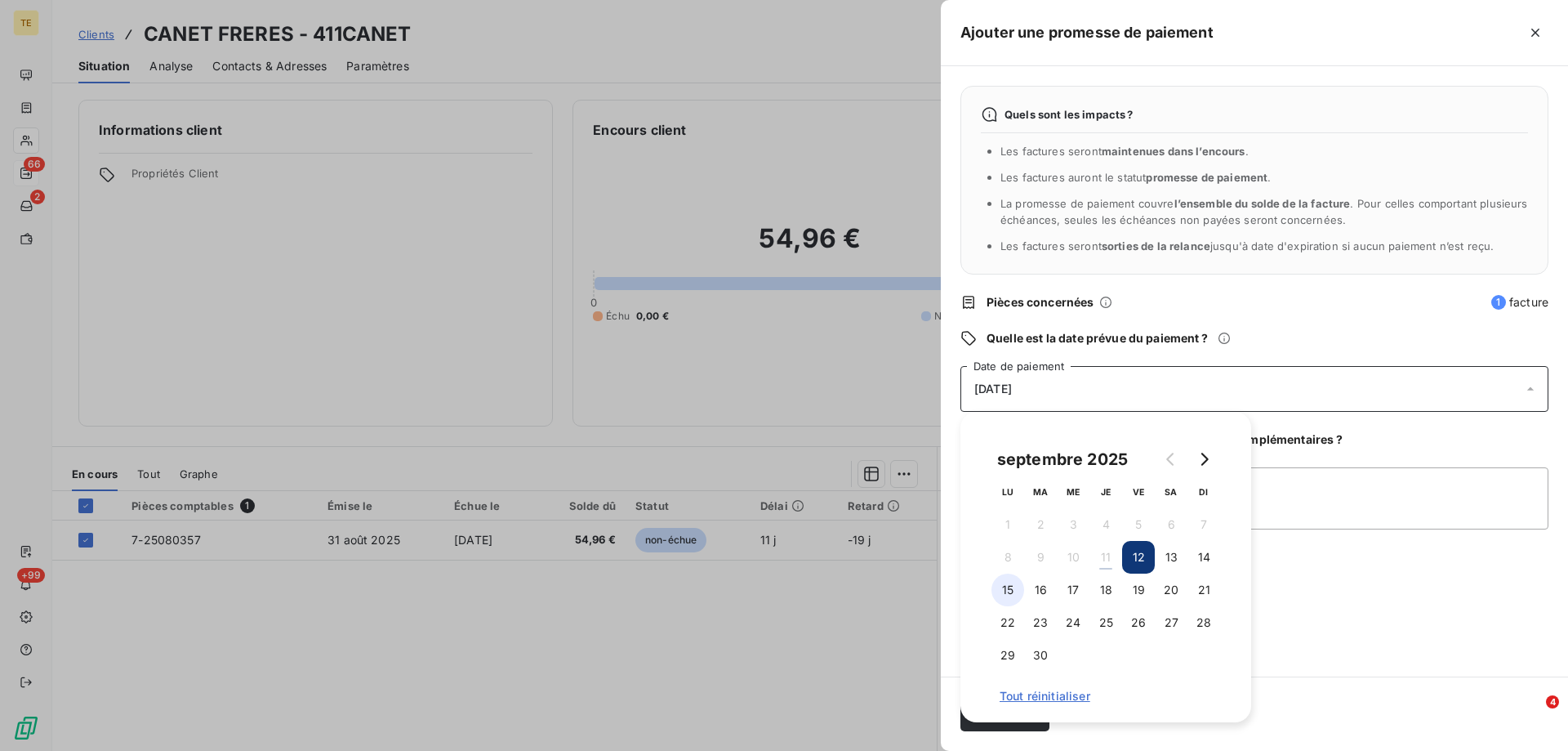
click at [1007, 586] on button "15" at bounding box center [1008, 590] width 33 height 33
click at [1413, 597] on div "Quels sont les impacts ? Les factures seront maintenues dans l’encours . Les fa…" at bounding box center [1255, 371] width 628 height 611
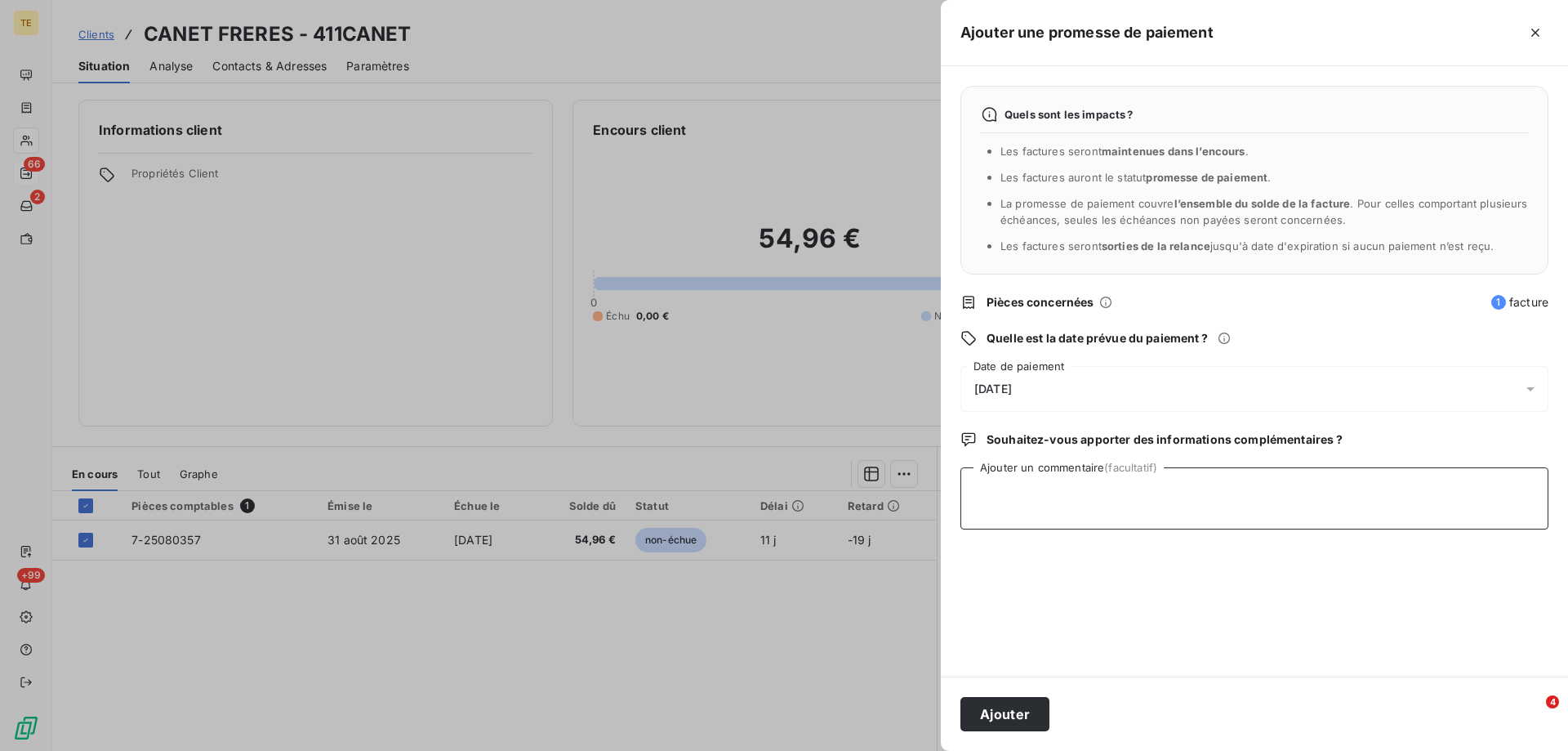
click at [1047, 484] on textarea "Ajouter un commentaire (facultatif)" at bounding box center [1254, 498] width 588 height 62
type textarea "Reçu CHQ N°716690 CREDIT AGRICOLE : 64.90"
click at [1533, 31] on icon "button" at bounding box center [1536, 33] width 8 height 8
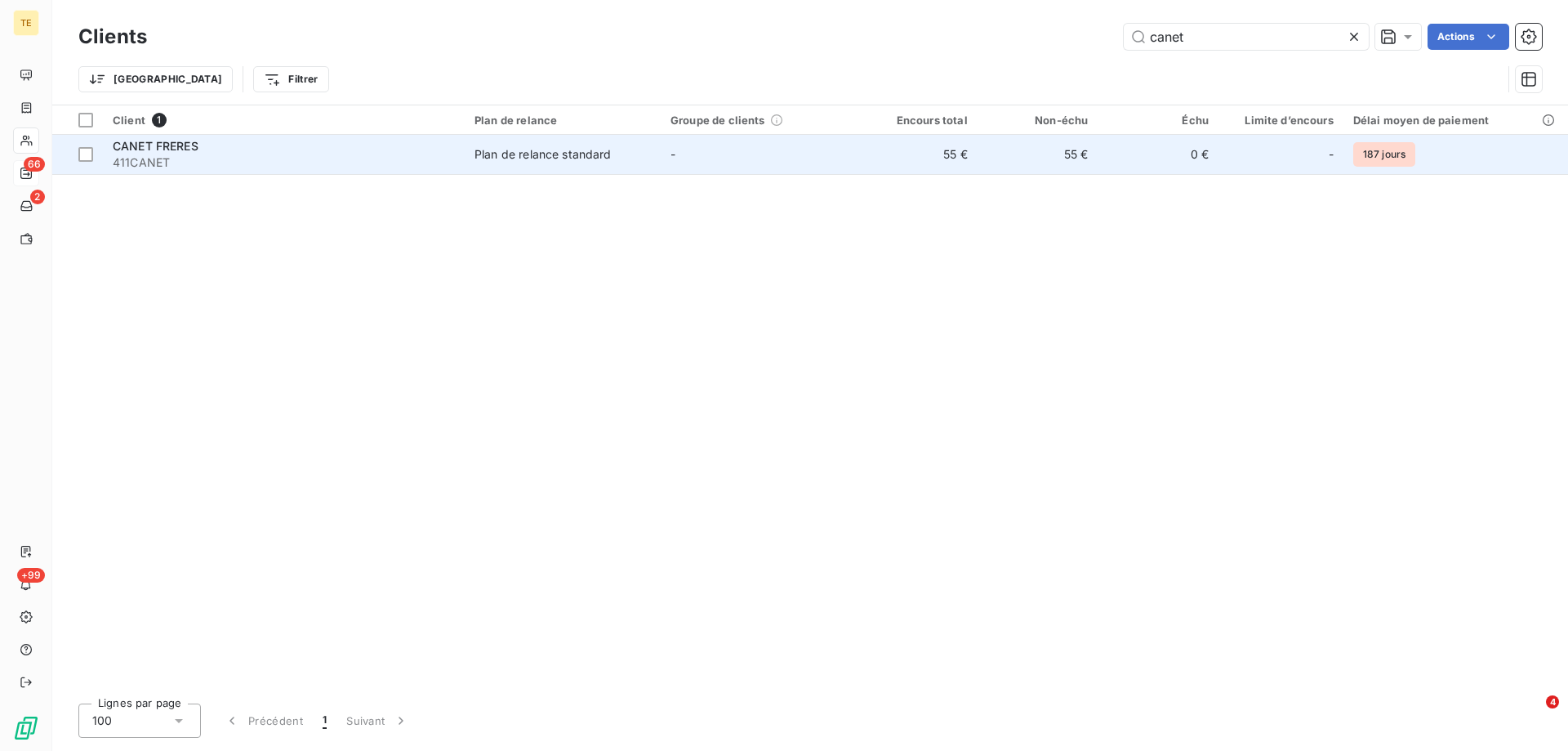
click at [151, 154] on span "411CANET" at bounding box center [284, 163] width 343 height 17
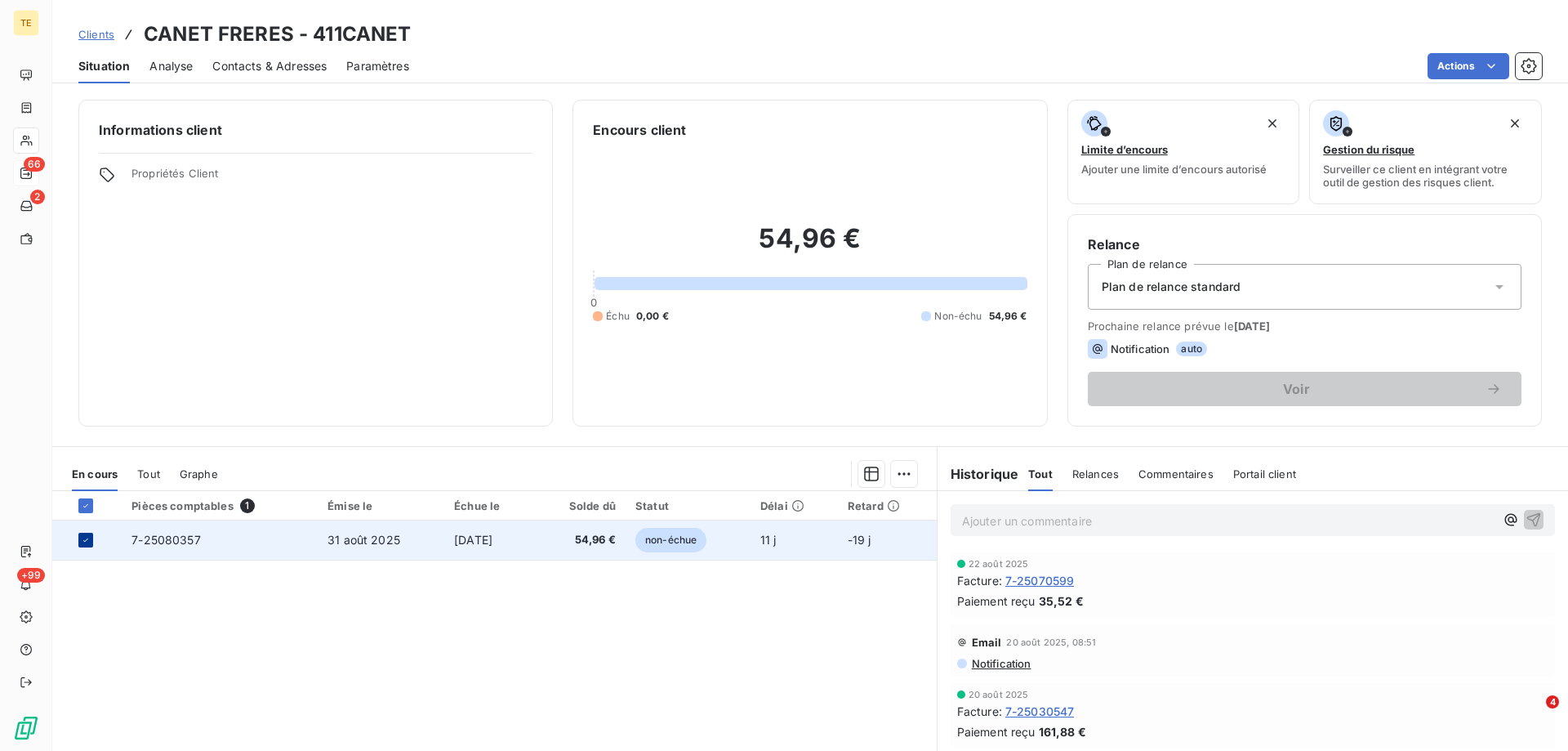
click at [82, 539] on icon at bounding box center [86, 540] width 10 height 10
click at [962, 520] on p "Ajouter un commentaire ﻿" at bounding box center [1228, 520] width 533 height 21
click at [1526, 522] on icon "button" at bounding box center [1534, 519] width 17 height 17
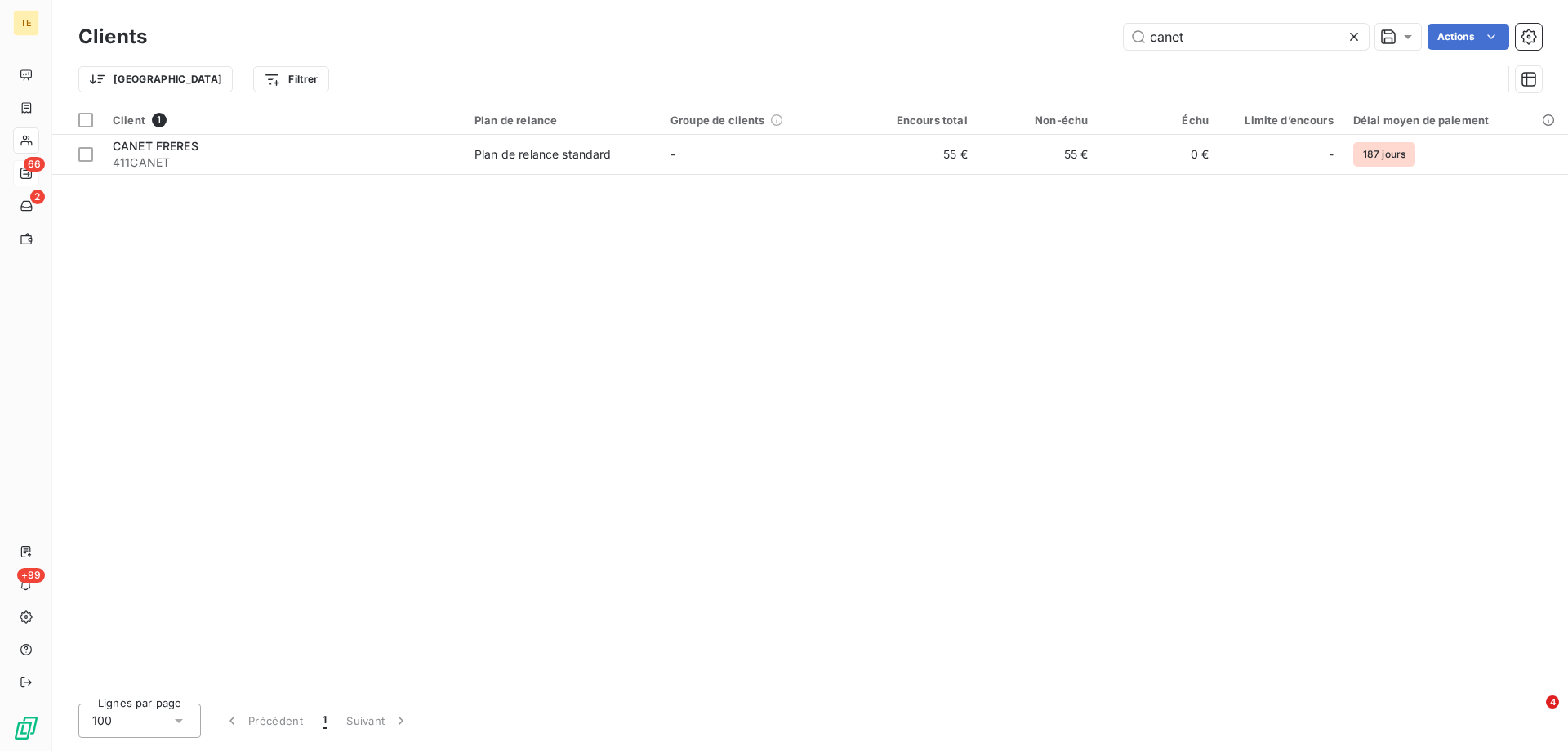
drag, startPoint x: 1274, startPoint y: 35, endPoint x: 937, endPoint y: 12, distance: 337.8
click at [937, 12] on div "Clients canet Actions Trier Filtrer" at bounding box center [810, 52] width 1516 height 105
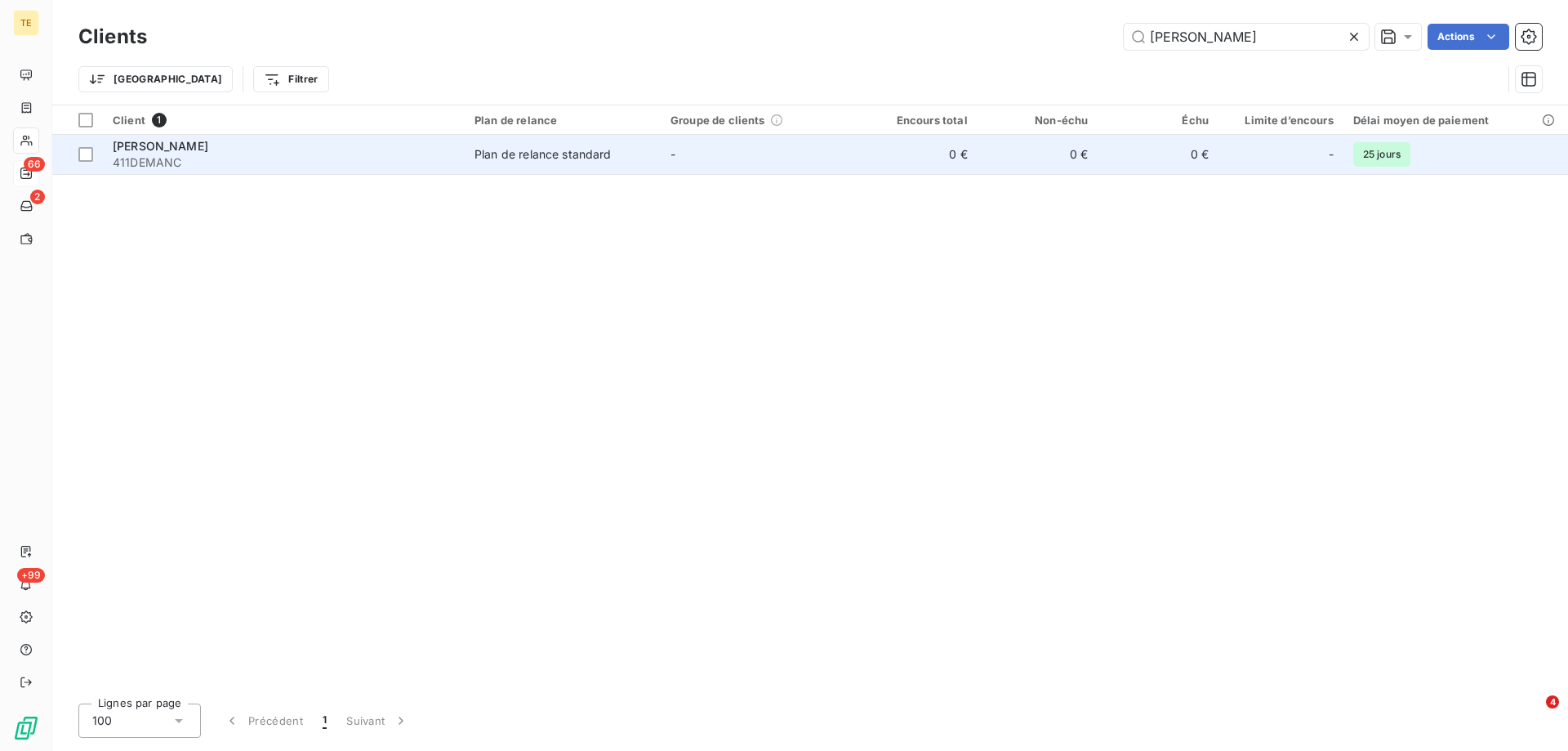
type input "[PERSON_NAME]"
click at [191, 147] on span "[PERSON_NAME]" at bounding box center [161, 145] width 96 height 14
